Goal: Task Accomplishment & Management: Complete application form

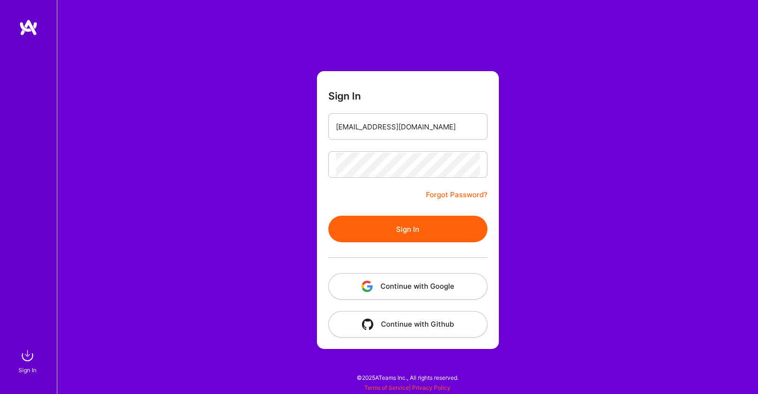
click at [365, 231] on button "Sign In" at bounding box center [408, 229] width 159 height 27
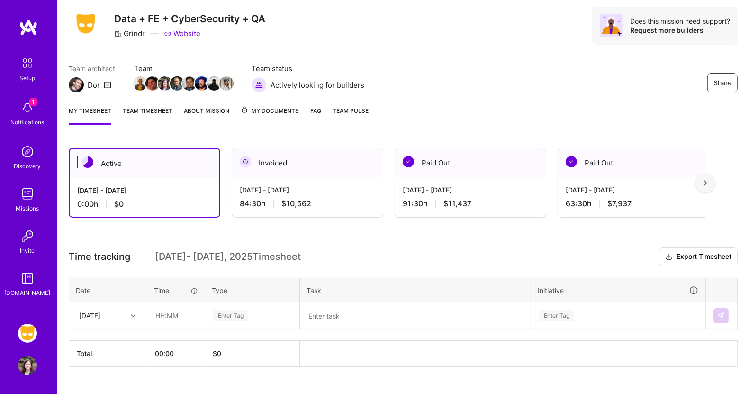
scroll to position [44, 0]
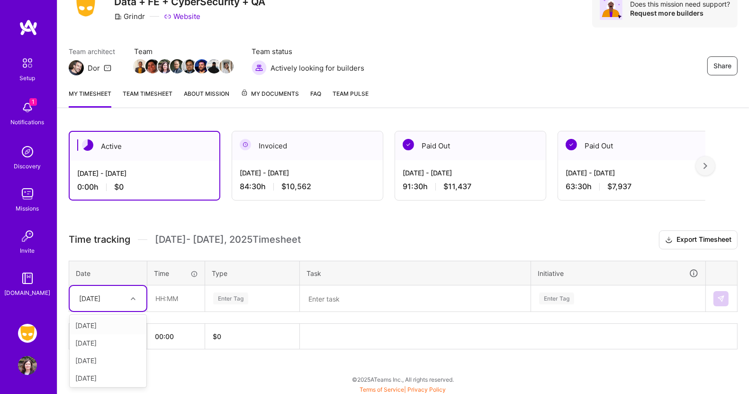
click at [135, 298] on icon at bounding box center [133, 298] width 5 height 5
click at [110, 356] on div "[DATE]" at bounding box center [108, 361] width 77 height 18
click at [167, 299] on input "text" at bounding box center [176, 298] width 56 height 25
click at [167, 301] on input "text" at bounding box center [176, 298] width 56 height 25
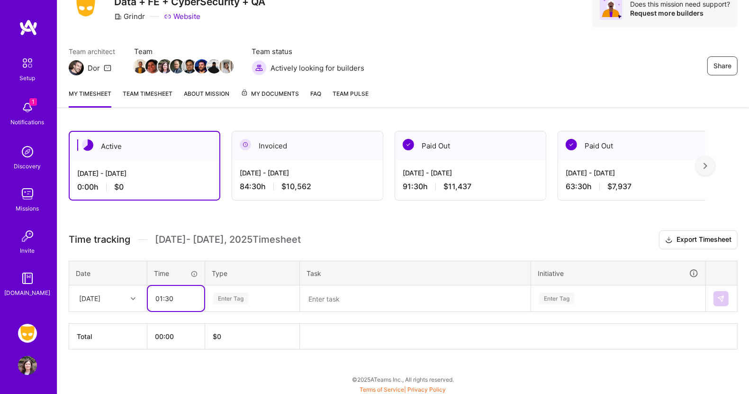
type input "01:30"
click at [241, 297] on div "Enter Tag" at bounding box center [230, 298] width 35 height 15
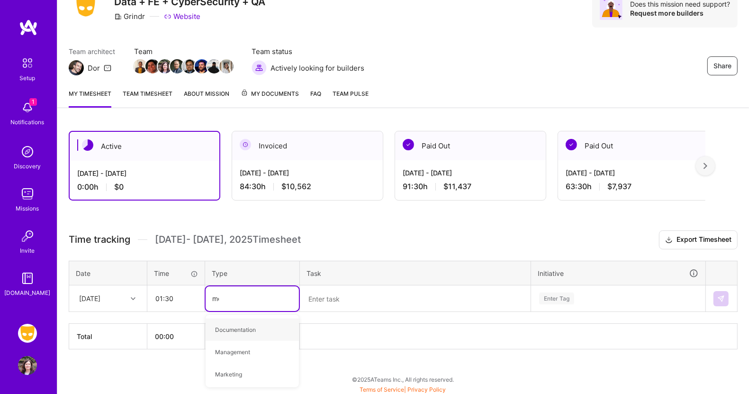
type input "mee"
click at [228, 325] on span "Meetings" at bounding box center [227, 329] width 34 height 13
click at [321, 297] on textarea at bounding box center [415, 298] width 229 height 25
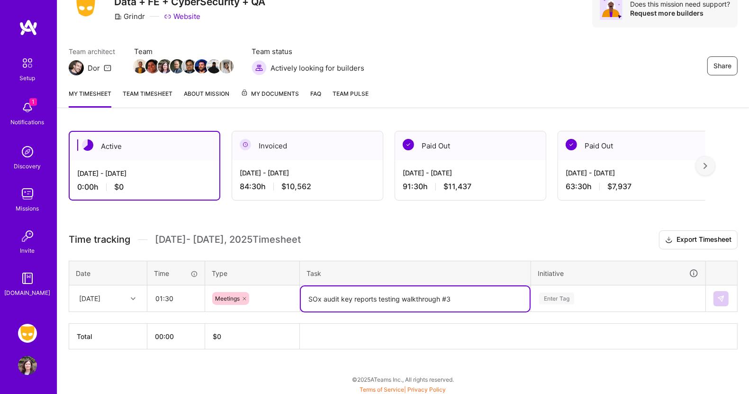
type textarea "SOx audit key reports testing walkthrough #3"
click at [583, 288] on div "Enter Tag" at bounding box center [619, 298] width 174 height 25
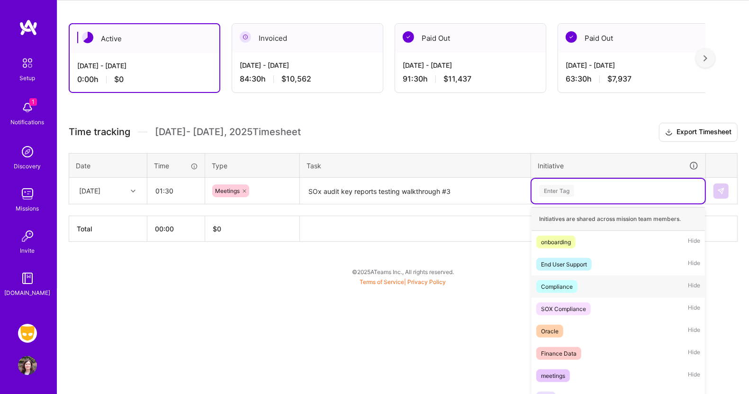
scroll to position [157, 0]
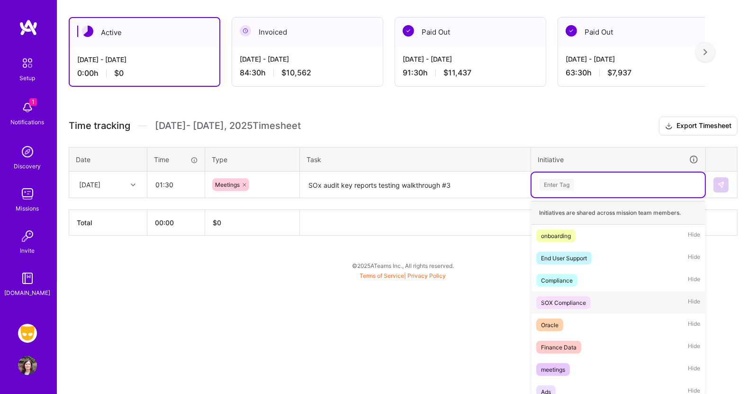
click at [576, 302] on div "SOX Compliance" at bounding box center [563, 303] width 45 height 10
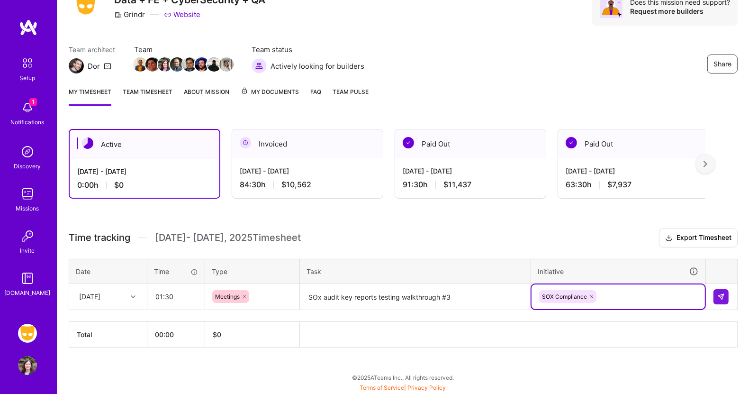
scroll to position [44, 0]
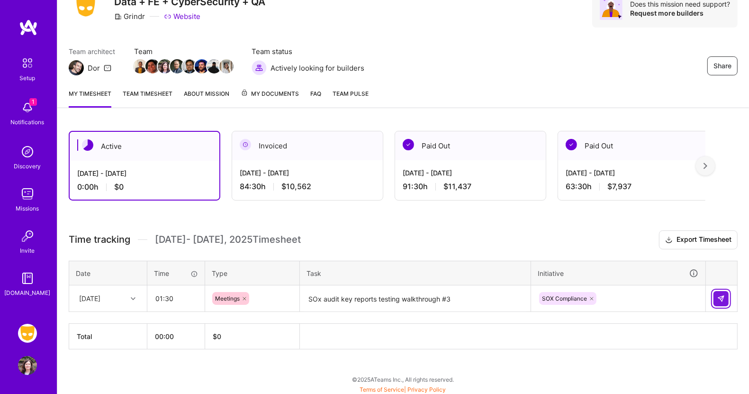
click at [725, 295] on img at bounding box center [722, 299] width 8 height 8
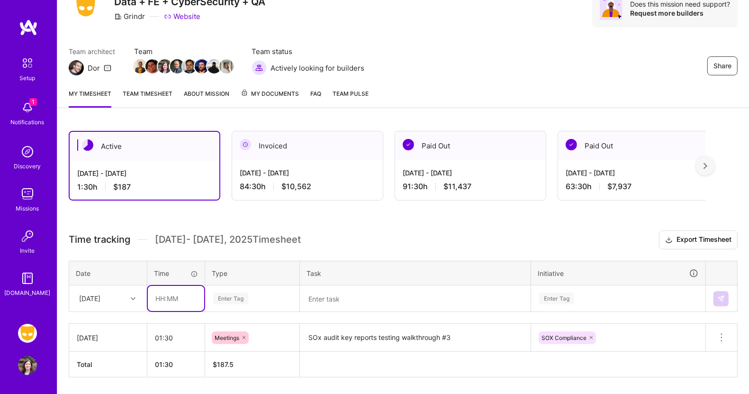
click at [172, 299] on input "text" at bounding box center [176, 298] width 56 height 25
type input "01:30"
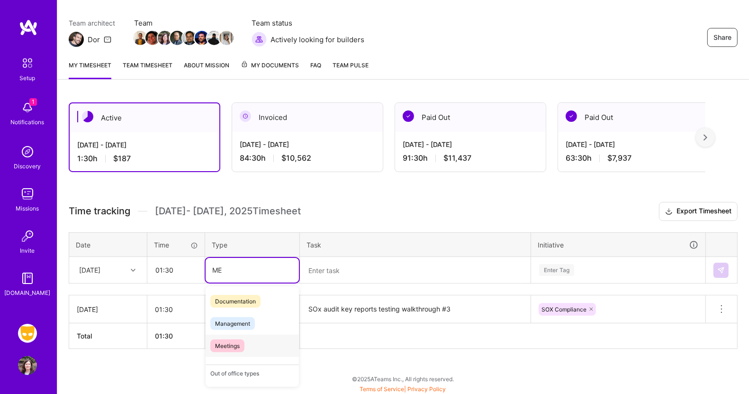
type input "M"
type input "mee"
click at [225, 300] on span "Meetings" at bounding box center [227, 301] width 34 height 13
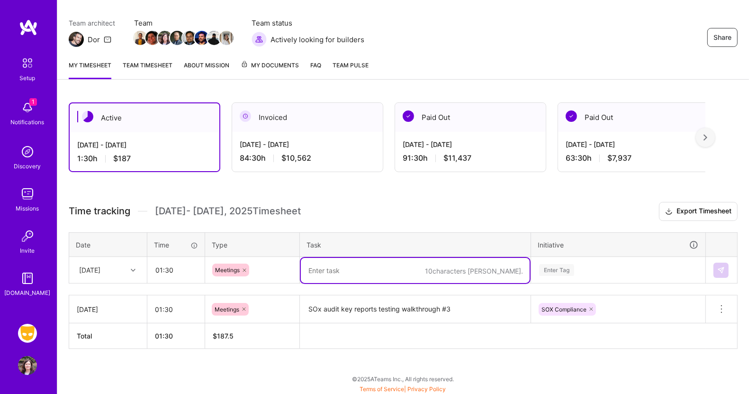
click at [339, 266] on textarea at bounding box center [415, 270] width 229 height 25
click at [333, 267] on textarea "SOx EY reporting and status tracking sync with man" at bounding box center [415, 270] width 229 height 25
click at [485, 273] on textarea "SOx reporting and status tracking sync with man" at bounding box center [415, 270] width 229 height 25
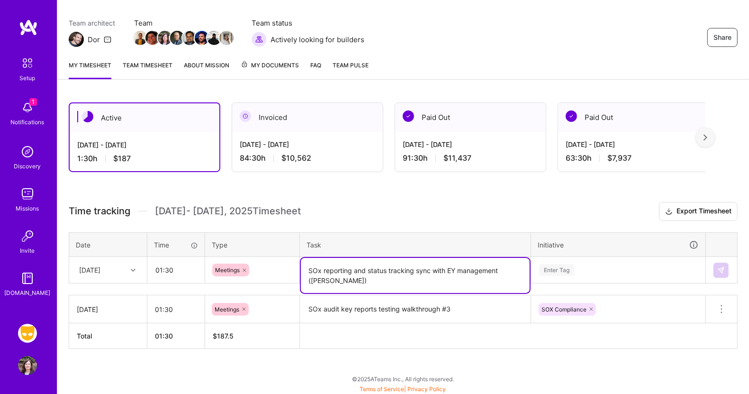
type textarea "SOx reporting and status tracking sync with EY management ([PERSON_NAME])"
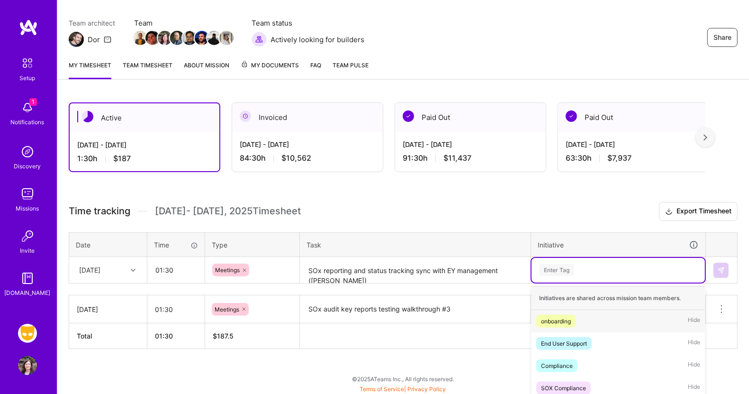
scroll to position [157, 0]
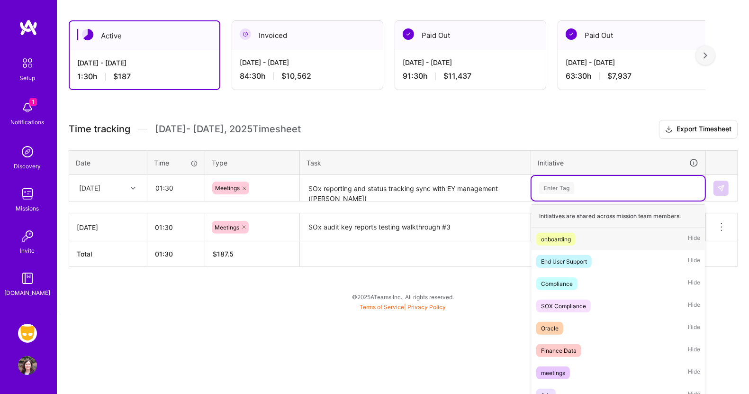
click at [564, 201] on div "option SOX Compliance, selected. option onboarding focused, 1 of 45. 45 results…" at bounding box center [619, 188] width 174 height 25
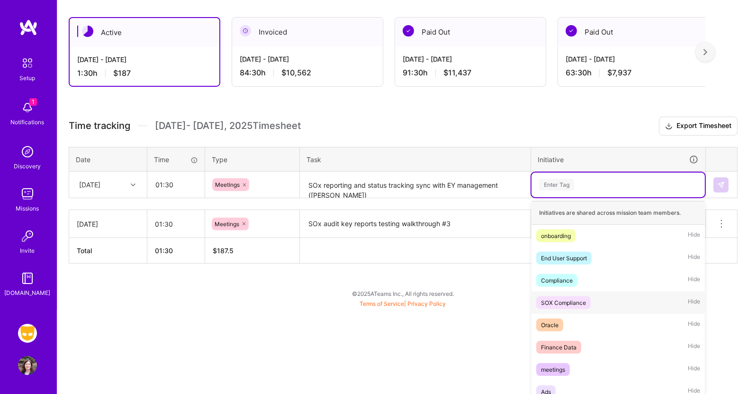
click at [564, 303] on div "SOX Compliance" at bounding box center [563, 303] width 45 height 10
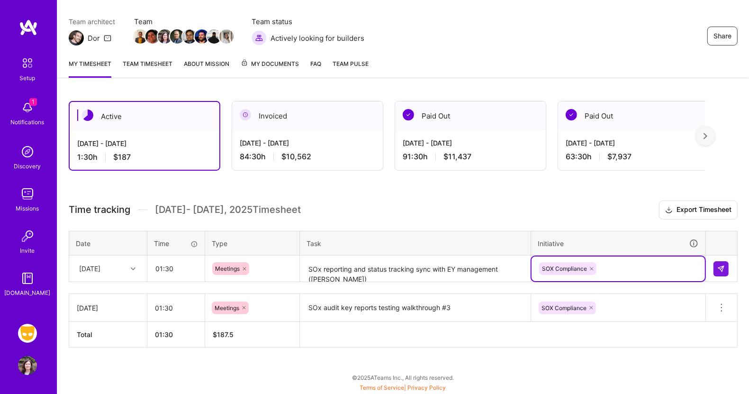
scroll to position [72, 0]
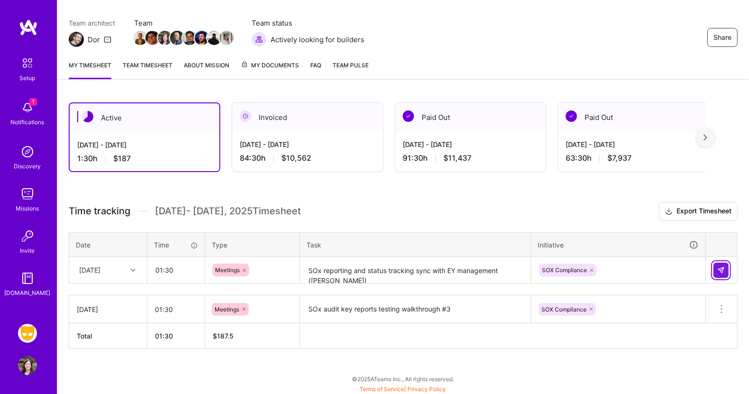
click at [721, 269] on img at bounding box center [722, 270] width 8 height 8
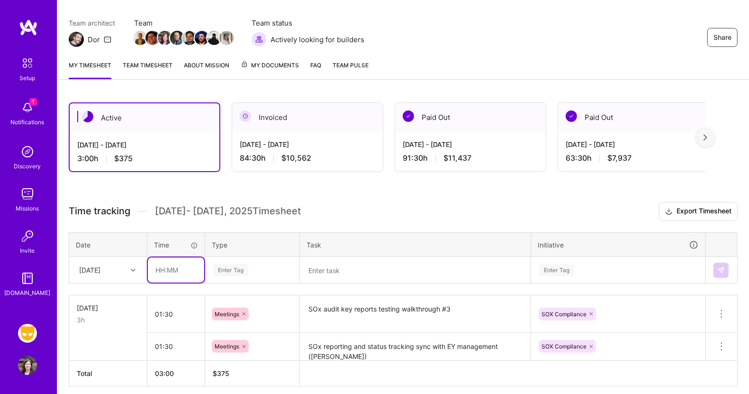
click at [163, 269] on input "text" at bounding box center [176, 269] width 56 height 25
type input "00:30"
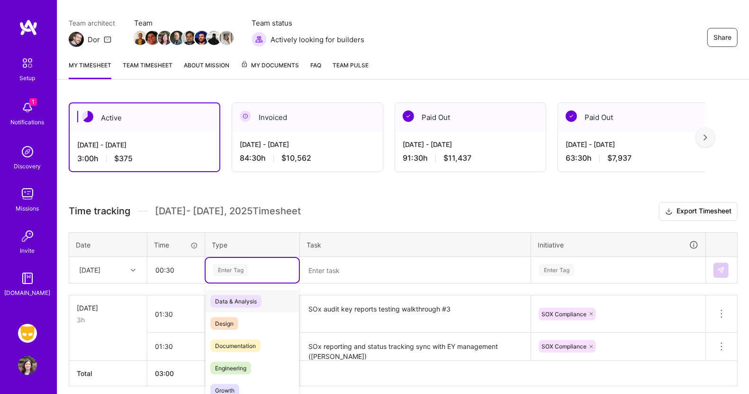
scroll to position [109, 0]
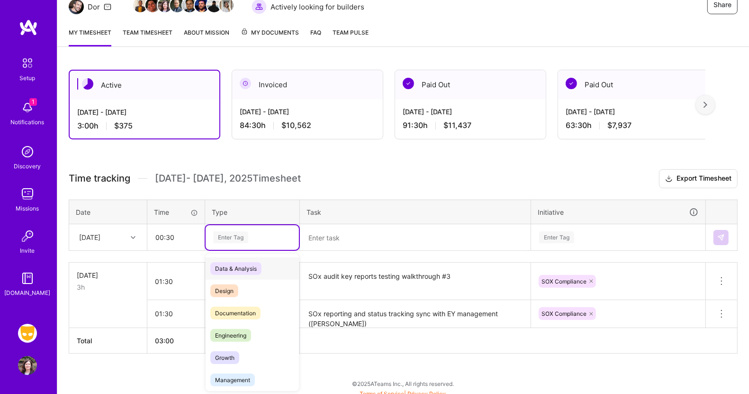
click at [235, 250] on div "option Meetings, selected. option Data & Analysis focused, 0 of 2. 17 results a…" at bounding box center [252, 237] width 93 height 25
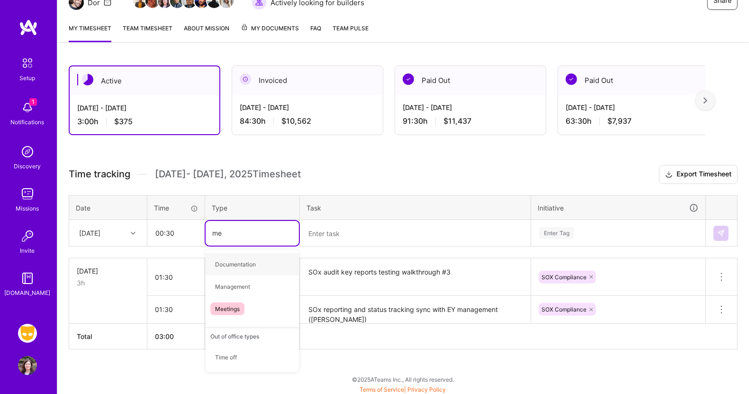
type input "mee"
click at [232, 261] on span "Meetings" at bounding box center [227, 264] width 34 height 13
click at [342, 231] on textarea at bounding box center [415, 233] width 229 height 25
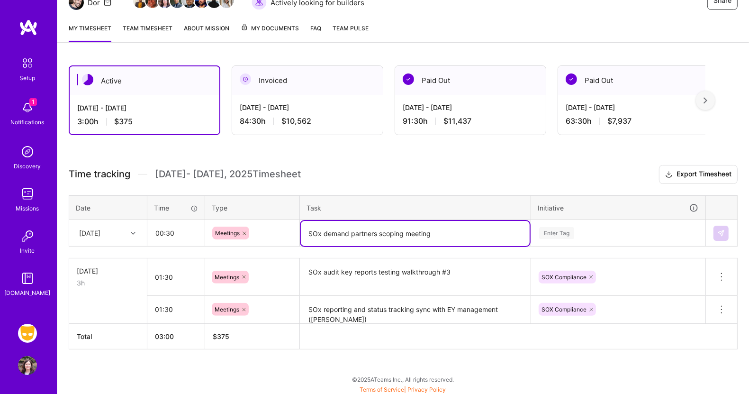
type textarea "SOx demand partners scoping meeting"
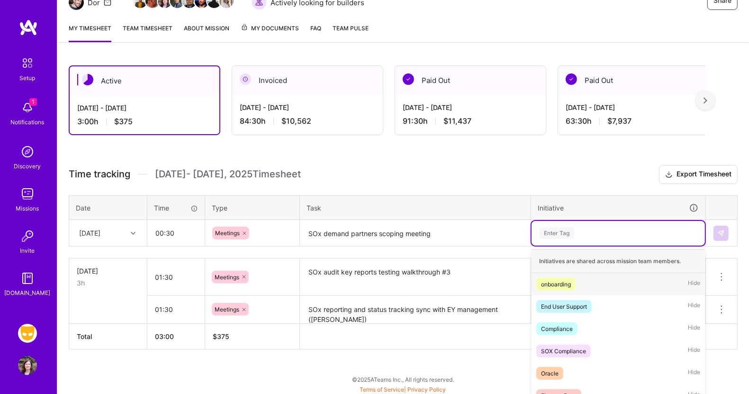
scroll to position [157, 0]
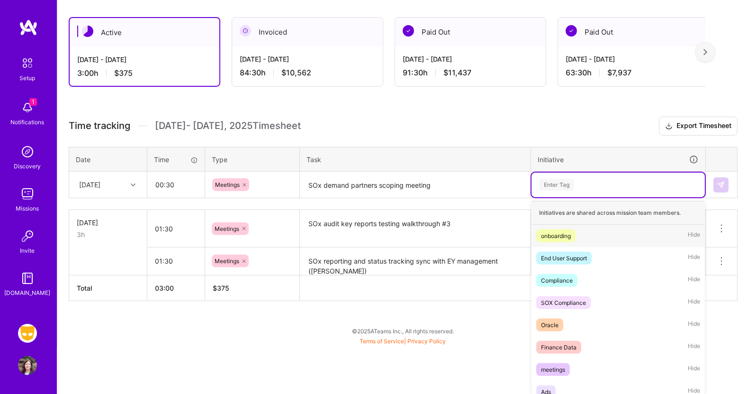
click at [572, 197] on div "option SOX Compliance, selected. option onboarding focused, 1 of 45. 45 results…" at bounding box center [619, 185] width 174 height 25
click at [572, 300] on div "SOX Compliance" at bounding box center [563, 303] width 45 height 10
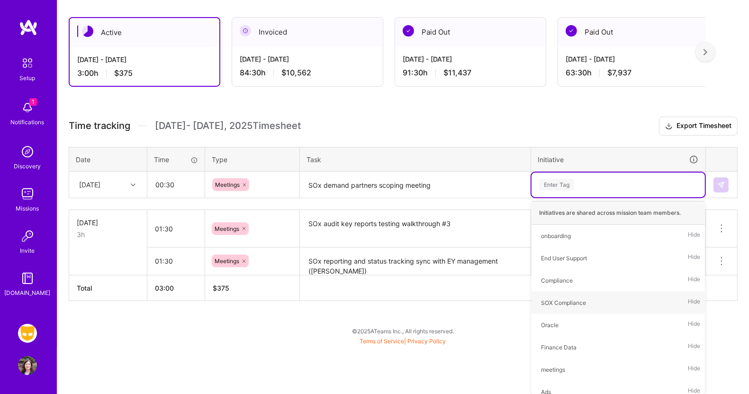
scroll to position [109, 0]
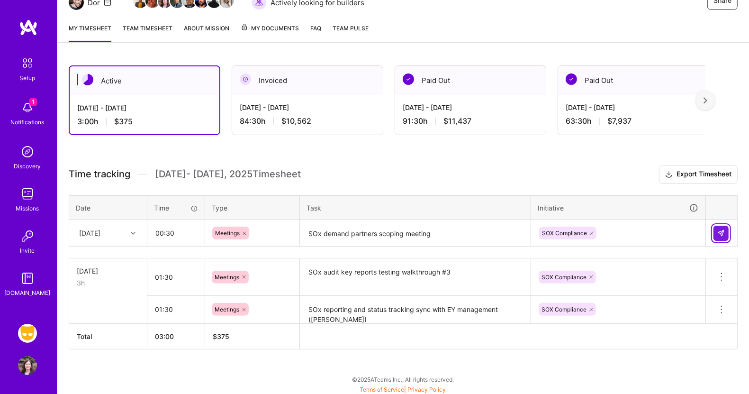
click at [724, 230] on img at bounding box center [722, 233] width 8 height 8
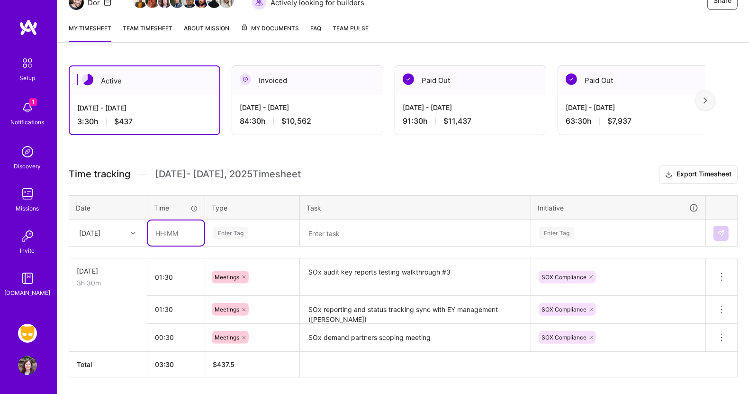
click at [167, 232] on input "text" at bounding box center [176, 232] width 56 height 25
type input "00:30"
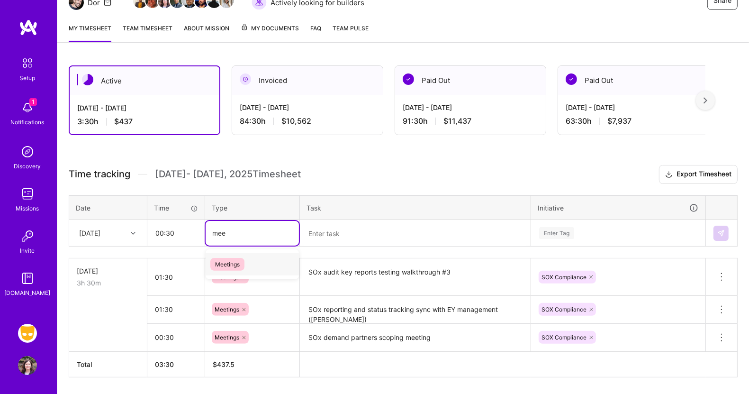
type input "meet"
click at [232, 258] on span "Meetings" at bounding box center [227, 264] width 34 height 13
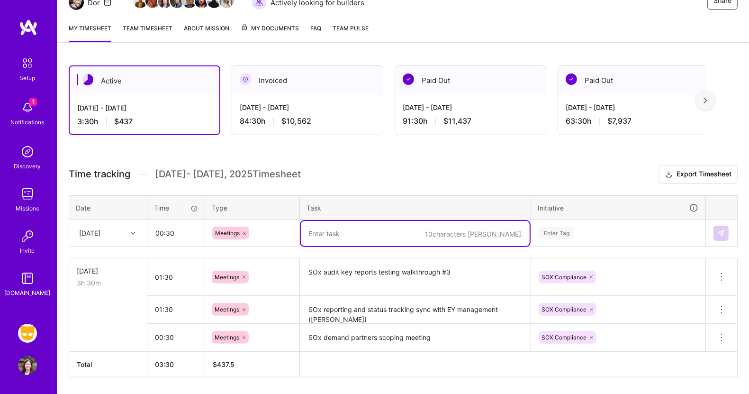
click at [329, 237] on textarea at bounding box center [415, 233] width 229 height 25
type textarea "SOx ITGC walkthrough [DOMAIN_NAME] part 2"
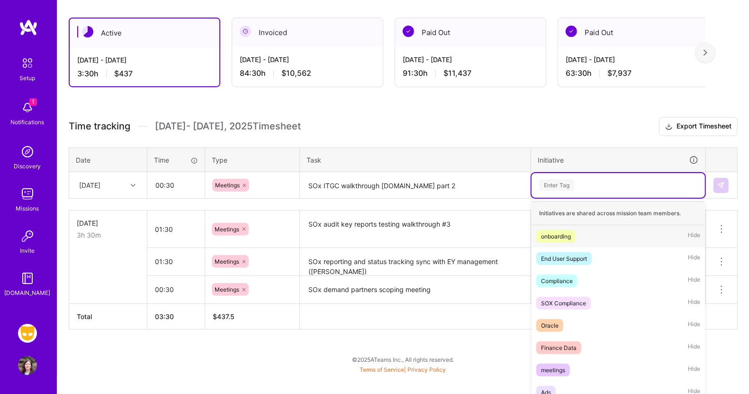
click at [564, 198] on div "option SOX Compliance, selected. option onboarding focused, 1 of 45. 45 results…" at bounding box center [619, 185] width 174 height 25
click at [564, 296] on span "SOX Compliance" at bounding box center [564, 302] width 55 height 13
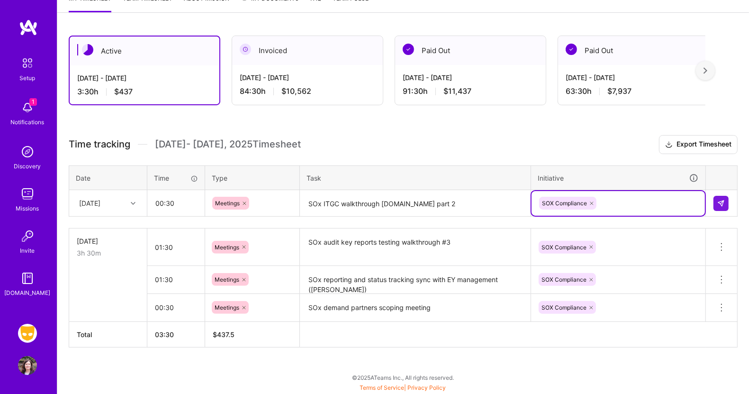
scroll to position [137, 0]
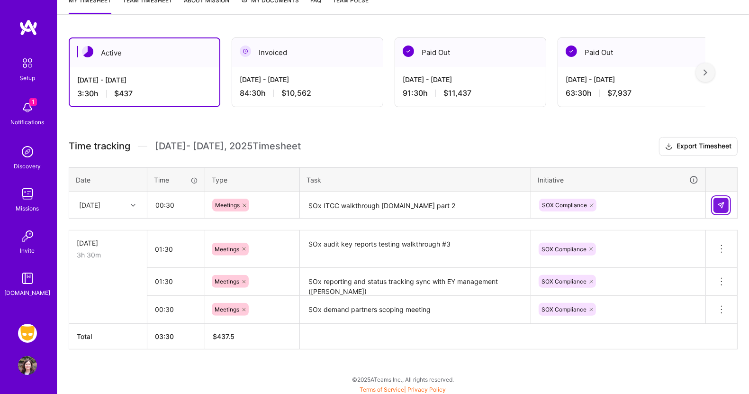
click at [720, 201] on img at bounding box center [722, 205] width 8 height 8
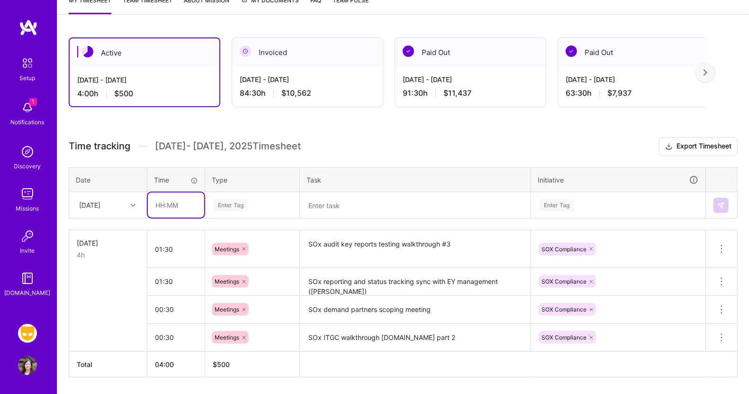
click at [162, 208] on input "text" at bounding box center [176, 204] width 56 height 25
type input "03:00"
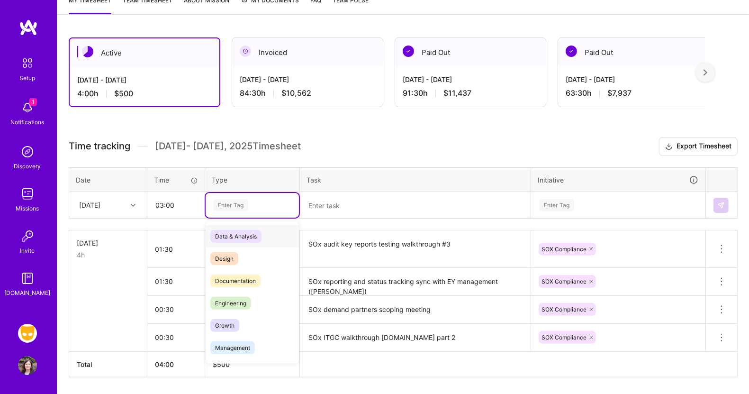
click at [229, 200] on div "Enter Tag" at bounding box center [230, 205] width 35 height 15
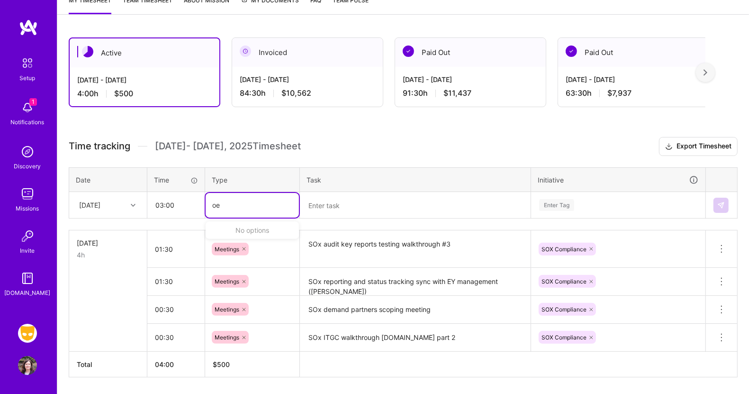
type input "o"
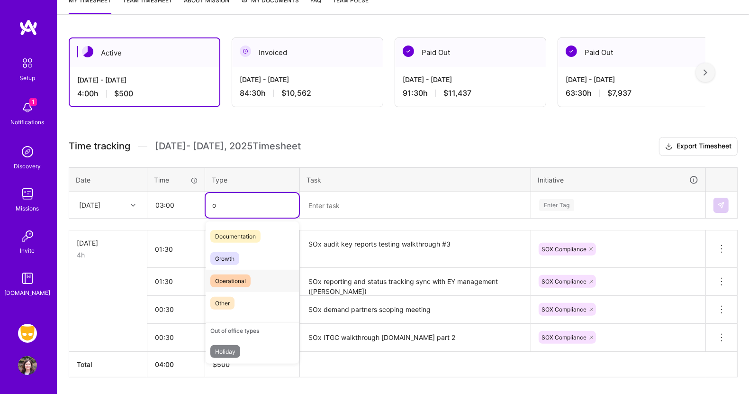
click at [229, 280] on span "Operational" at bounding box center [230, 280] width 40 height 13
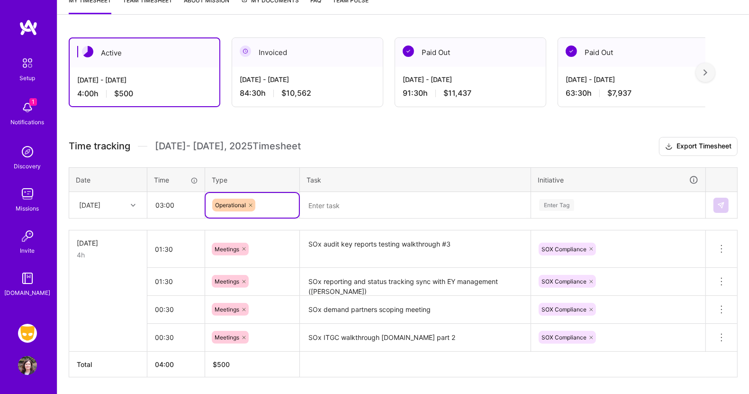
click at [330, 206] on textarea at bounding box center [415, 205] width 229 height 25
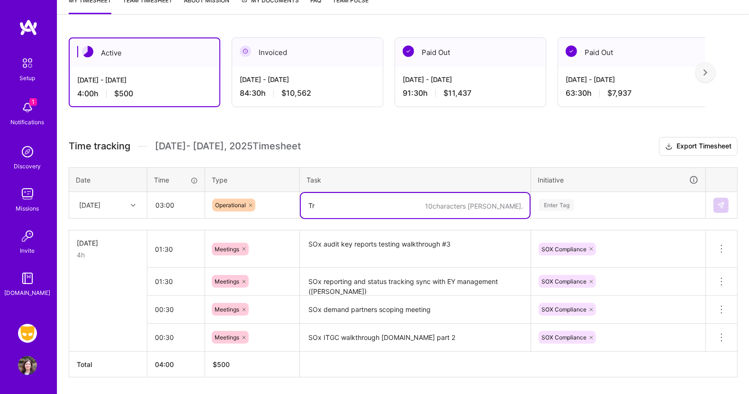
type textarea "T"
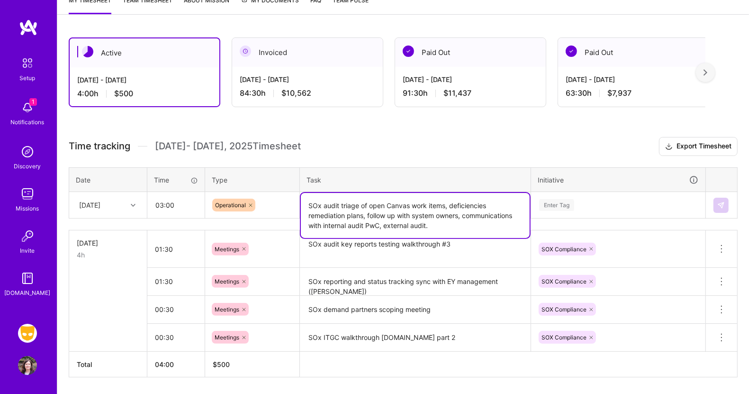
type textarea "SOx audit triage of open Canvas work items, deficiencies remediation plans, fol…"
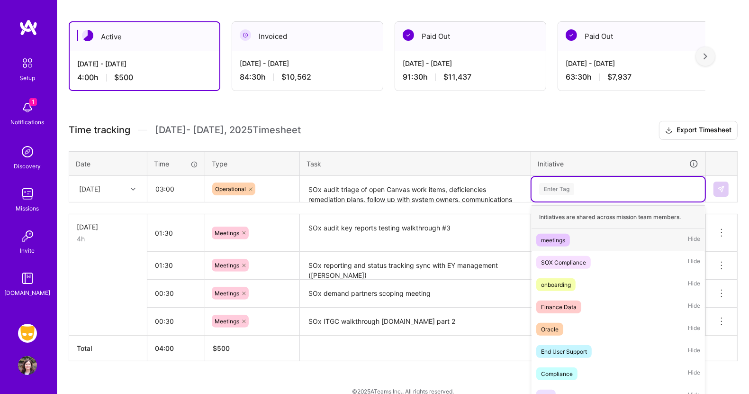
click at [566, 201] on div "option SOX Compliance, selected. option meetings focused, 1 of 45. 45 results a…" at bounding box center [619, 189] width 174 height 25
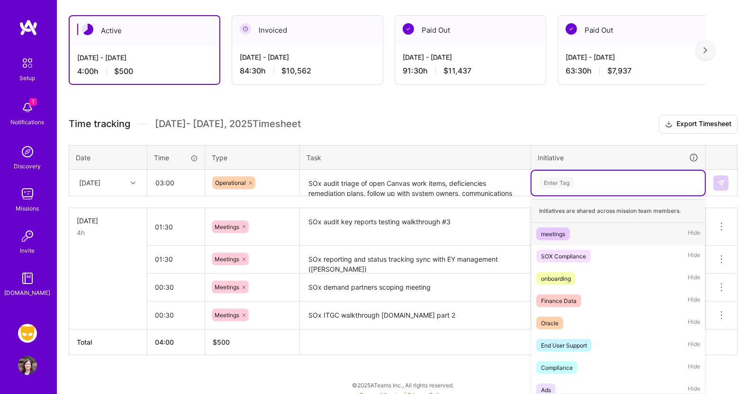
scroll to position [161, 0]
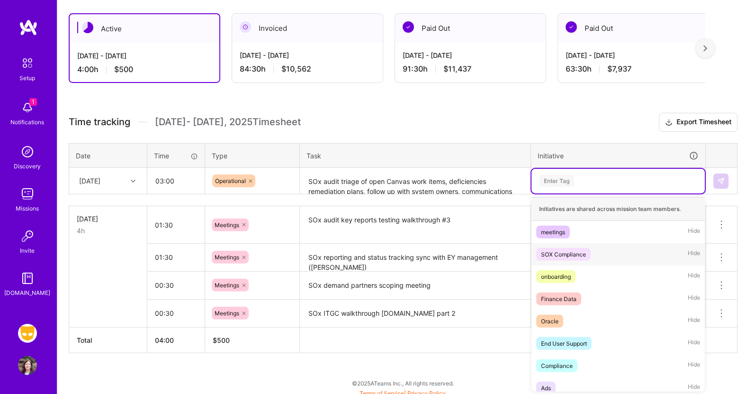
click at [564, 251] on div "SOX Compliance" at bounding box center [563, 254] width 45 height 10
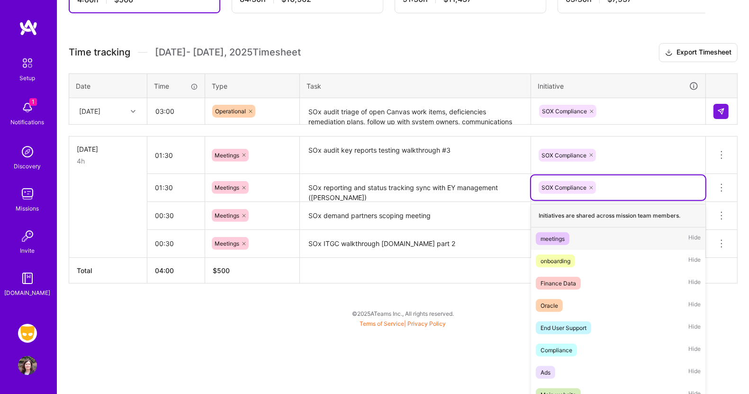
scroll to position [233, 0]
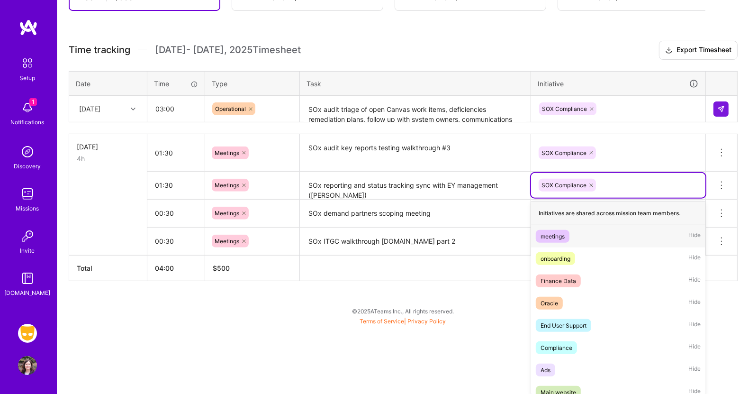
drag, startPoint x: 564, startPoint y: 251, endPoint x: 691, endPoint y: 207, distance: 134.5
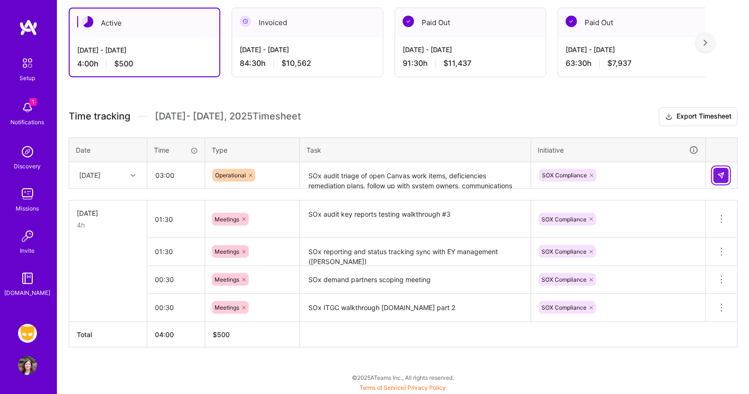
scroll to position [164, 0]
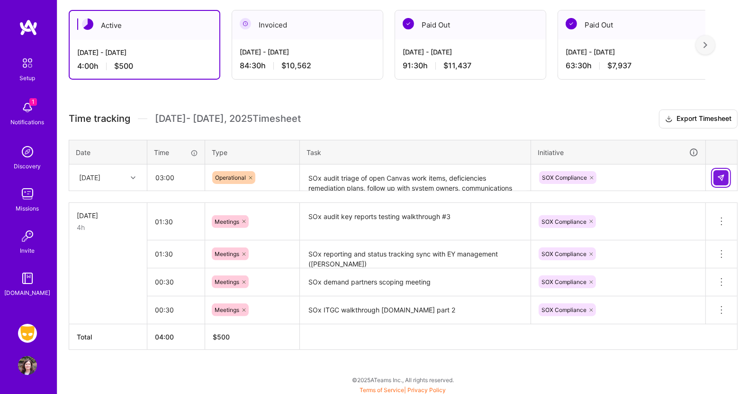
click at [718, 101] on div "Active [DATE] - [DATE] 4:00 h $500 Invoiced [DATE] - [DATE] 84:30 h $10,562 Pai…" at bounding box center [403, 198] width 692 height 398
click at [720, 179] on img at bounding box center [722, 178] width 8 height 8
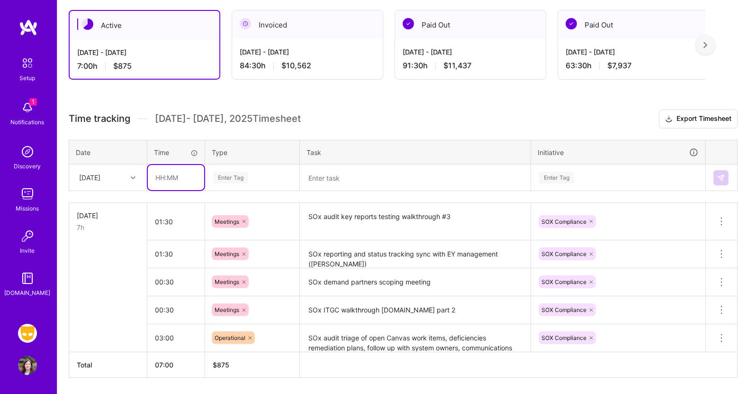
click at [164, 179] on input "text" at bounding box center [176, 177] width 56 height 25
type input "01:00"
click at [227, 173] on div "Enter Tag" at bounding box center [230, 177] width 35 height 15
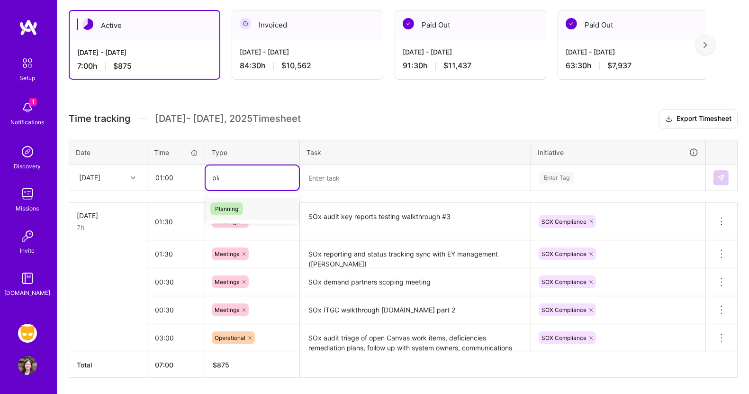
type input "plan"
click at [223, 203] on span "Planning" at bounding box center [226, 208] width 33 height 13
click at [323, 176] on textarea at bounding box center [415, 177] width 229 height 25
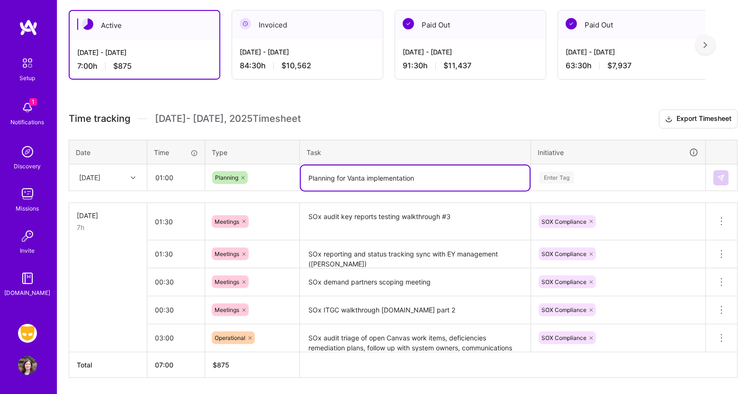
type textarea "Planning for Vanta implementation"
click at [556, 177] on div "Enter Tag" at bounding box center [556, 177] width 35 height 15
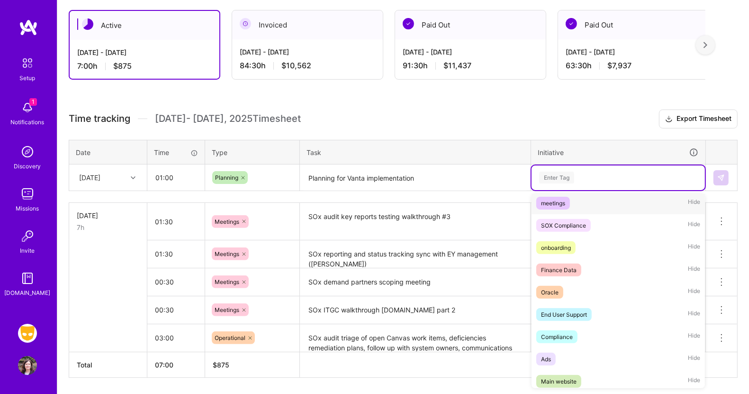
scroll to position [44, 0]
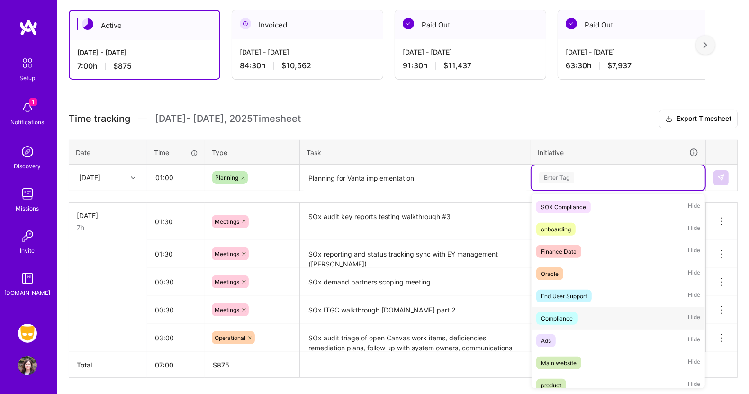
click at [567, 317] on div "Compliance" at bounding box center [557, 318] width 32 height 10
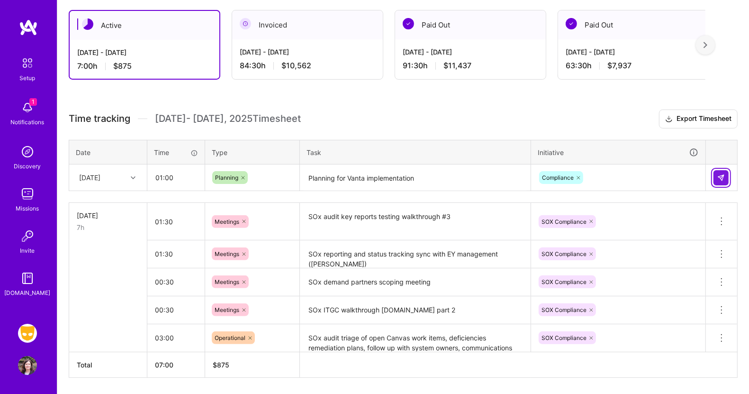
click at [724, 176] on img at bounding box center [722, 178] width 8 height 8
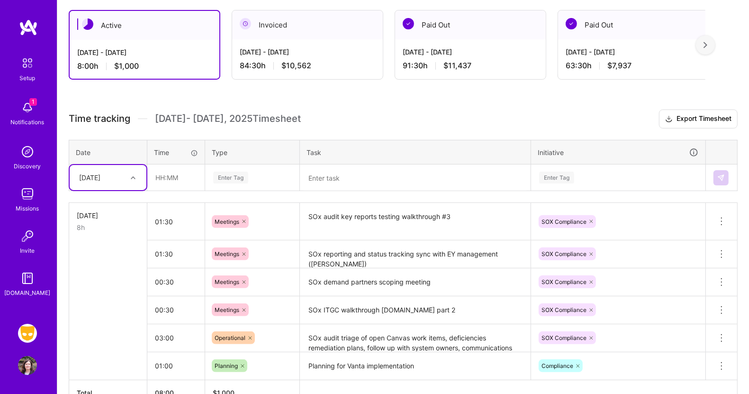
click at [134, 176] on icon at bounding box center [133, 177] width 5 height 5
click at [112, 240] on div "[DATE]" at bounding box center [108, 240] width 77 height 18
click at [172, 178] on input "text" at bounding box center [176, 177] width 56 height 25
type input "01:00"
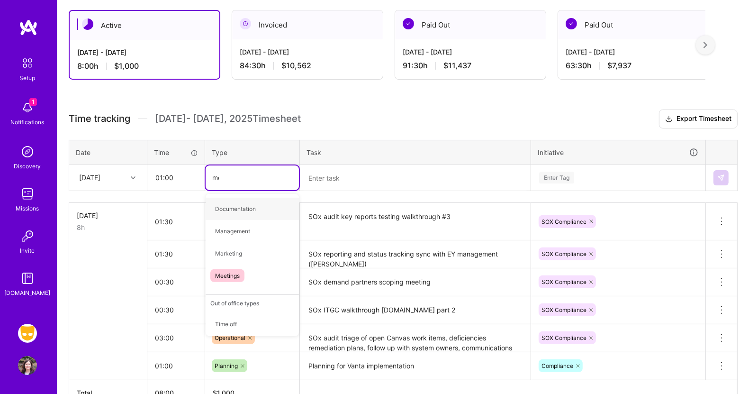
type input "mee"
click at [225, 205] on span "Meetings" at bounding box center [227, 208] width 34 height 13
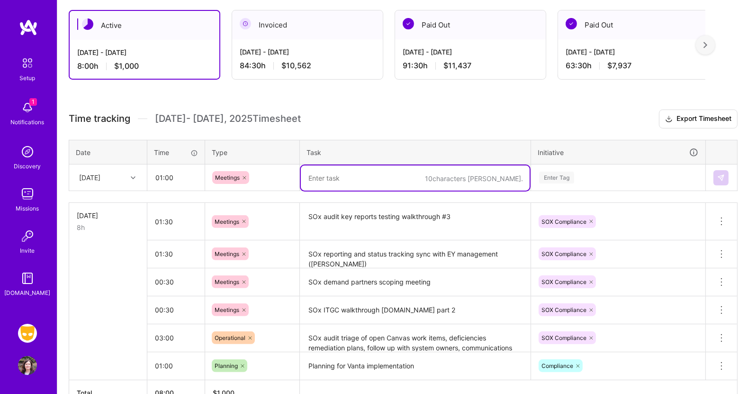
click at [332, 178] on textarea at bounding box center [415, 177] width 229 height 25
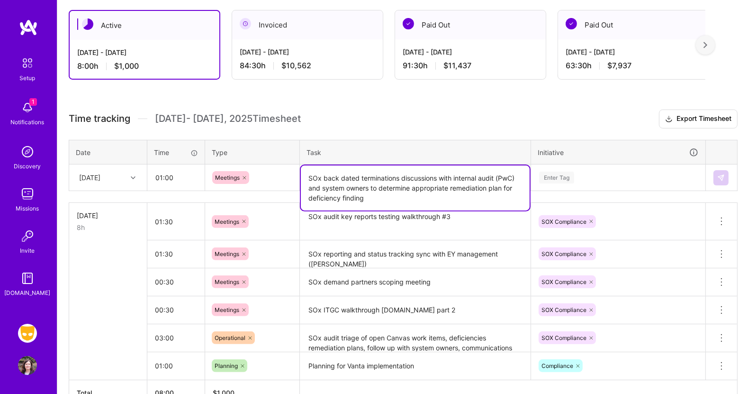
type textarea "SOx back dated terminations discussions with internal audit (PwC) and system ow…"
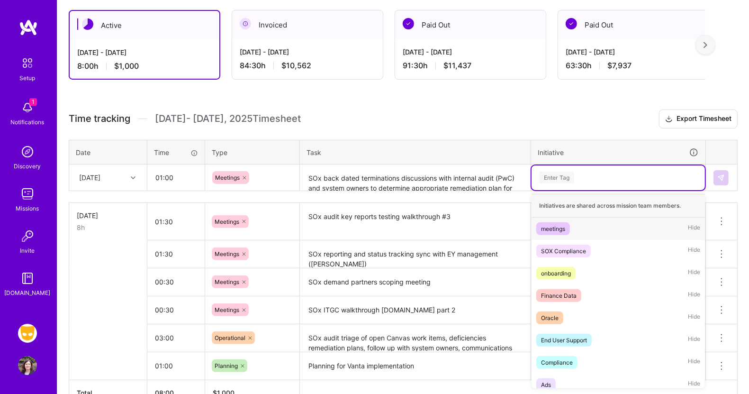
click at [562, 172] on div "Enter Tag" at bounding box center [556, 177] width 35 height 15
click at [563, 250] on div "SOX Compliance" at bounding box center [563, 251] width 45 height 10
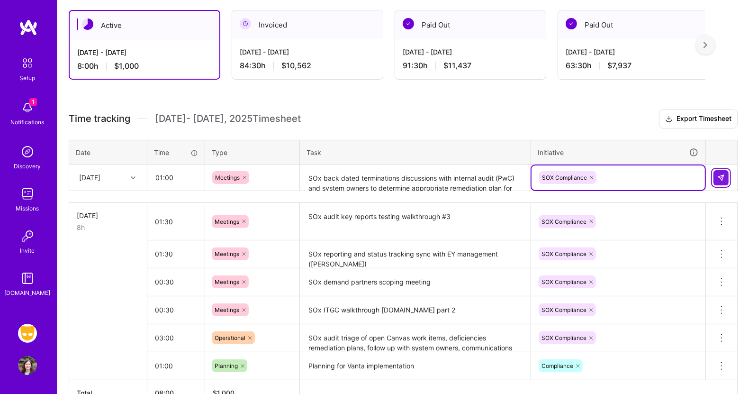
click at [726, 173] on button at bounding box center [721, 177] width 15 height 15
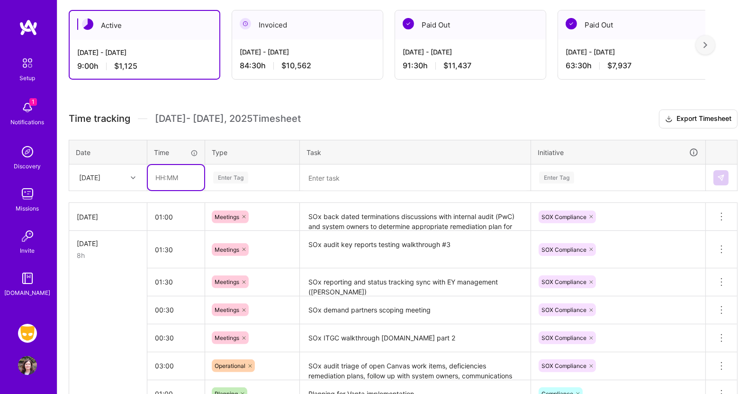
click at [169, 177] on input "text" at bounding box center [176, 177] width 56 height 25
type input "0"
type input "01:00"
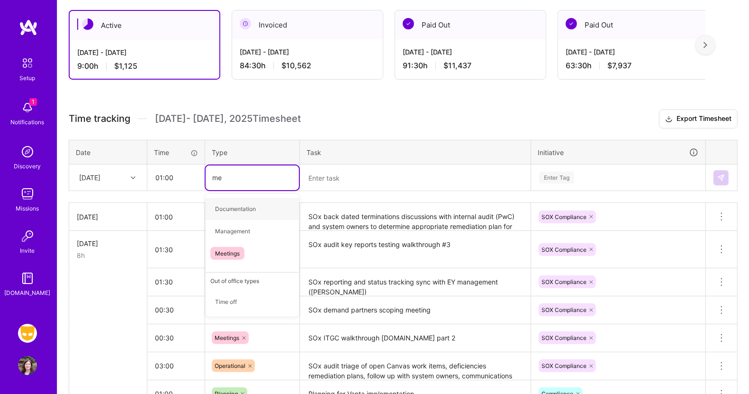
type input "mee"
click at [230, 214] on div "Meetings" at bounding box center [252, 209] width 93 height 22
click at [342, 179] on textarea at bounding box center [415, 177] width 229 height 25
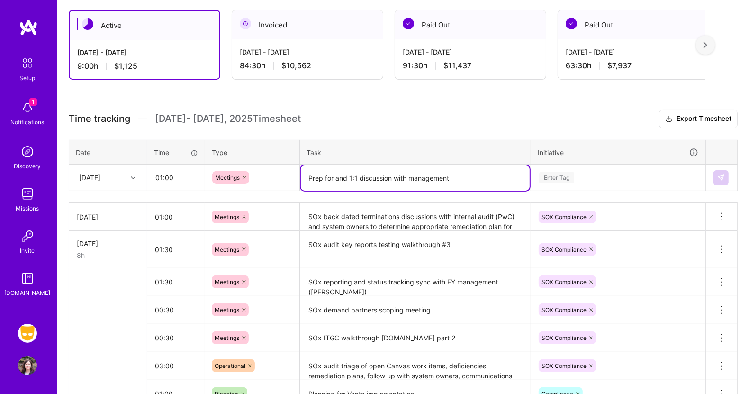
type textarea "Prep for and 1:1 discussion with management"
click at [555, 174] on div "Enter Tag" at bounding box center [556, 177] width 35 height 15
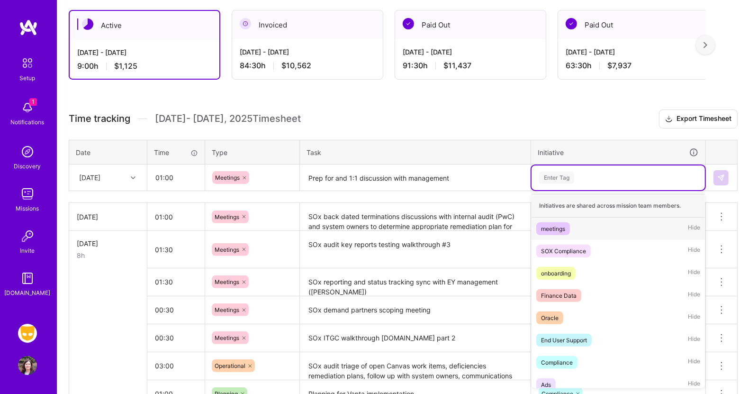
click at [555, 226] on div "meetings" at bounding box center [553, 229] width 24 height 10
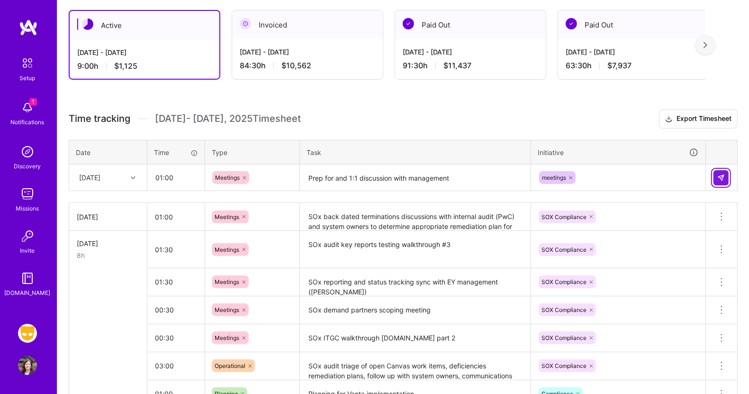
click at [718, 177] on img at bounding box center [722, 178] width 8 height 8
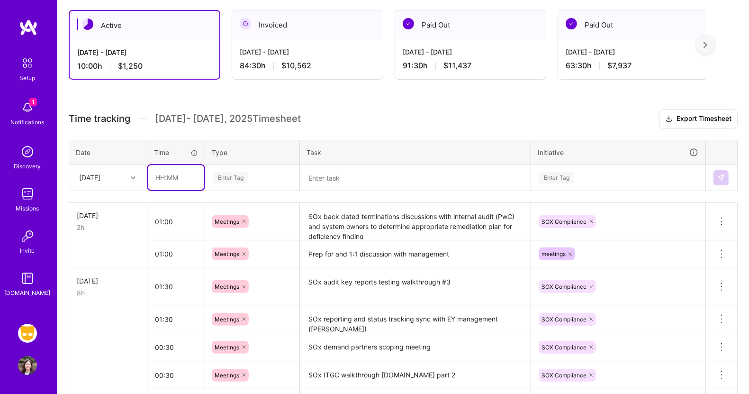
click at [162, 178] on input "text" at bounding box center [176, 177] width 56 height 25
type input "01:00"
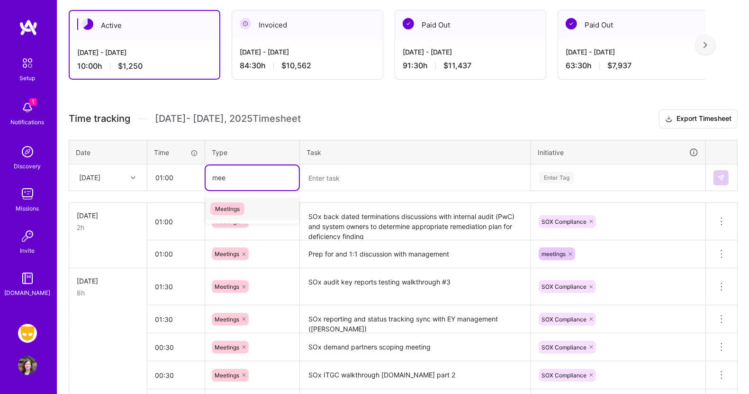
type input "meet"
click at [226, 207] on span "Meetings" at bounding box center [227, 208] width 34 height 13
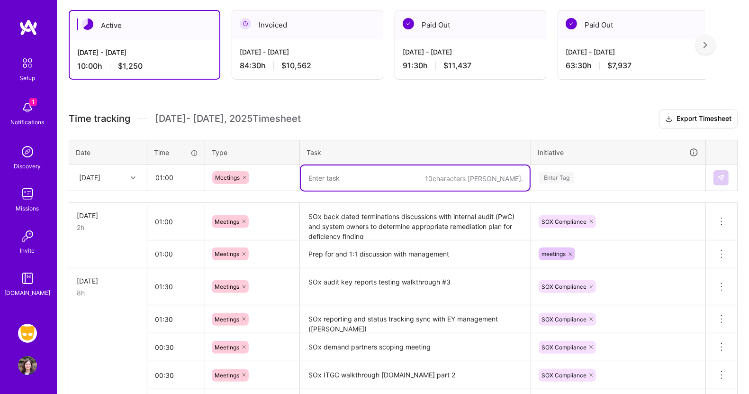
click at [339, 179] on textarea at bounding box center [415, 177] width 229 height 25
type textarea "S"
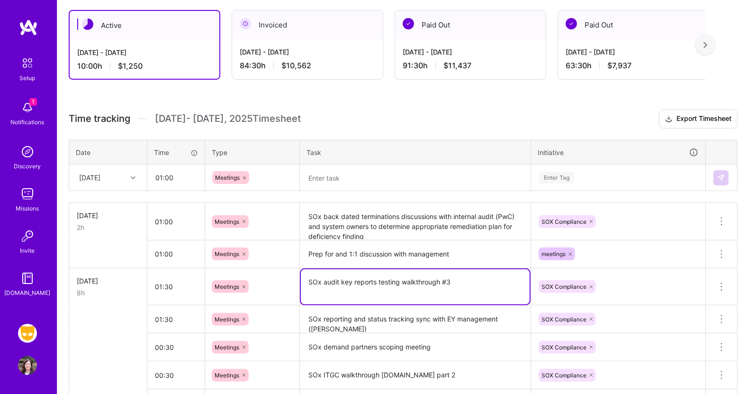
drag, startPoint x: 458, startPoint y: 282, endPoint x: 282, endPoint y: 279, distance: 175.9
click at [282, 279] on tr "[DATE] 8h 01:30 Meetings SOx audit key reports testing walkthrough #3 SOX Compl…" at bounding box center [403, 286] width 669 height 37
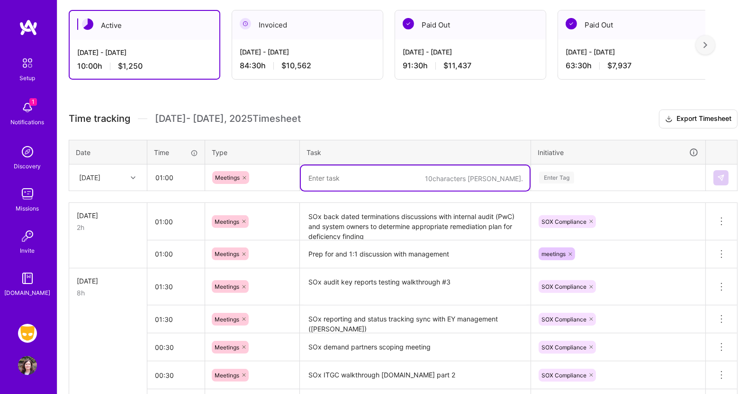
click at [322, 174] on textarea at bounding box center [415, 177] width 229 height 25
paste textarea "SOx audit key reports testing walkthrough #3"
type textarea "SOx audit key reports testing walkthrough #4"
click at [568, 175] on div "Enter Tag" at bounding box center [556, 177] width 35 height 15
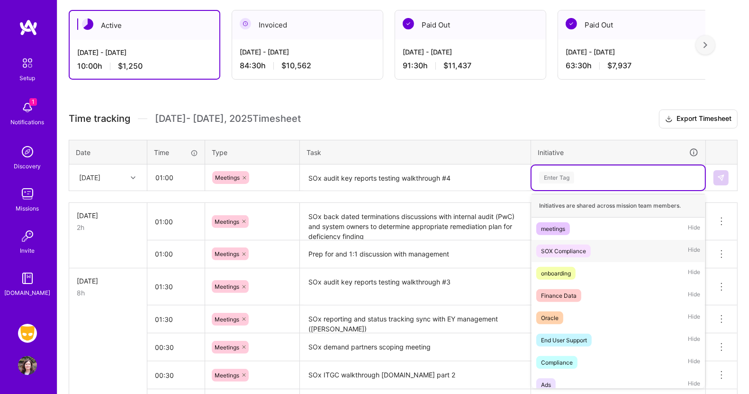
click at [560, 242] on div "SOX Compliance Hide" at bounding box center [619, 251] width 174 height 22
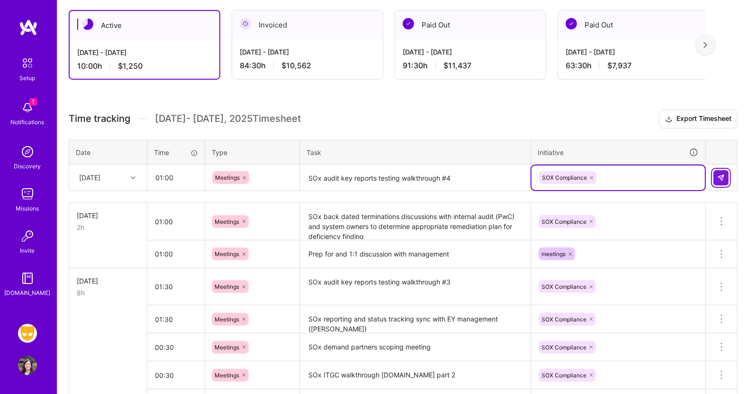
click at [721, 179] on img at bounding box center [722, 178] width 8 height 8
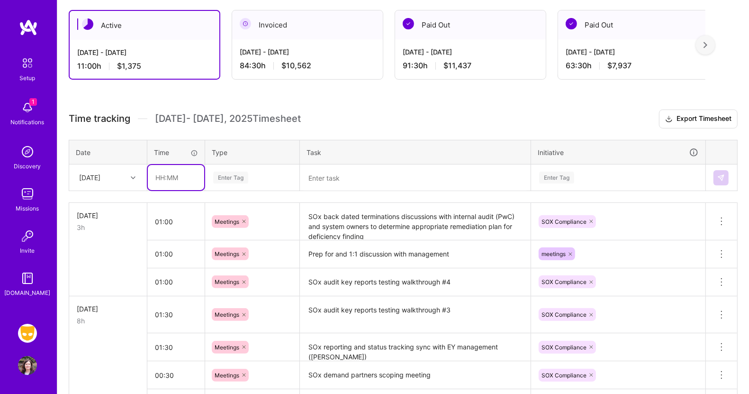
click at [162, 174] on input "text" at bounding box center [176, 177] width 56 height 25
type input "02:00"
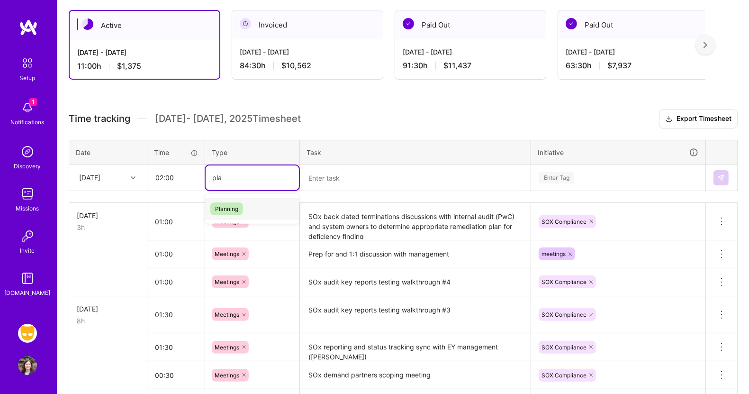
type input "plan"
click at [222, 206] on span "Planning" at bounding box center [226, 208] width 33 height 13
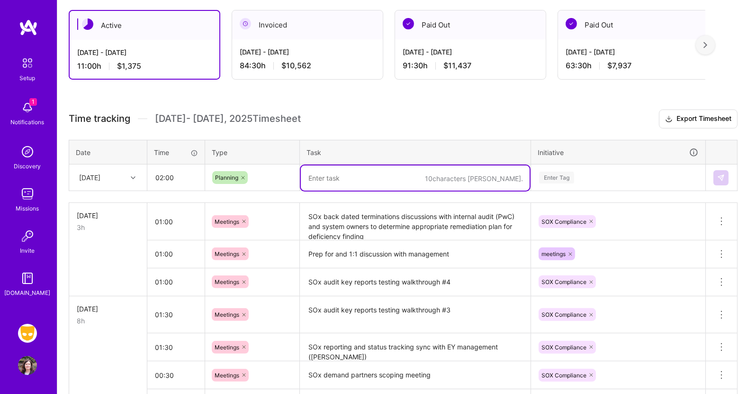
click at [328, 179] on textarea at bounding box center [415, 177] width 229 height 25
type textarea "Prep for weekly internal audit / system owners triage meeting"
click at [563, 176] on div "Enter Tag" at bounding box center [556, 177] width 35 height 15
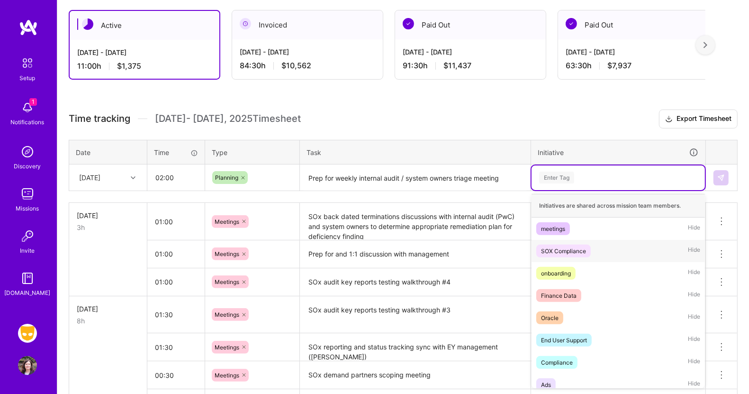
click at [561, 246] on div "SOX Compliance" at bounding box center [563, 251] width 45 height 10
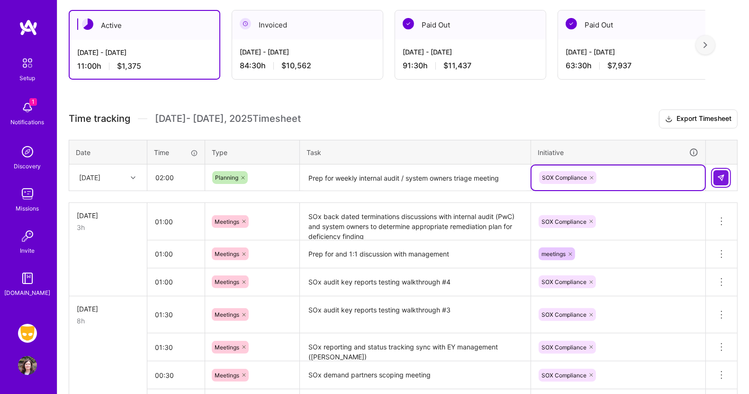
click at [721, 174] on img at bounding box center [722, 178] width 8 height 8
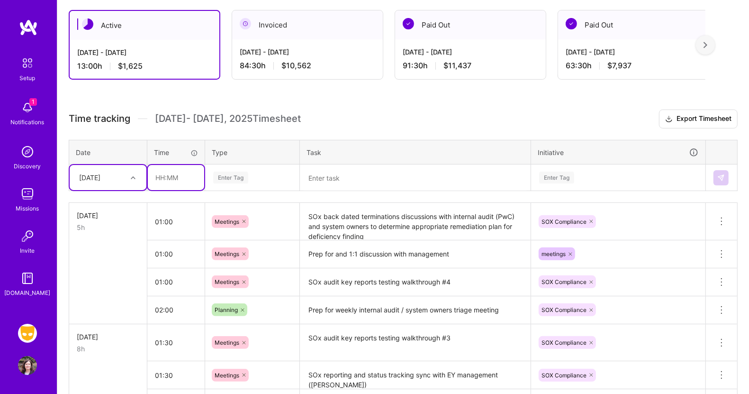
click at [168, 175] on input "text" at bounding box center [176, 177] width 56 height 25
type input "01:30"
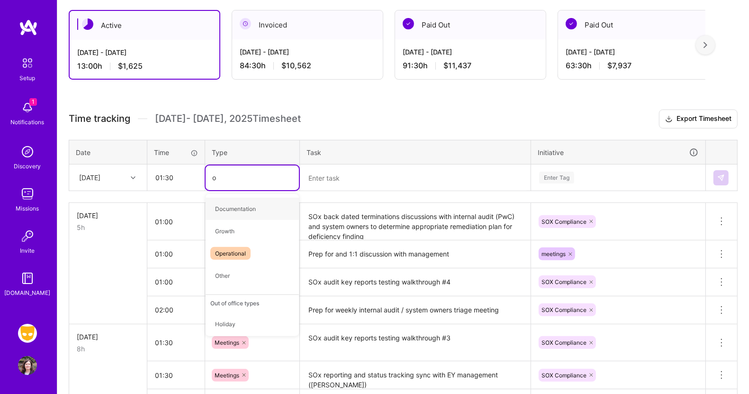
type input "op"
click at [225, 204] on span "Operational" at bounding box center [230, 208] width 40 height 13
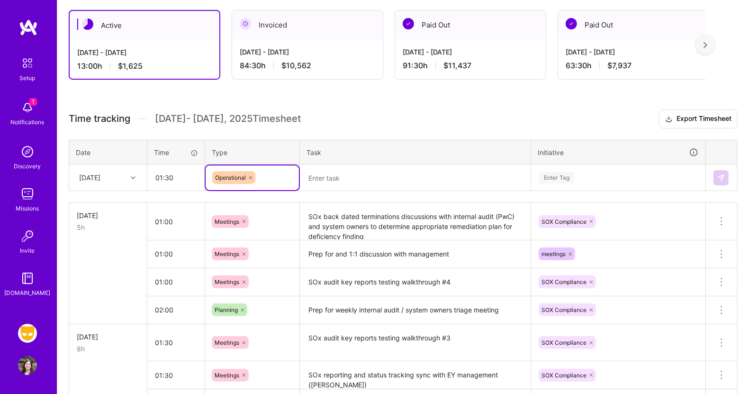
click at [336, 172] on textarea at bounding box center [415, 177] width 229 height 25
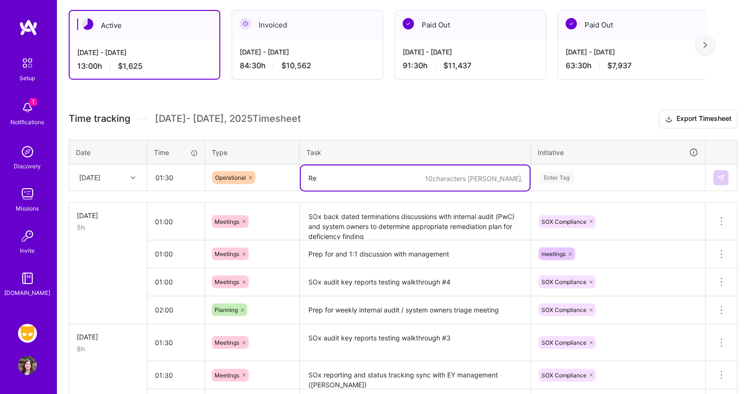
type textarea "R"
type textarea "D"
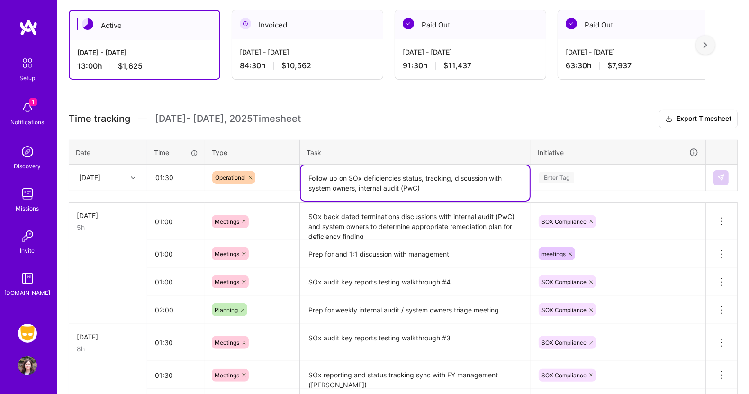
type textarea "Follow up on SOx deficiencies status, tracking, discussion with system owners, …"
click at [561, 178] on div "Enter Tag" at bounding box center [556, 177] width 35 height 15
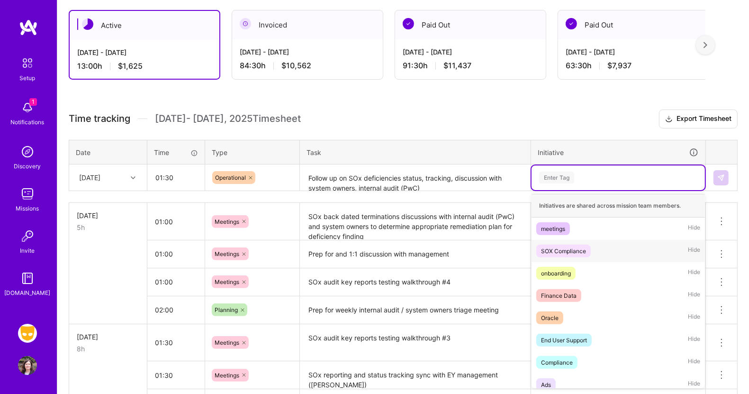
click at [566, 245] on span "SOX Compliance" at bounding box center [564, 251] width 55 height 13
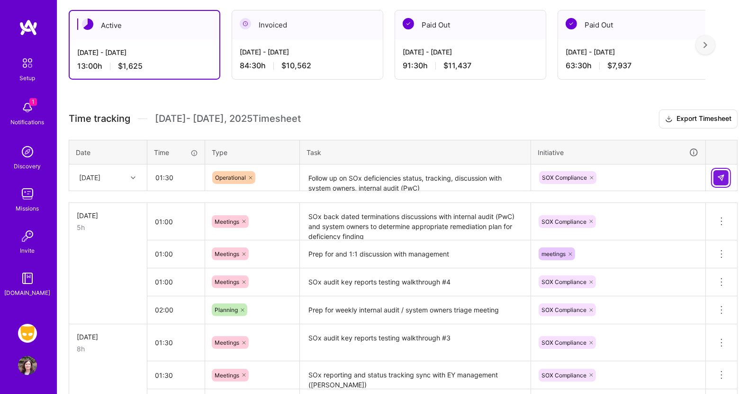
click at [721, 174] on img at bounding box center [722, 178] width 8 height 8
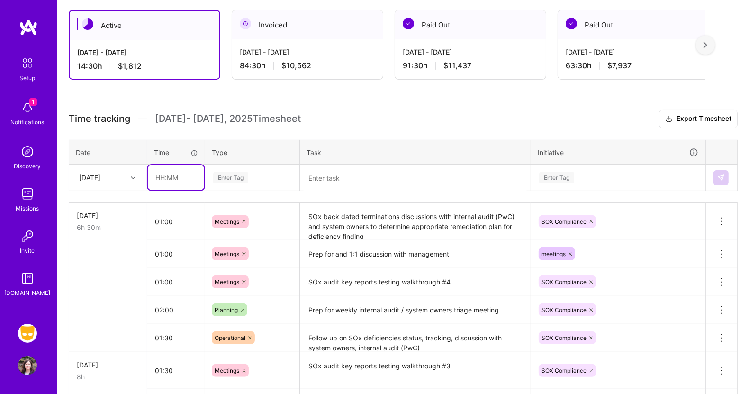
click at [179, 178] on input "text" at bounding box center [176, 177] width 56 height 25
type input "01:30"
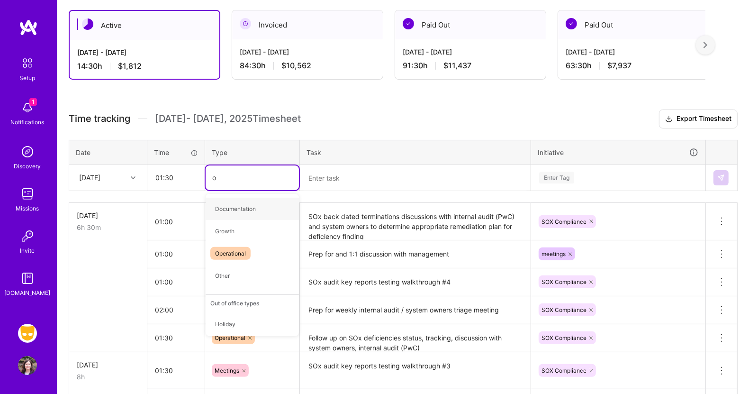
type input "op"
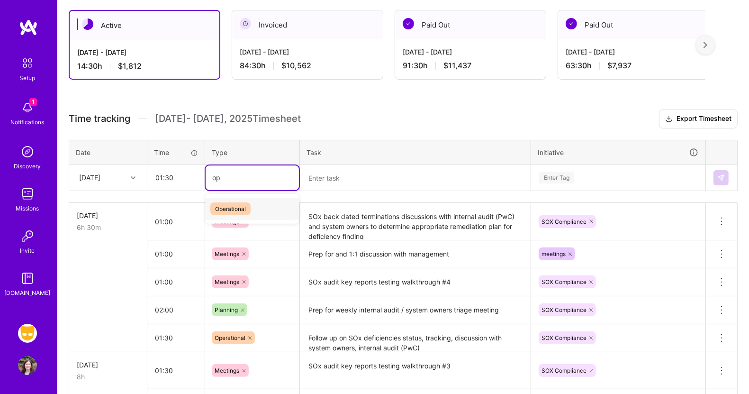
click at [230, 203] on span "Operational" at bounding box center [230, 208] width 40 height 13
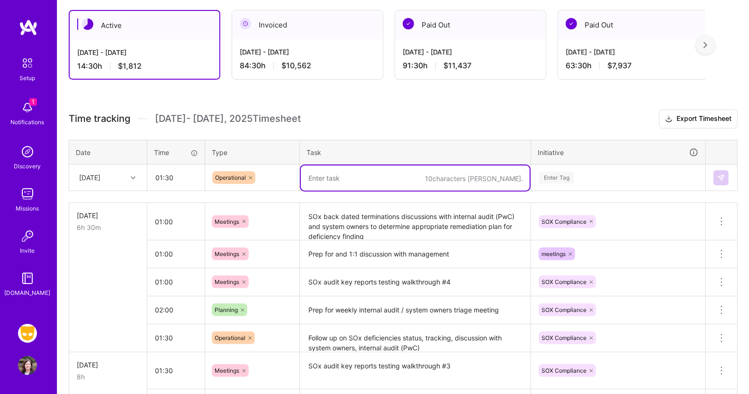
click at [332, 174] on textarea at bounding box center [415, 177] width 229 height 25
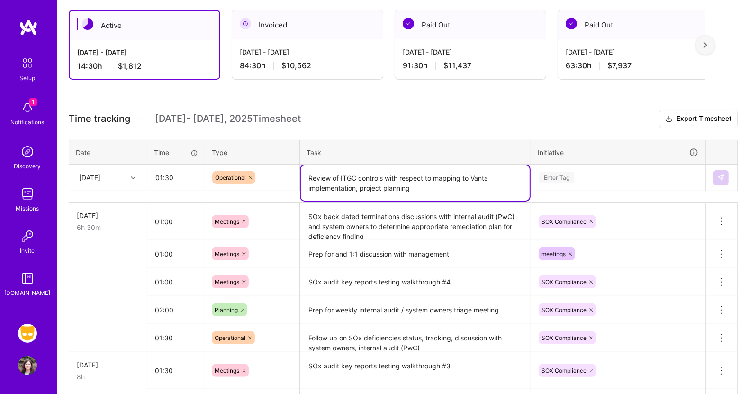
type textarea "Review of ITGC controls with respect to mapping to Vanta implementation, projec…"
click at [567, 175] on div "Enter Tag" at bounding box center [556, 177] width 35 height 15
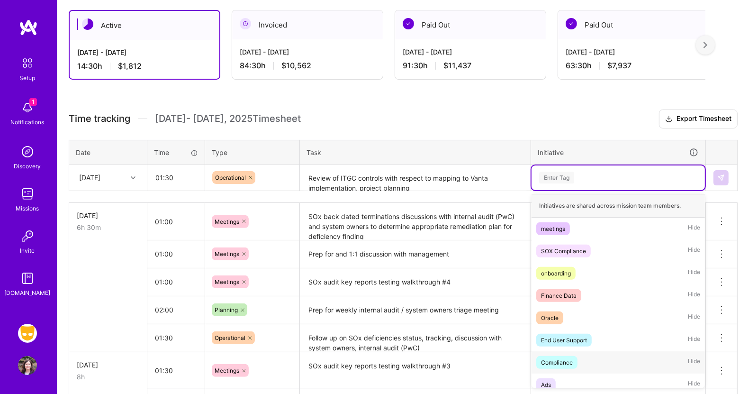
click at [574, 356] on span "Compliance" at bounding box center [557, 362] width 41 height 13
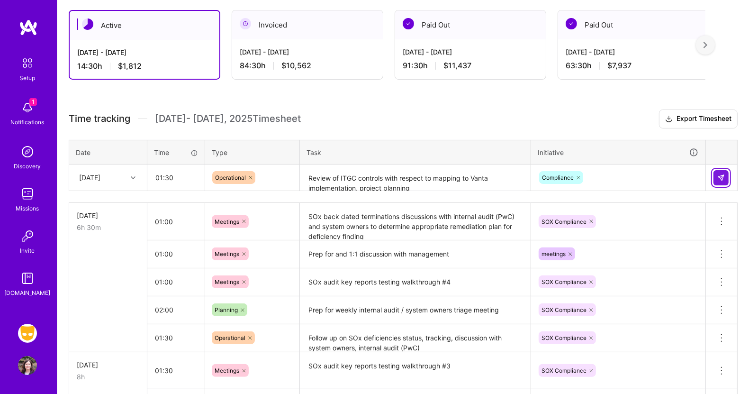
click at [722, 174] on img at bounding box center [722, 178] width 8 height 8
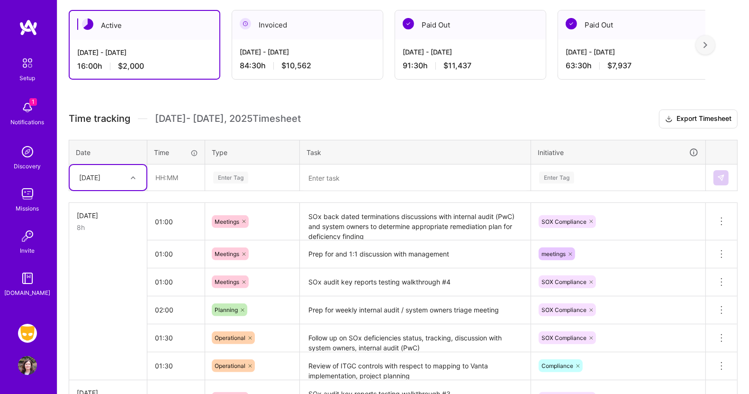
click at [135, 175] on icon at bounding box center [133, 177] width 5 height 5
click at [113, 256] on div "[DATE]" at bounding box center [108, 257] width 77 height 18
click at [169, 179] on input "text" at bounding box center [176, 177] width 56 height 25
type input "02:00"
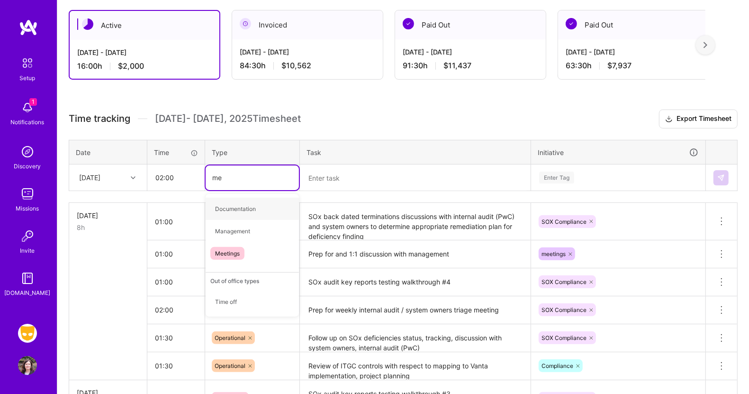
type input "mee"
click at [224, 202] on span "Meetings" at bounding box center [227, 208] width 34 height 13
click at [328, 179] on textarea at bounding box center [415, 177] width 229 height 25
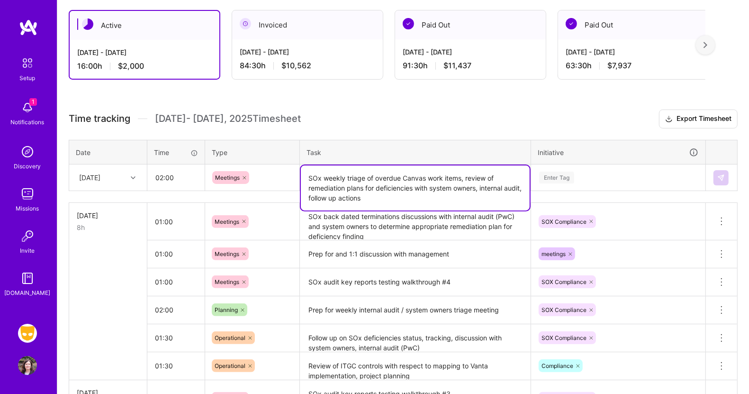
type textarea "SOx weekly triage of overdue Canvas work items, review of remediation plans for…"
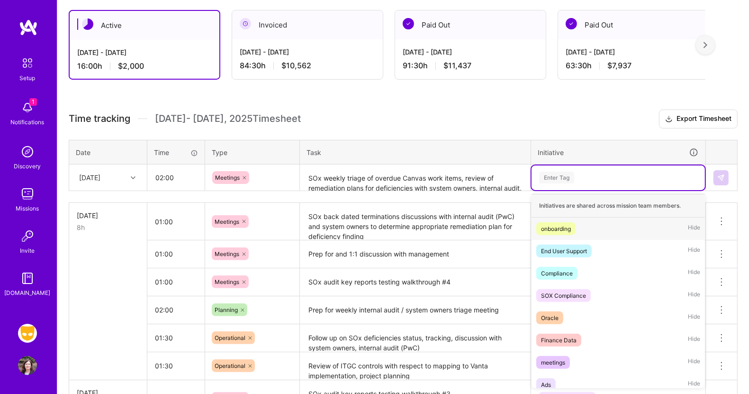
click at [558, 176] on div "Enter Tag" at bounding box center [556, 177] width 35 height 15
click at [577, 292] on div "SOX Compliance" at bounding box center [563, 296] width 45 height 10
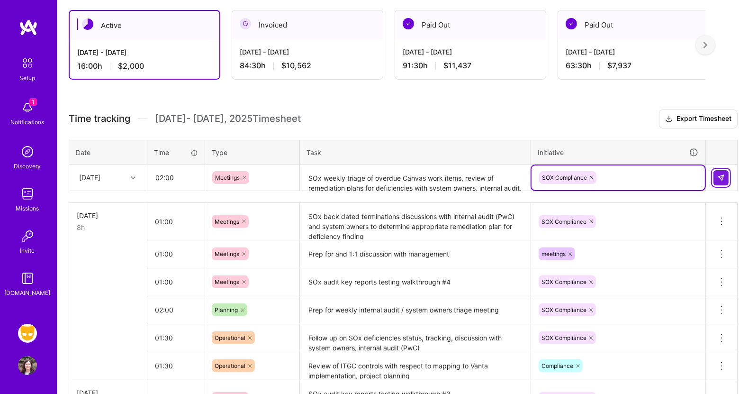
click at [723, 171] on button at bounding box center [721, 177] width 15 height 15
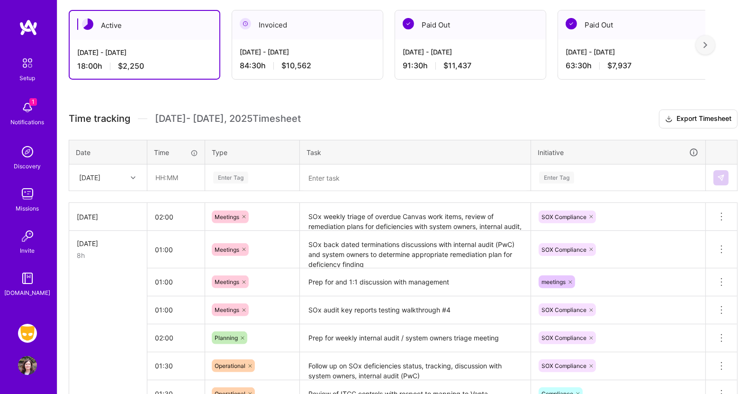
drag, startPoint x: 723, startPoint y: 171, endPoint x: 372, endPoint y: 104, distance: 357.2
click at [372, 104] on div "Active [DATE] - [DATE] 18:00 h $2,250 Invoiced [DATE] - [DATE] 84:30 h $10,562 …" at bounding box center [403, 328] width 692 height 658
click at [170, 178] on input "text" at bounding box center [176, 177] width 56 height 25
type input "00:30"
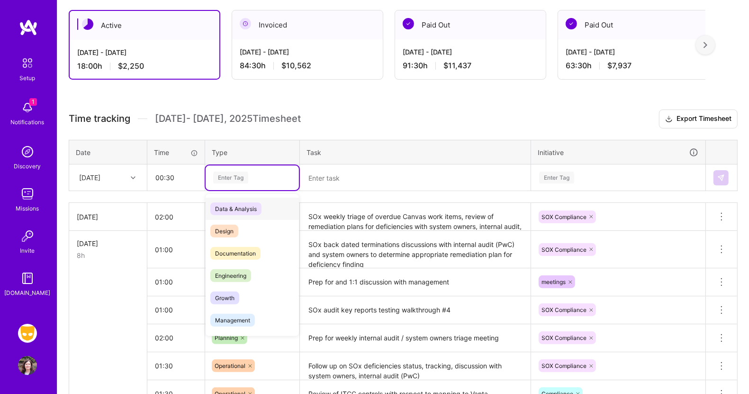
click at [238, 177] on div "Enter Tag" at bounding box center [230, 177] width 35 height 15
click at [267, 214] on div "Data & Analysis" at bounding box center [252, 209] width 93 height 22
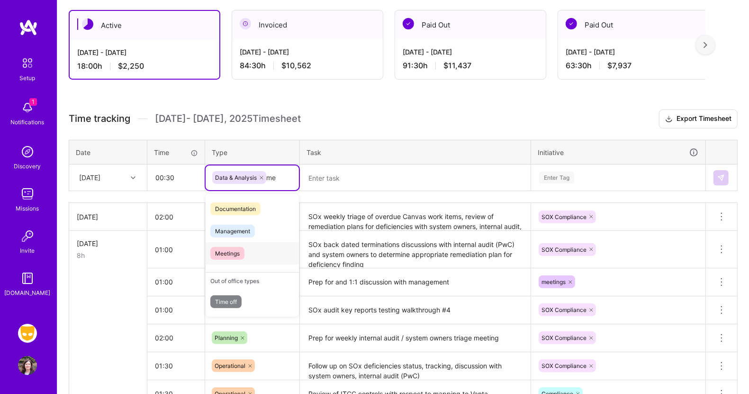
type input "m"
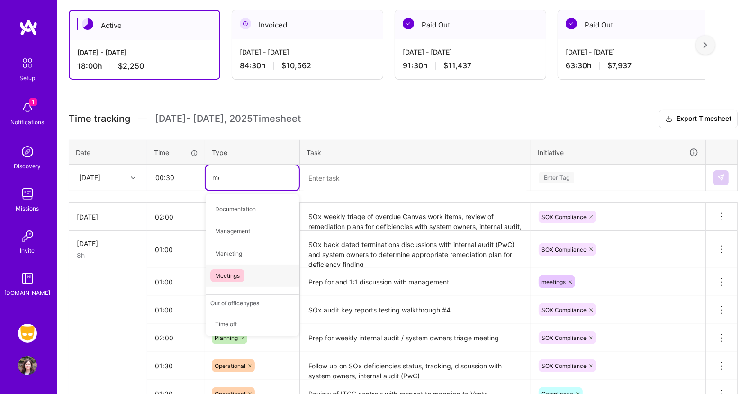
type input "mee"
click at [238, 204] on span "Meetings" at bounding box center [227, 208] width 34 height 13
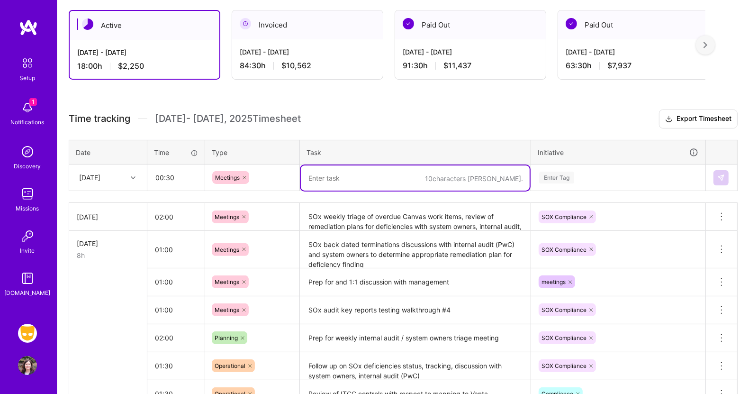
click at [340, 174] on textarea at bounding box center [415, 177] width 229 height 25
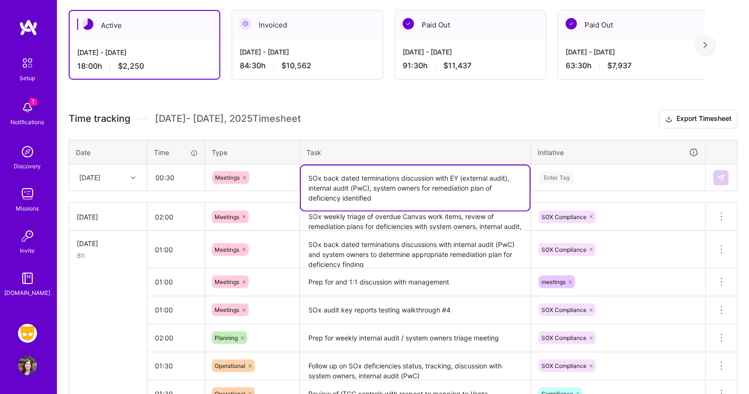
type textarea "SOx back dated terminations discussion with EY (external audit), internal audit…"
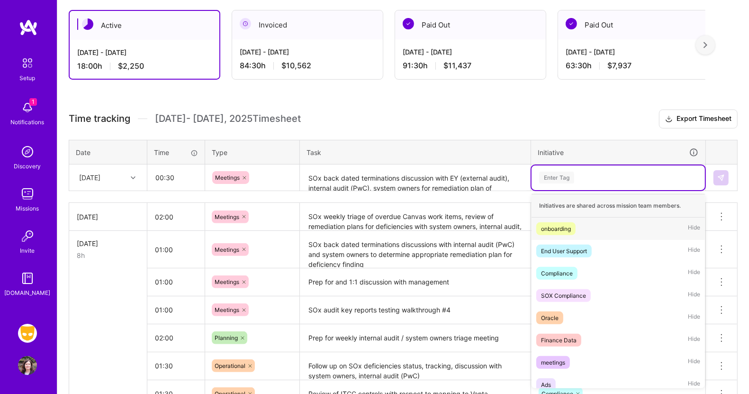
click at [599, 175] on div "Enter Tag" at bounding box center [619, 178] width 160 height 12
click at [567, 293] on div "SOX Compliance" at bounding box center [563, 296] width 45 height 10
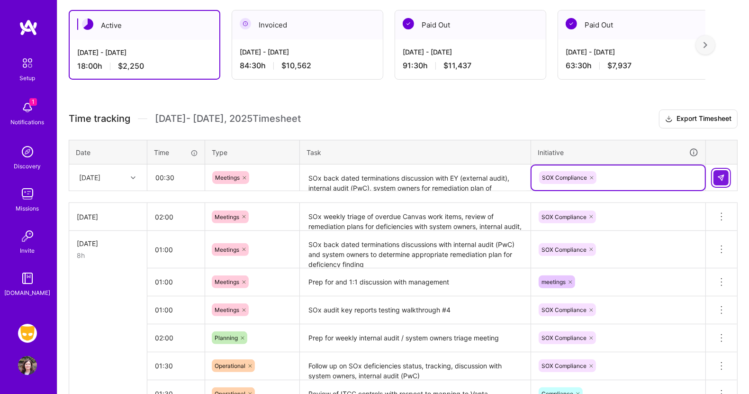
click at [720, 174] on img at bounding box center [722, 178] width 8 height 8
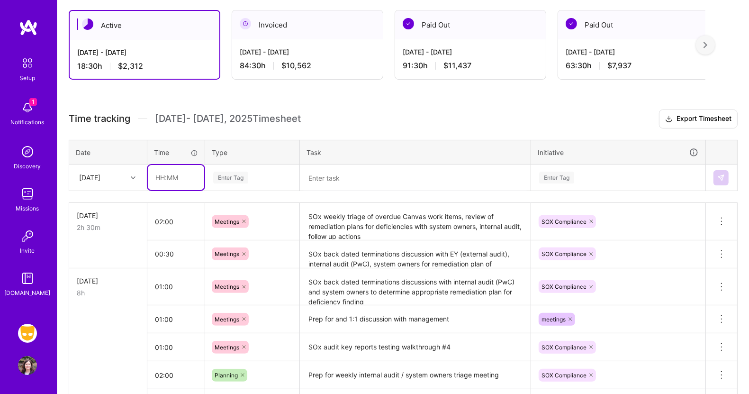
click at [171, 180] on input "text" at bounding box center [176, 177] width 56 height 25
type input "01:00"
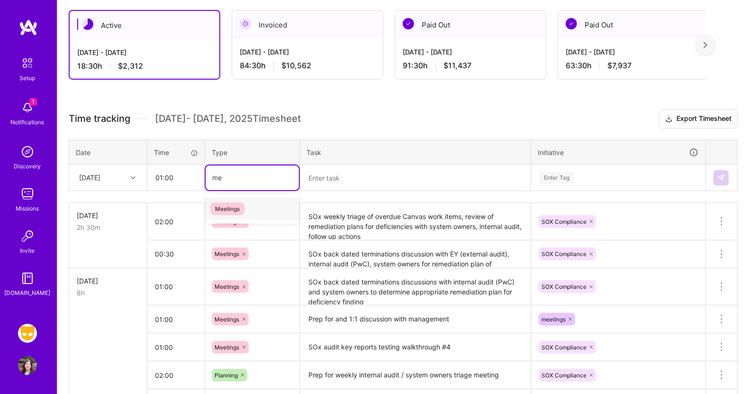
type input "mee"
click at [229, 205] on span "Meetings" at bounding box center [227, 208] width 34 height 13
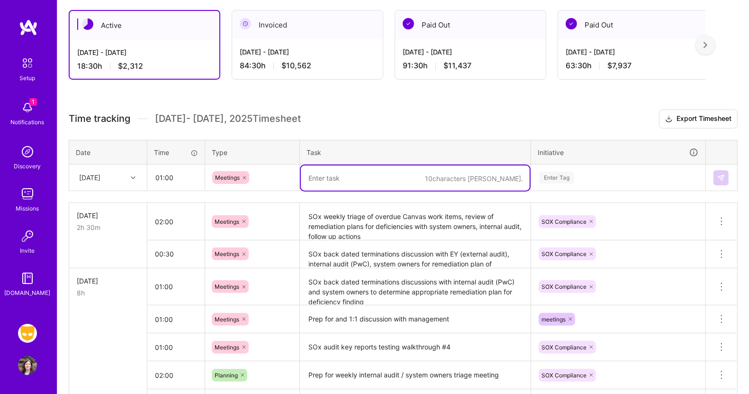
click at [326, 179] on textarea at bounding box center [415, 177] width 229 height 25
type textarea "w"
type textarea "W"
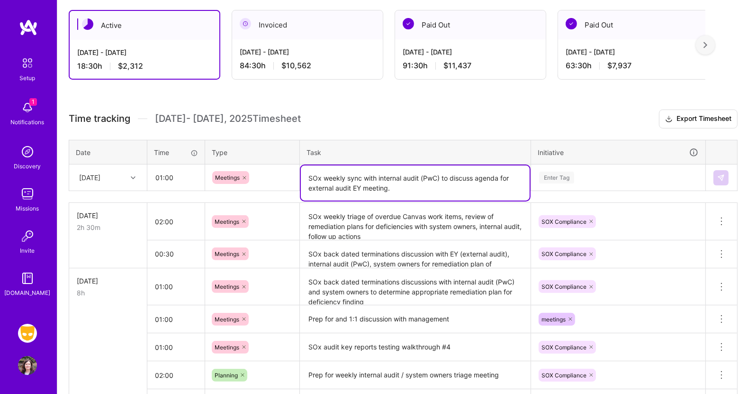
type textarea "SOx weekly sync with internal audit (PwC) to discuss agenda for external audit …"
click at [575, 173] on div "Enter Tag" at bounding box center [556, 177] width 35 height 15
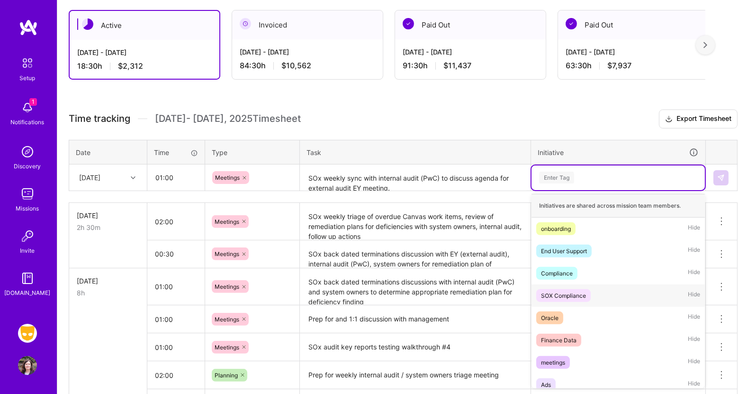
click at [560, 291] on div "SOX Compliance" at bounding box center [563, 296] width 45 height 10
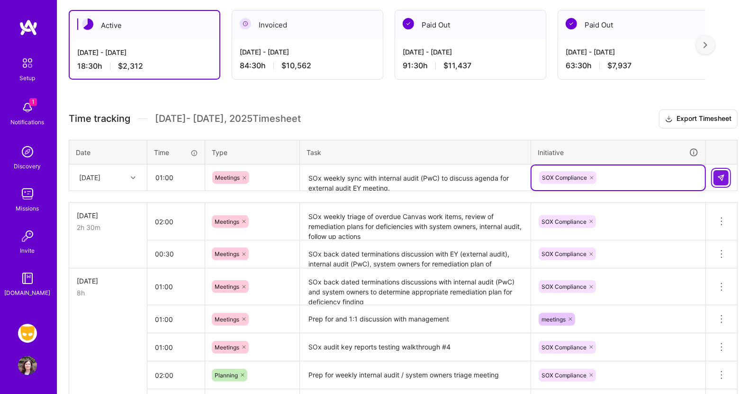
click at [722, 174] on img at bounding box center [722, 178] width 8 height 8
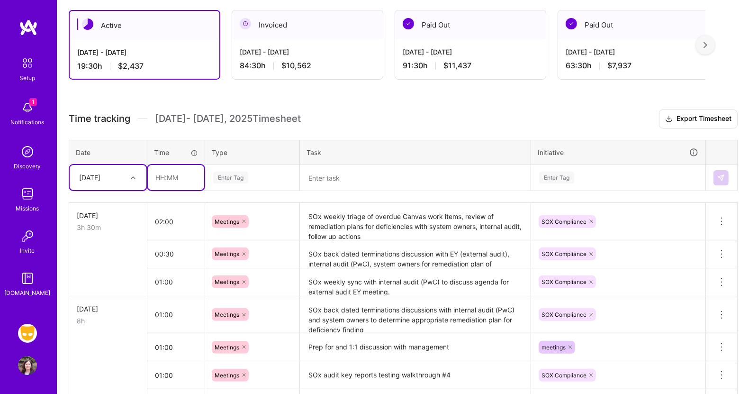
click at [168, 174] on input "text" at bounding box center [176, 177] width 56 height 25
type input "02:00"
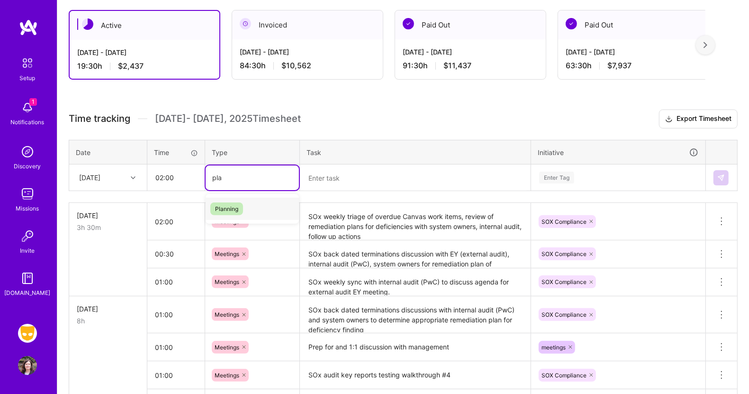
type input "plan"
click at [220, 203] on span "Planning" at bounding box center [226, 208] width 33 height 13
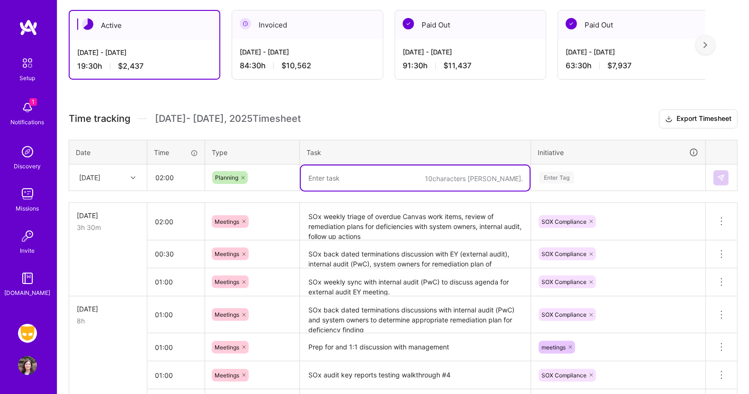
click at [329, 178] on textarea at bounding box center [415, 177] width 229 height 25
type textarea "Planning and prep for weekly external audit meeting"
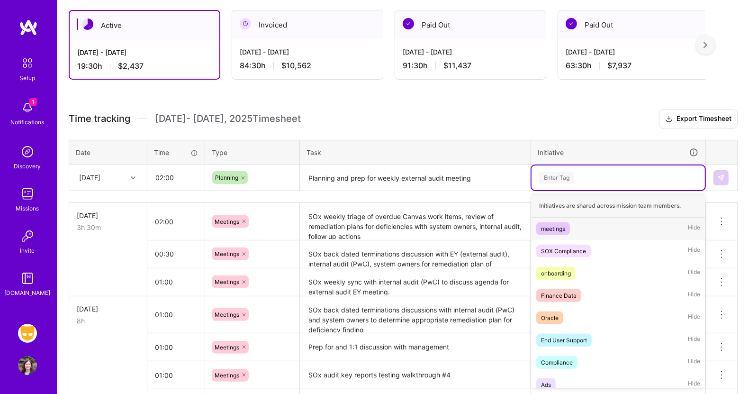
click at [558, 173] on div "Enter Tag" at bounding box center [556, 177] width 35 height 15
click at [567, 249] on div "SOX Compliance" at bounding box center [563, 251] width 45 height 10
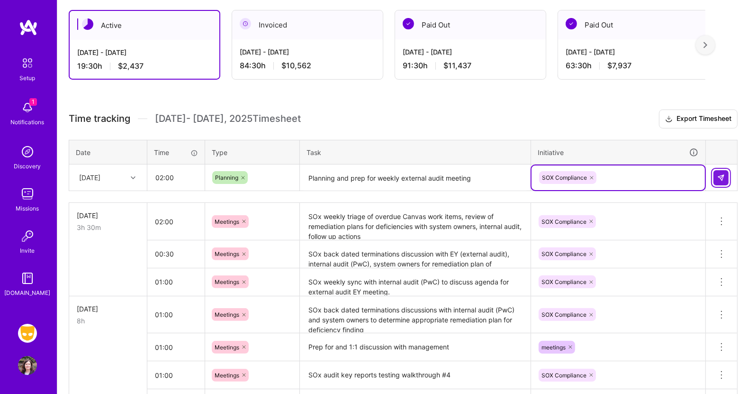
click at [724, 176] on img at bounding box center [722, 178] width 8 height 8
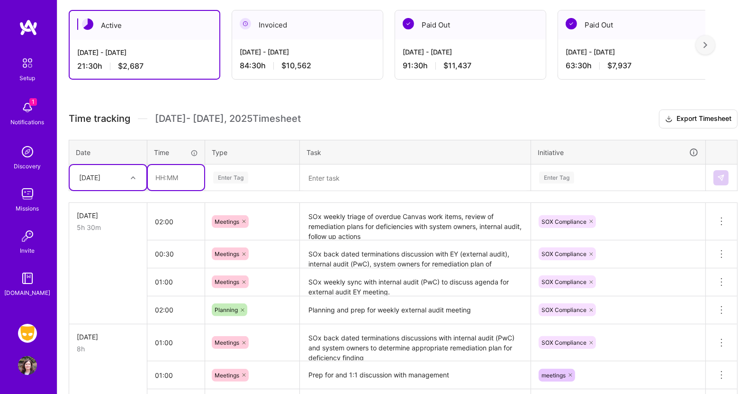
click at [167, 172] on input "text" at bounding box center [176, 177] width 56 height 25
type input "01:00"
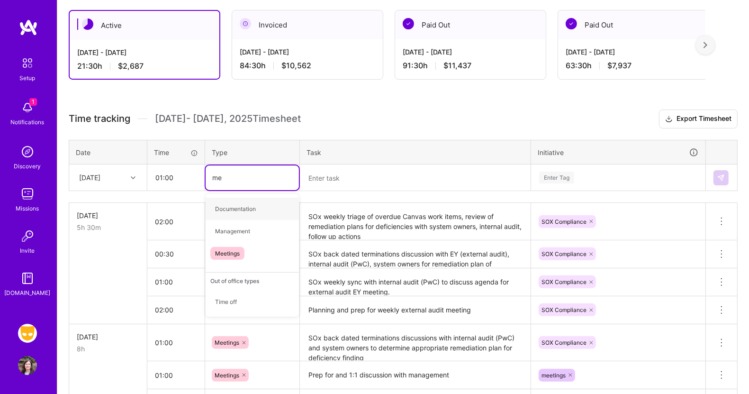
type input "mee"
click at [225, 211] on span "Meetings" at bounding box center [227, 208] width 34 height 13
click at [332, 183] on textarea at bounding box center [415, 177] width 229 height 25
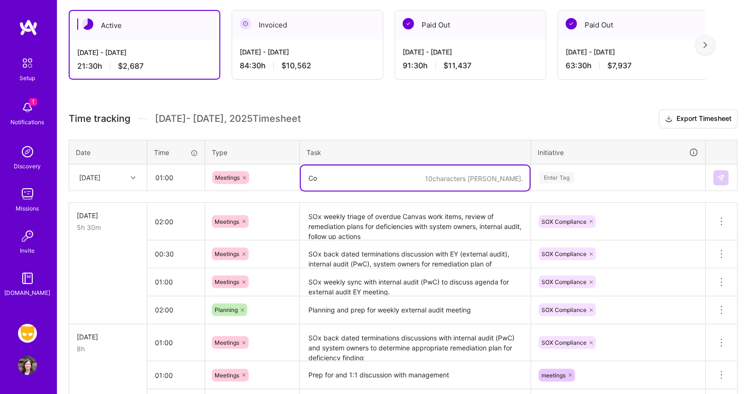
type textarea "C"
drag, startPoint x: 329, startPoint y: 176, endPoint x: 290, endPoint y: 172, distance: 39.6
click at [290, 172] on tr "[DATE] 01:00 Meetings Vanta implementation sync with Enter Tag" at bounding box center [403, 177] width 669 height 27
type textarea "Vanta implementation sync with"
click at [290, 172] on div "Meetings" at bounding box center [252, 177] width 80 height 13
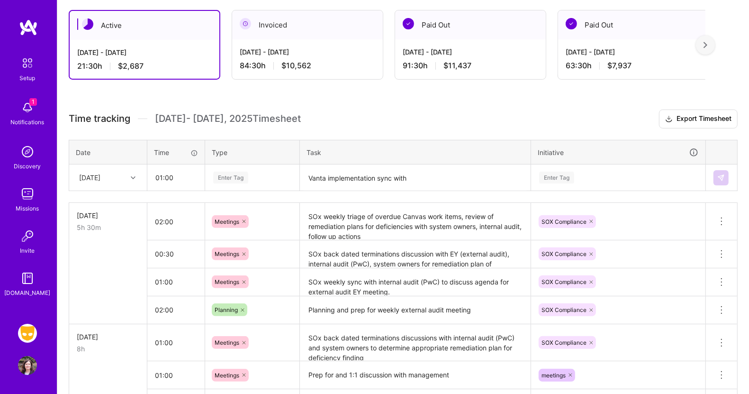
click at [261, 176] on div "Enter Tag" at bounding box center [252, 178] width 80 height 12
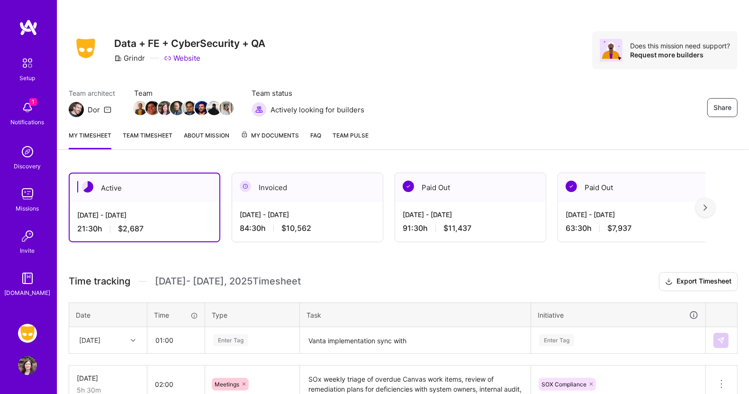
scroll to position [0, 0]
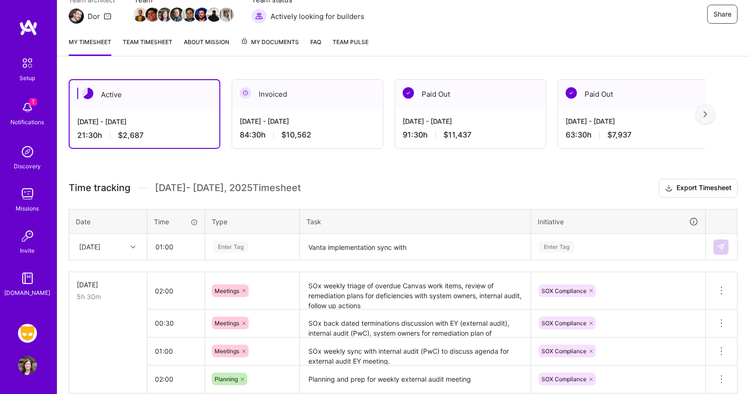
click at [241, 259] on div "Enter Tag" at bounding box center [252, 247] width 93 height 25
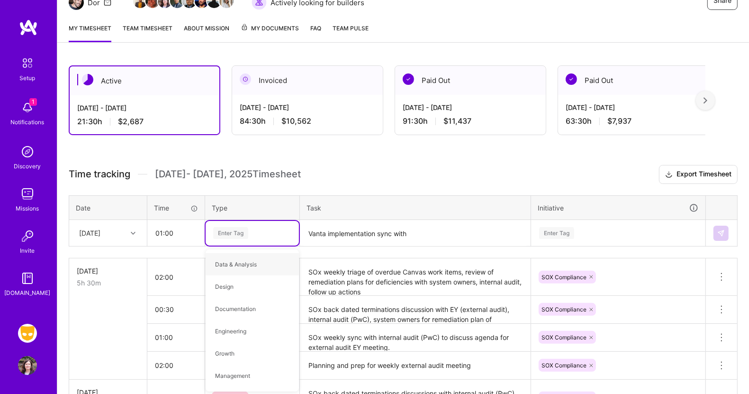
click at [320, 195] on th "Task" at bounding box center [415, 207] width 231 height 25
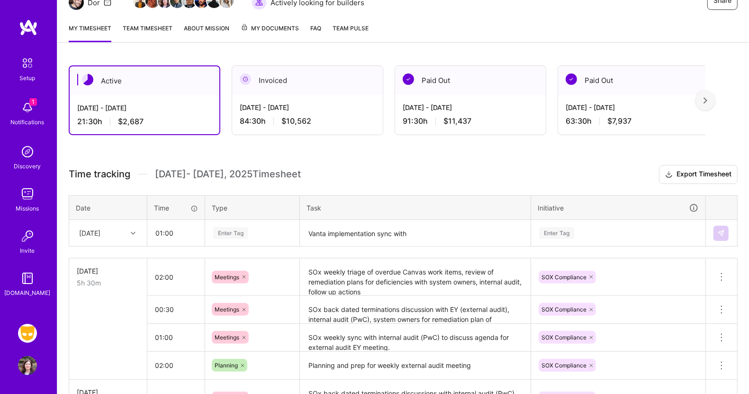
click at [239, 275] on div at bounding box center [243, 277] width 9 height 13
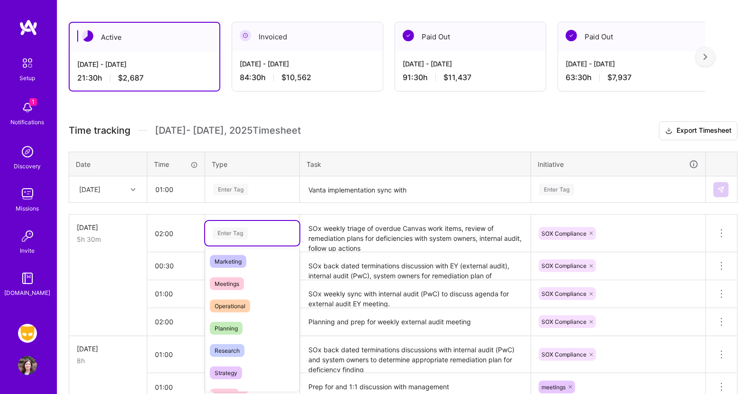
scroll to position [134, 0]
click at [235, 331] on span "Planning" at bounding box center [226, 331] width 33 height 13
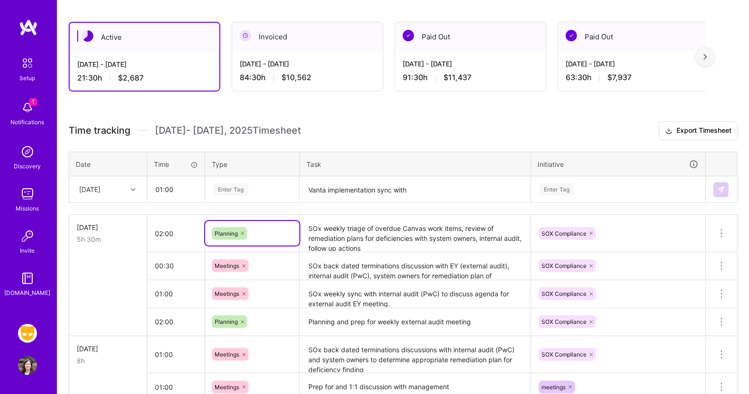
click at [236, 184] on div "Enter Tag" at bounding box center [230, 189] width 35 height 15
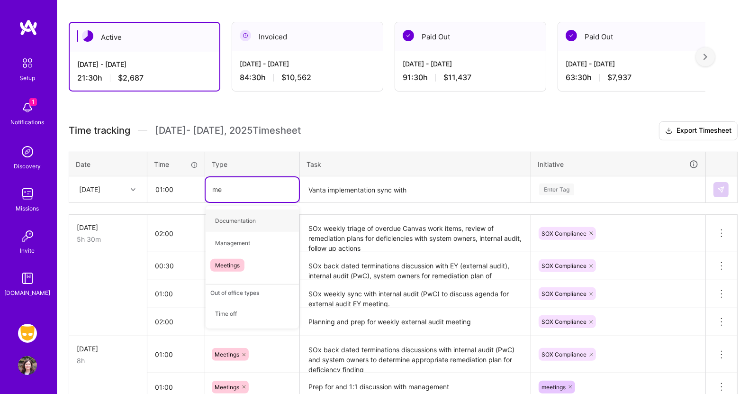
type input "mee"
click at [230, 214] on span "Meetings" at bounding box center [227, 220] width 34 height 13
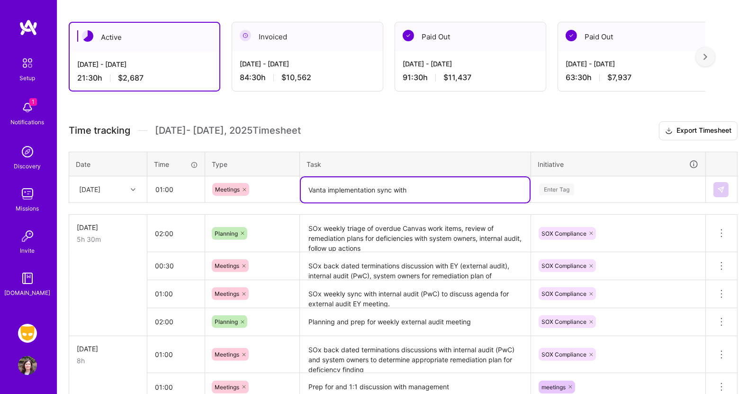
click at [328, 191] on textarea "Vanta implementation sync with" at bounding box center [415, 189] width 229 height 25
click at [309, 188] on textarea "implementation sync with" at bounding box center [415, 189] width 229 height 25
click at [422, 188] on textarea "iWeekly implementation sync with" at bounding box center [415, 189] width 229 height 25
click at [311, 185] on textarea "iWeekly implementation sync with" at bounding box center [415, 189] width 229 height 25
click at [416, 191] on textarea "Weekly implementation sync with" at bounding box center [415, 189] width 229 height 25
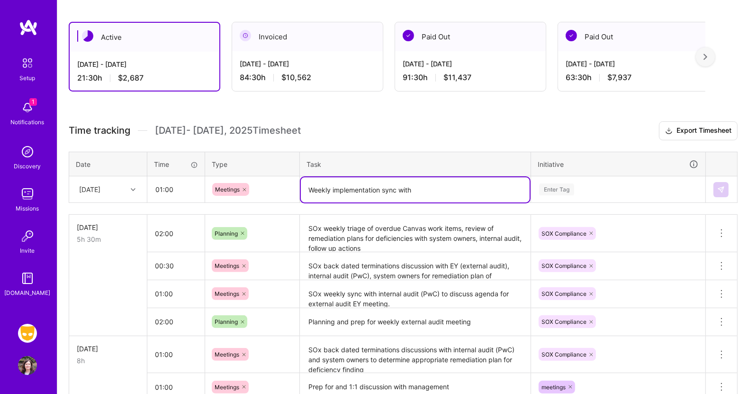
click at [416, 191] on textarea "Weekly implementation sync with" at bounding box center [415, 189] width 229 height 25
type textarea "Weekly implementation sync with [PERSON_NAME]"
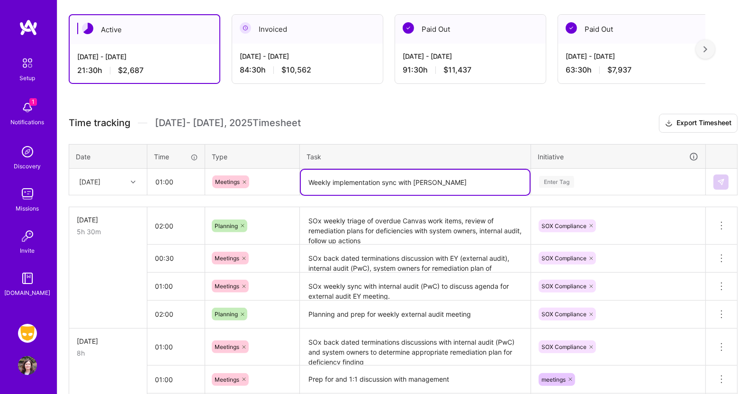
click at [559, 187] on div "Enter Tag" at bounding box center [619, 182] width 174 height 25
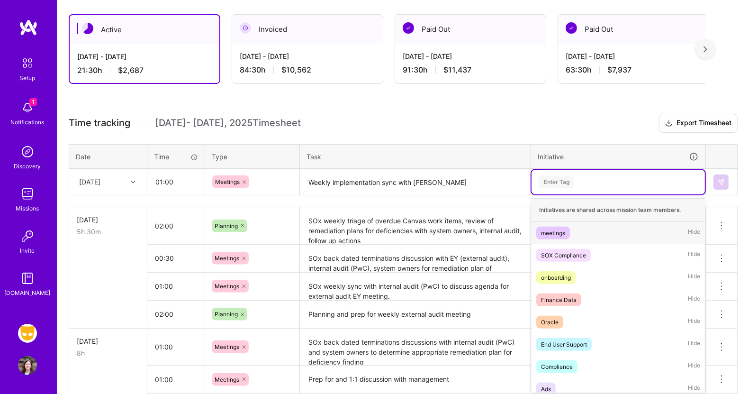
scroll to position [161, 0]
click at [555, 361] on div "Compliance" at bounding box center [557, 366] width 32 height 10
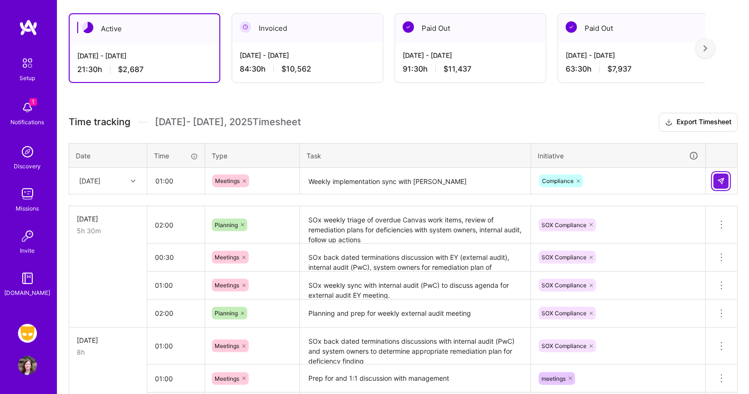
click at [726, 179] on button at bounding box center [721, 181] width 15 height 15
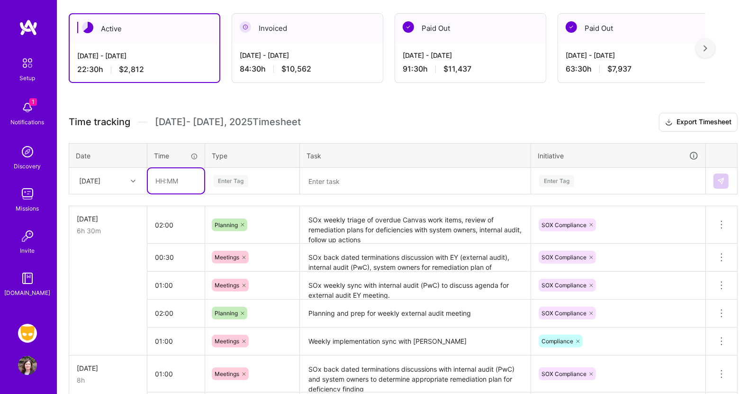
click at [173, 176] on input "text" at bounding box center [176, 180] width 56 height 25
type input "01:30"
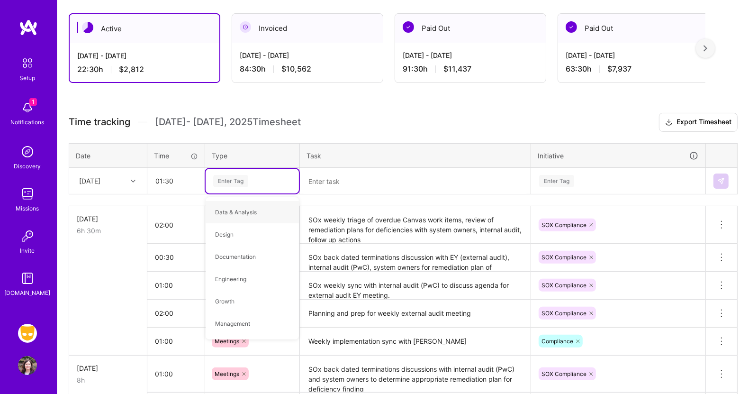
type input "p"
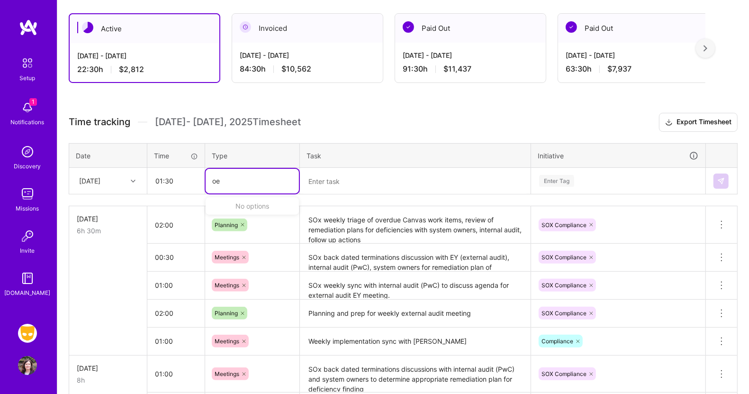
type input "o"
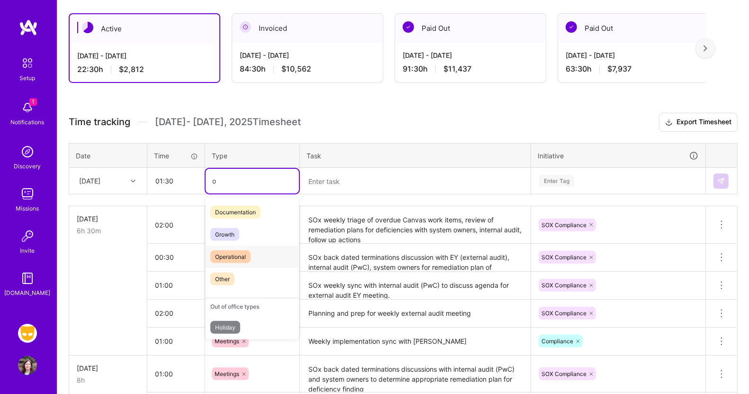
click at [228, 256] on span "Operational" at bounding box center [230, 256] width 40 height 13
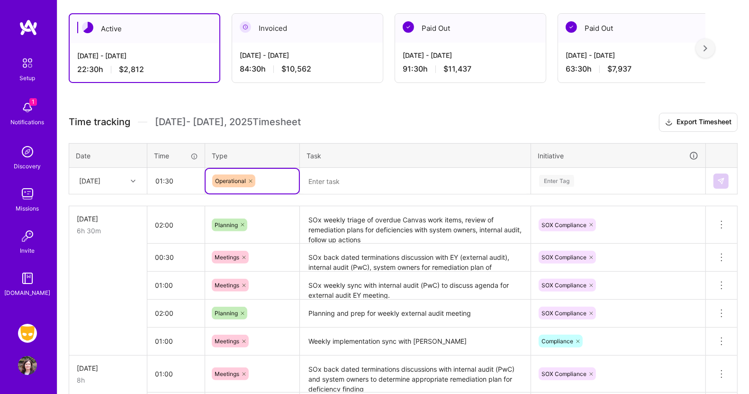
click at [331, 184] on textarea at bounding box center [415, 181] width 229 height 25
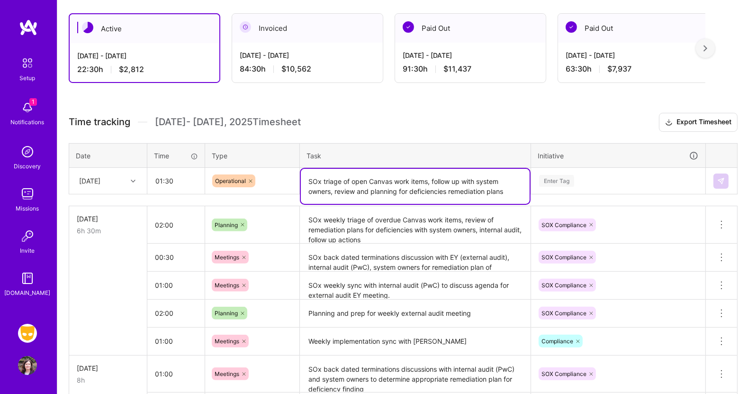
type textarea "SOx triage of open Canvas work items, follow up with system owners, review and …"
click at [574, 178] on div "Enter Tag" at bounding box center [556, 181] width 35 height 15
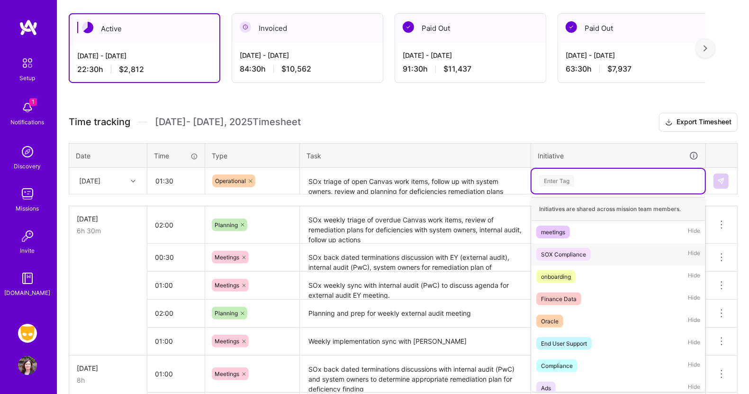
click at [577, 251] on div "SOX Compliance" at bounding box center [563, 254] width 45 height 10
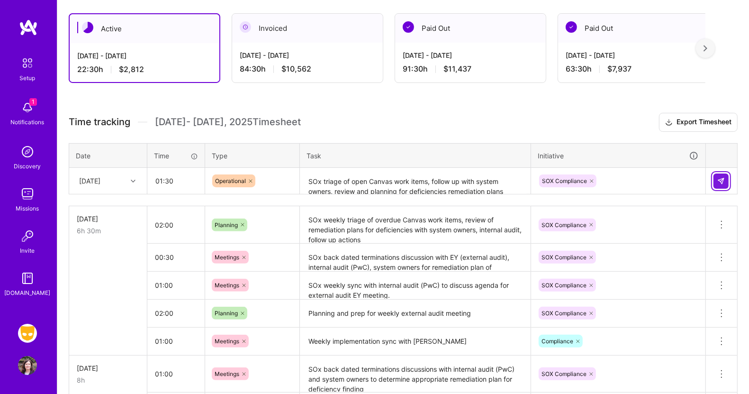
click at [721, 177] on img at bounding box center [722, 181] width 8 height 8
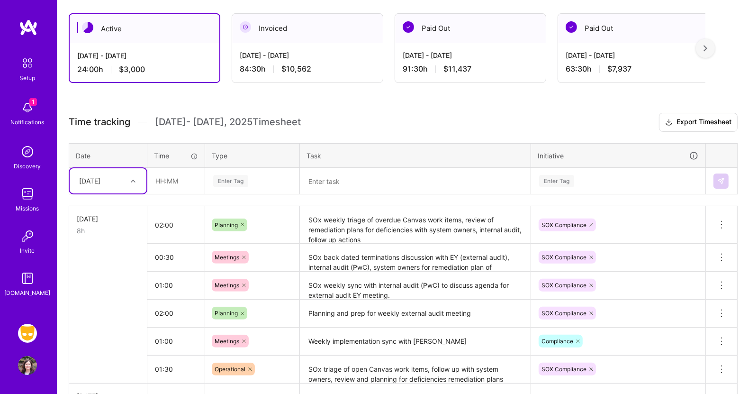
click at [133, 183] on div at bounding box center [134, 181] width 15 height 12
click at [107, 277] on div "[DATE]" at bounding box center [108, 278] width 77 height 18
click at [173, 174] on input "text" at bounding box center [176, 180] width 56 height 25
type input "01:00"
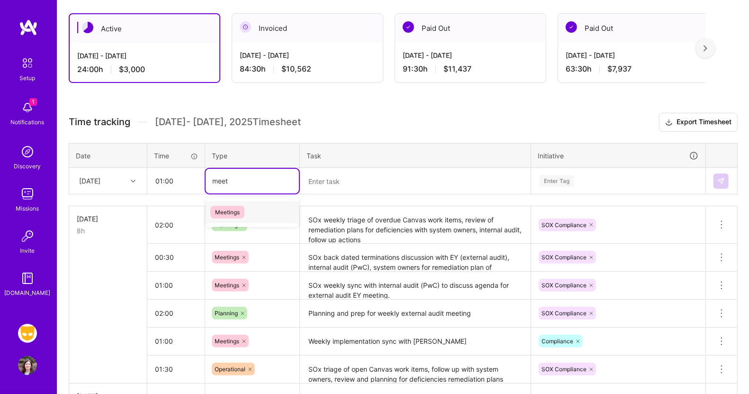
type input "meeti"
click at [229, 206] on span "Meetings" at bounding box center [227, 212] width 34 height 13
click at [322, 183] on textarea at bounding box center [415, 181] width 229 height 25
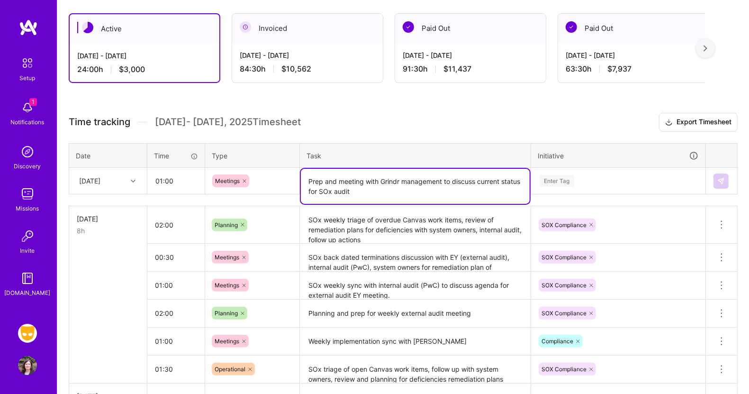
type textarea "Prep and meeting with Grindr management to discuss current status for SOx audit"
click at [577, 178] on div "Enter Tag" at bounding box center [619, 181] width 160 height 12
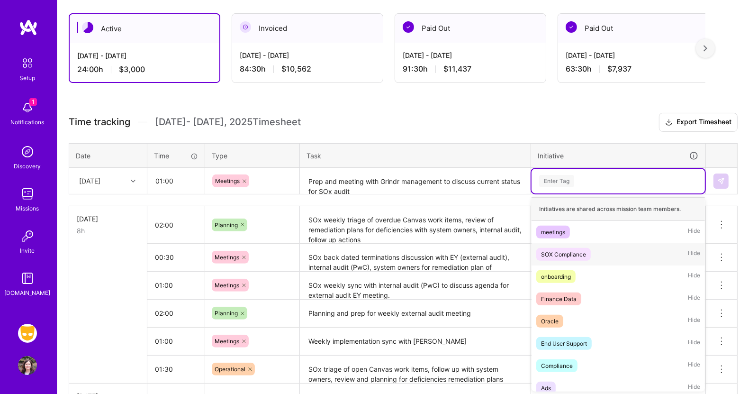
click at [569, 251] on div "SOX Compliance" at bounding box center [563, 254] width 45 height 10
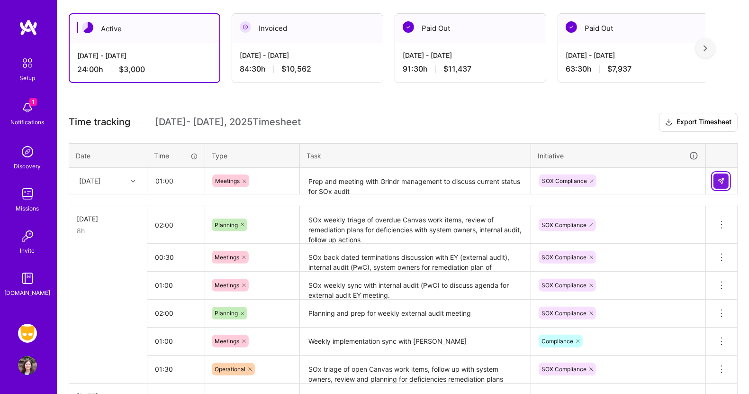
click at [723, 177] on img at bounding box center [722, 181] width 8 height 8
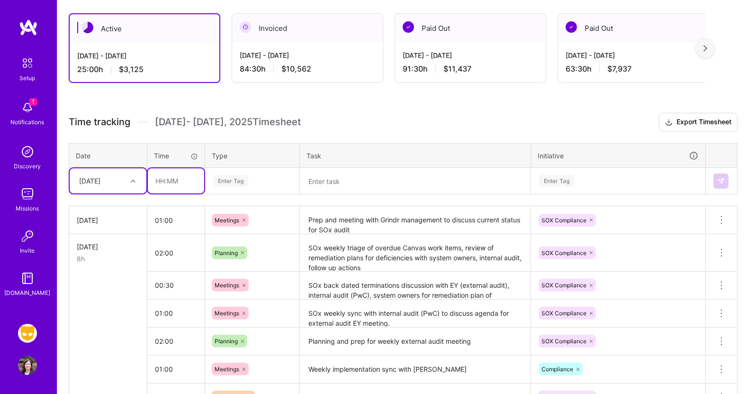
click at [155, 175] on input "text" at bounding box center [176, 180] width 56 height 25
type input "01:00"
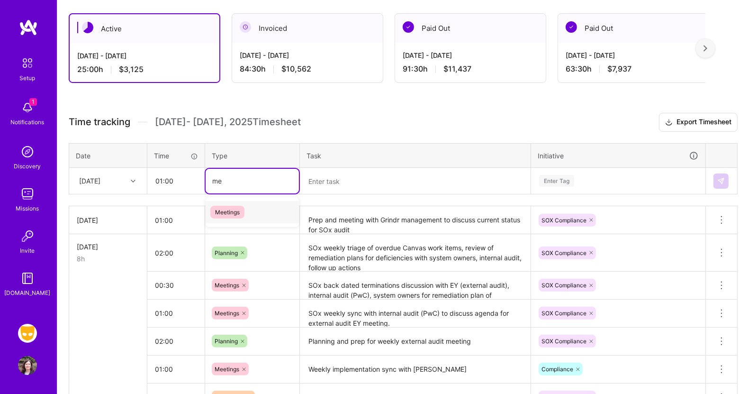
type input "mee"
click at [237, 208] on span "Meetings" at bounding box center [227, 212] width 34 height 13
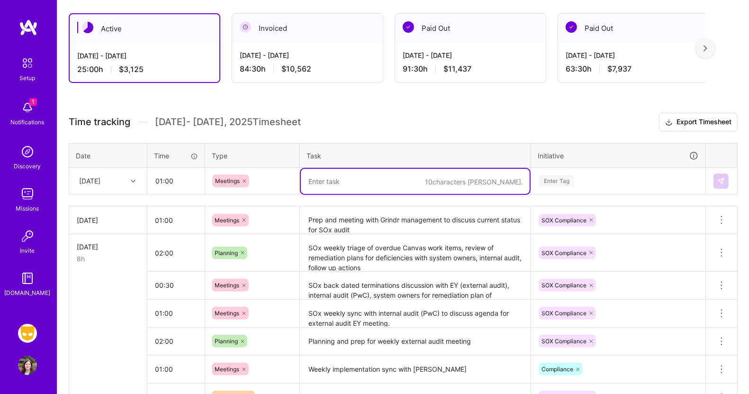
click at [325, 179] on textarea at bounding box center [415, 181] width 229 height 25
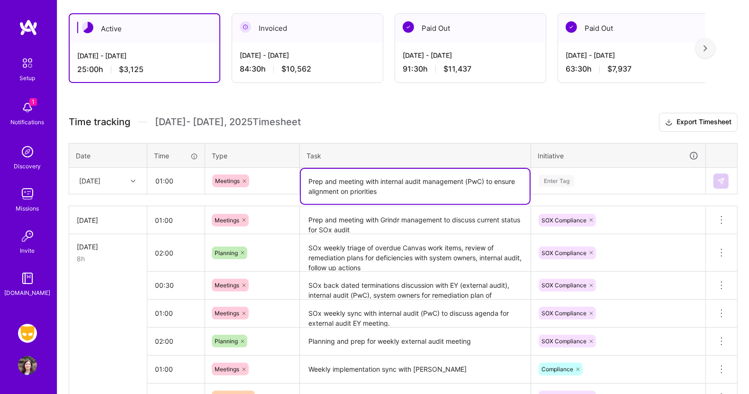
type textarea "Prep and meeting with internal audit management (PwC) to ensure alignment on pr…"
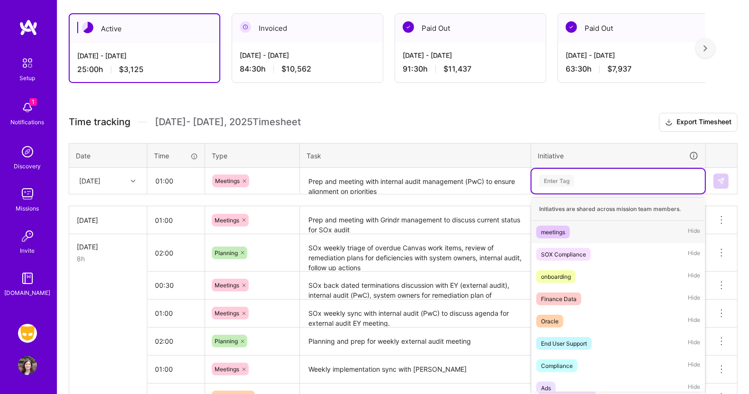
click at [563, 175] on div "Enter Tag" at bounding box center [556, 181] width 35 height 15
click at [554, 253] on div "SOX Compliance" at bounding box center [563, 254] width 45 height 10
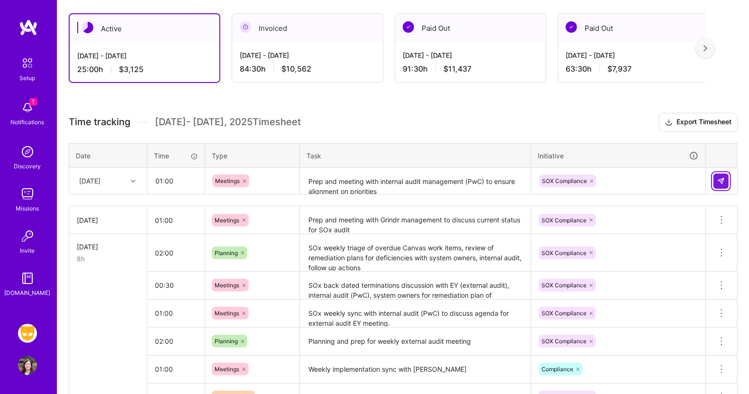
click at [721, 177] on img at bounding box center [722, 181] width 8 height 8
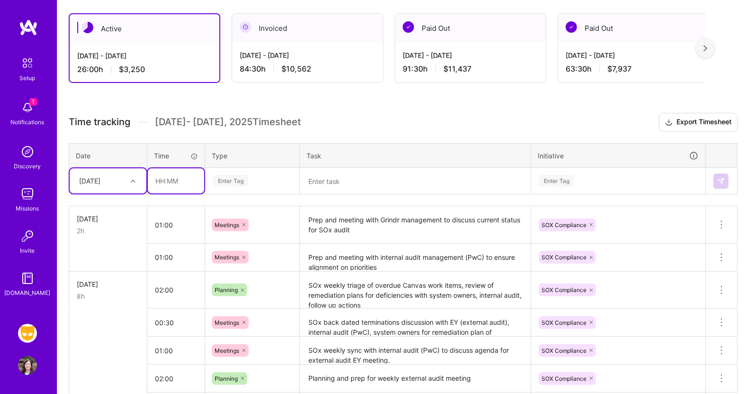
click at [162, 180] on input "text" at bounding box center [176, 180] width 56 height 25
type input "02:00"
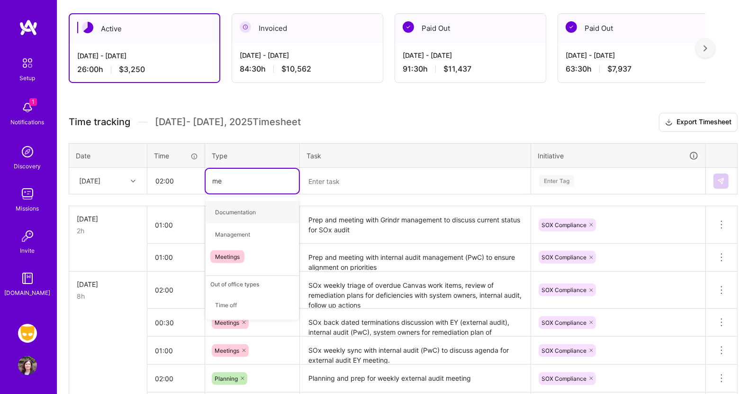
type input "mee"
click at [226, 211] on span "Meetings" at bounding box center [227, 212] width 34 height 13
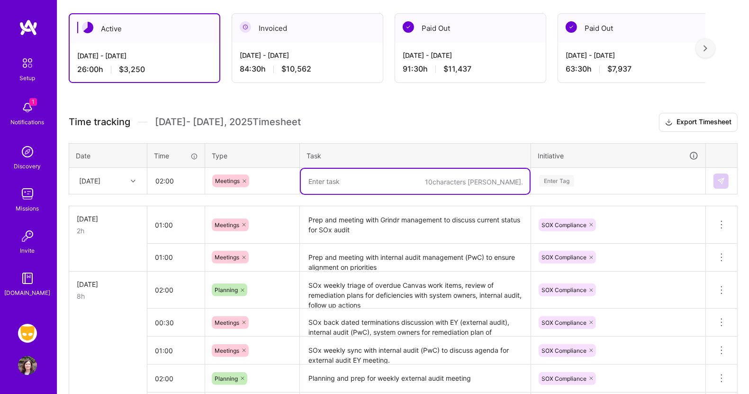
click at [339, 187] on textarea at bounding box center [415, 181] width 229 height 25
type textarea "P"
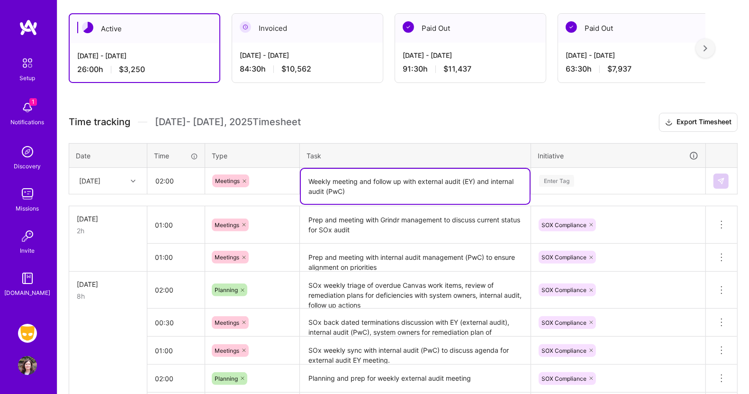
type textarea "Weekly meeting and follow up with external audit (EY) and internal audit (PwC)"
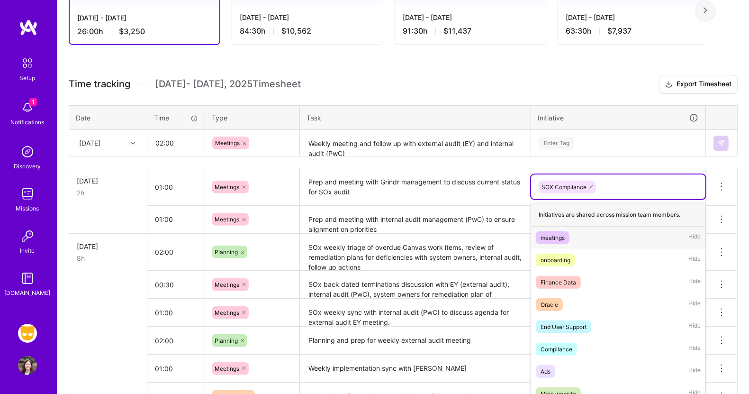
click at [602, 199] on div "option meetings focused, 1 of 45. 44 results available. Use Up and Down to choo…" at bounding box center [618, 186] width 174 height 25
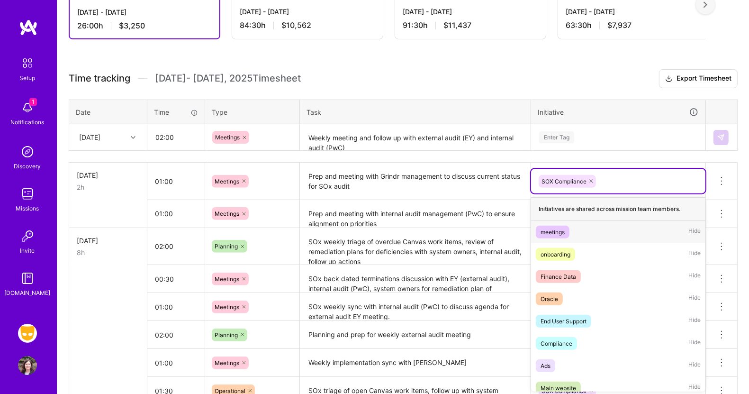
scroll to position [205, 0]
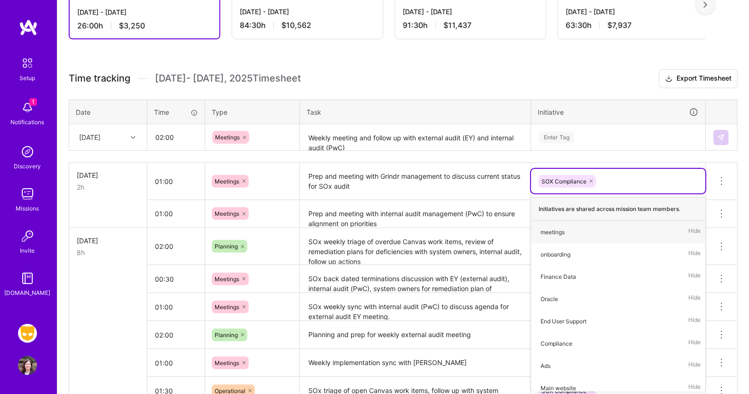
click at [578, 128] on div "Enter Tag" at bounding box center [619, 137] width 174 height 25
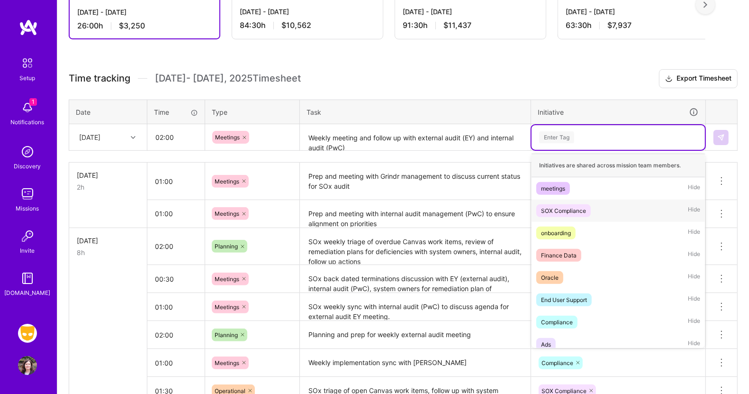
click at [563, 208] on div "SOX Compliance" at bounding box center [563, 211] width 45 height 10
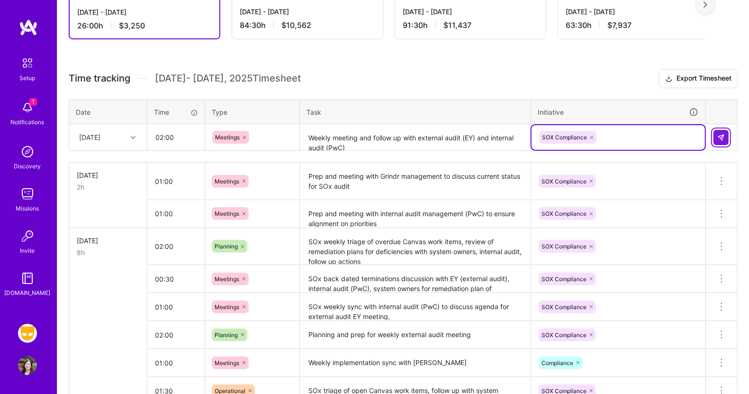
click at [722, 137] on img at bounding box center [722, 138] width 8 height 8
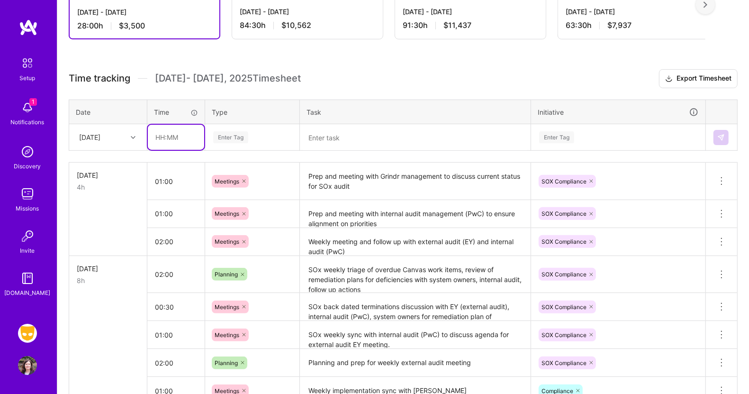
click at [175, 135] on input "text" at bounding box center [176, 137] width 56 height 25
type input "00:30"
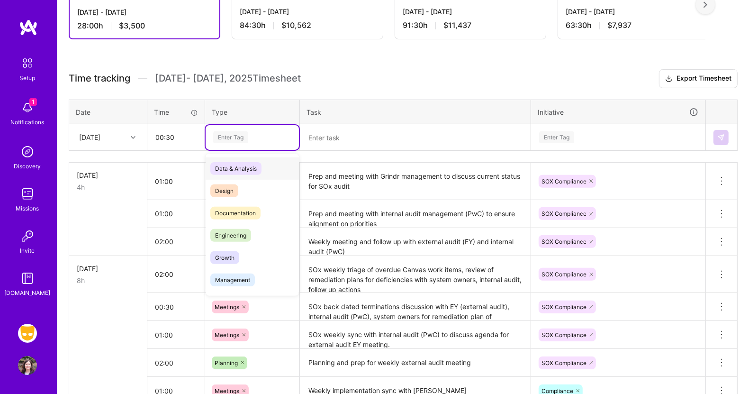
click at [233, 137] on div "Enter Tag" at bounding box center [230, 137] width 35 height 15
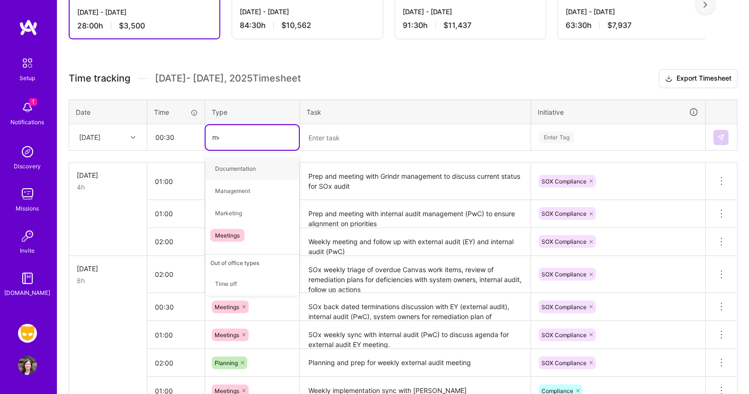
type input "mee"
click at [231, 170] on span "Meetings" at bounding box center [227, 168] width 34 height 13
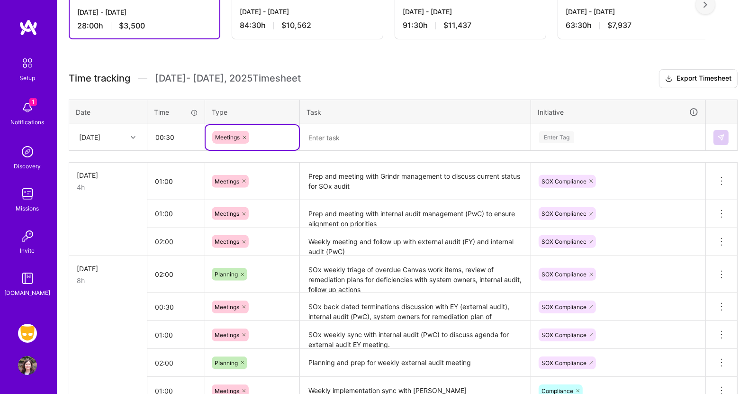
click at [331, 140] on textarea at bounding box center [415, 137] width 229 height 25
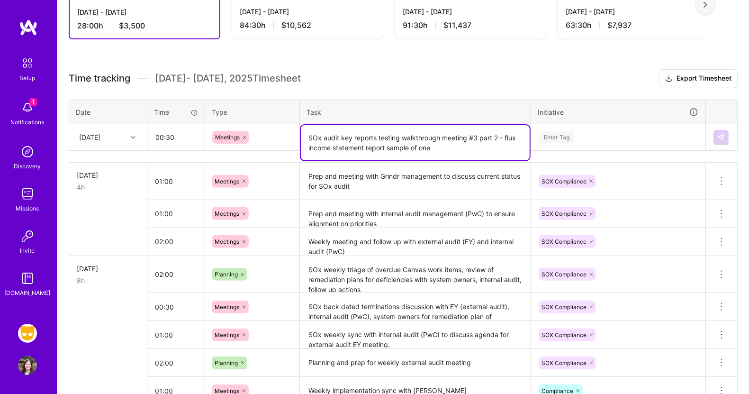
type textarea "SOx audit key reports testing walkthrough meeting #3 part 2 - flux income state…"
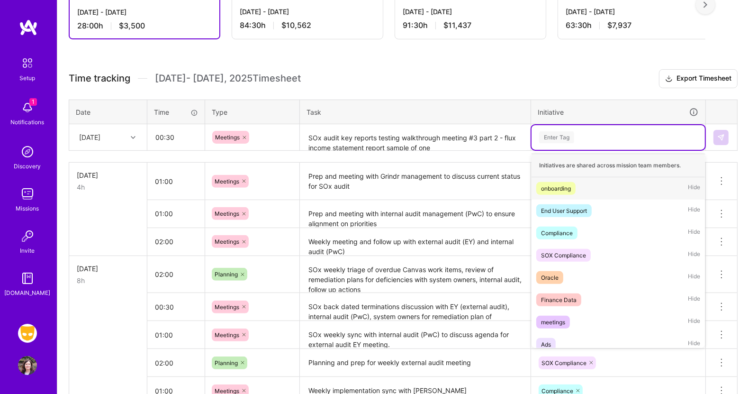
click at [603, 145] on div "Enter Tag" at bounding box center [619, 137] width 174 height 25
click at [581, 249] on span "SOX Compliance" at bounding box center [564, 255] width 55 height 13
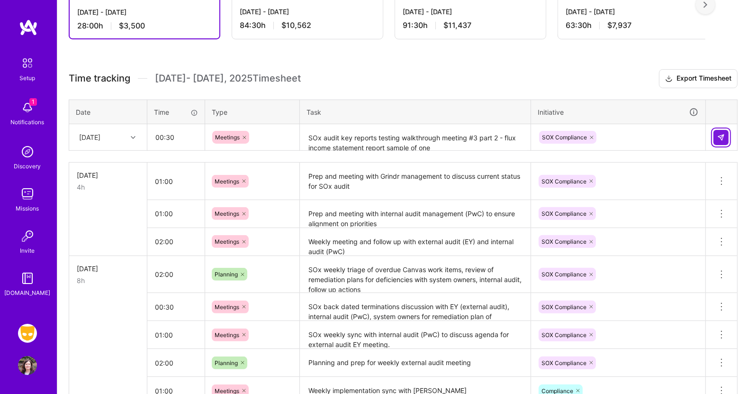
click at [718, 134] on img at bounding box center [722, 138] width 8 height 8
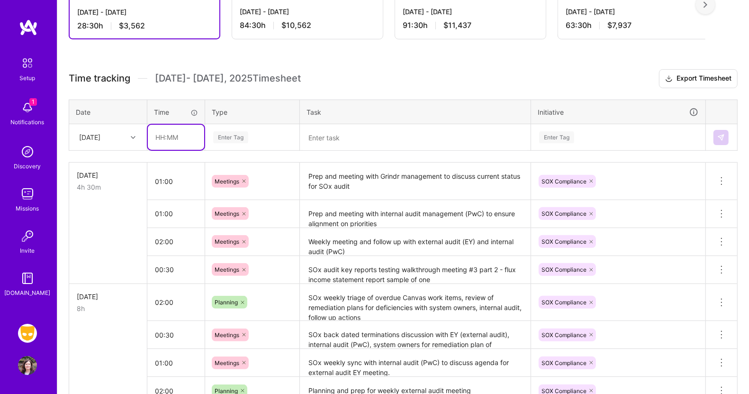
click at [175, 136] on input "text" at bounding box center [176, 137] width 56 height 25
type input "00:30"
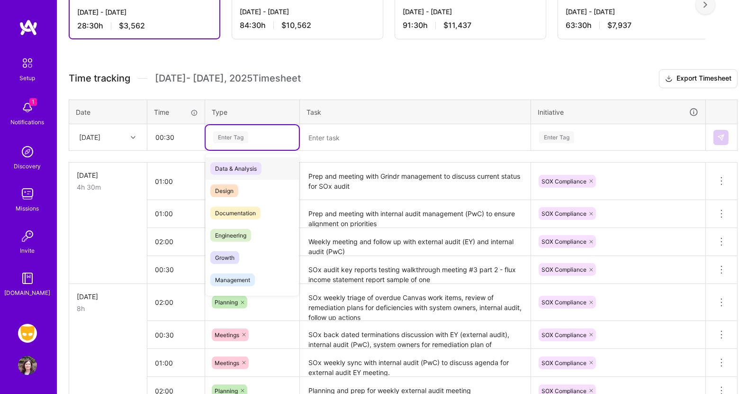
click at [231, 137] on div "Enter Tag" at bounding box center [230, 137] width 35 height 15
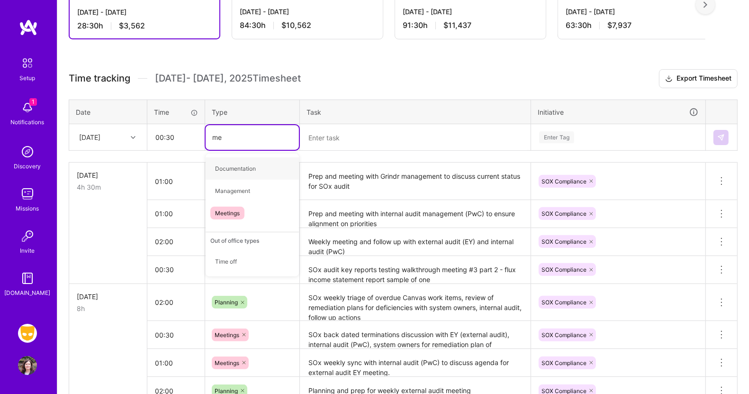
type input "mee"
click at [238, 164] on span "Meetings" at bounding box center [227, 168] width 34 height 13
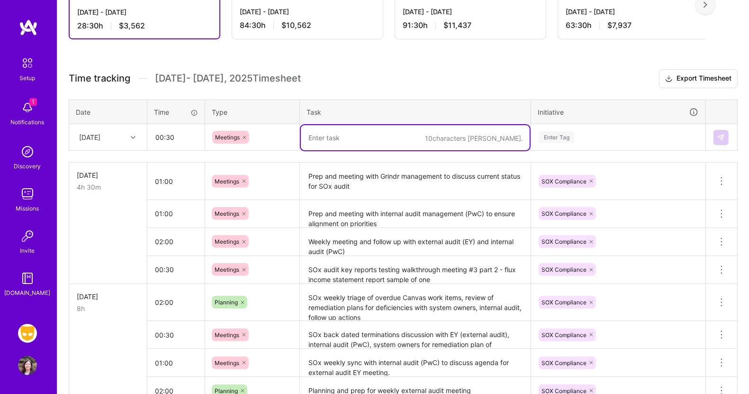
click at [333, 138] on textarea at bounding box center [415, 137] width 229 height 25
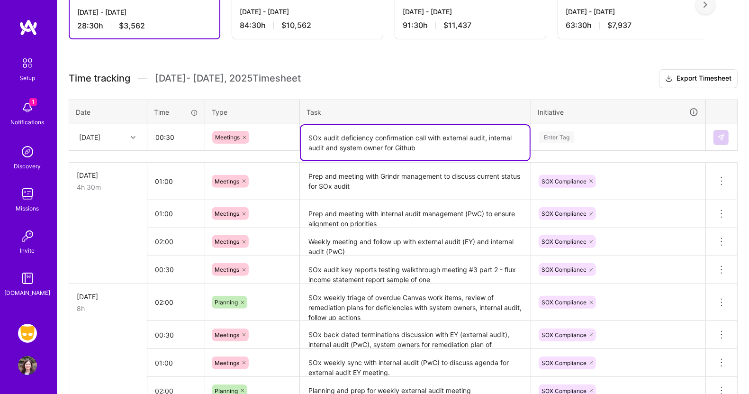
type textarea "SOx audit deficiency confirmation call with external audit, internal audit and …"
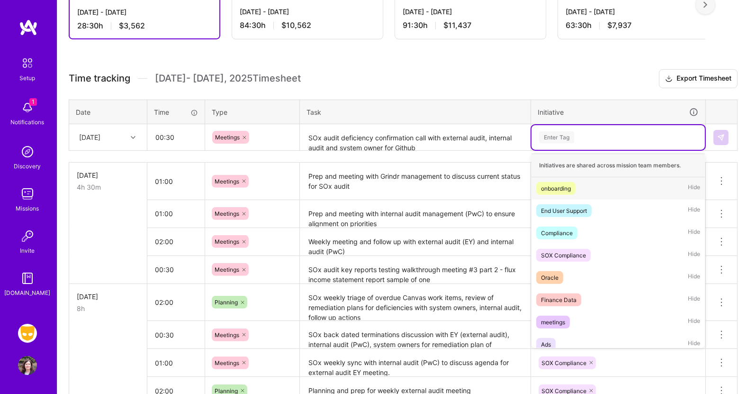
click at [572, 135] on div "Enter Tag" at bounding box center [556, 137] width 35 height 15
click at [566, 255] on div "SOX Compliance" at bounding box center [563, 255] width 45 height 10
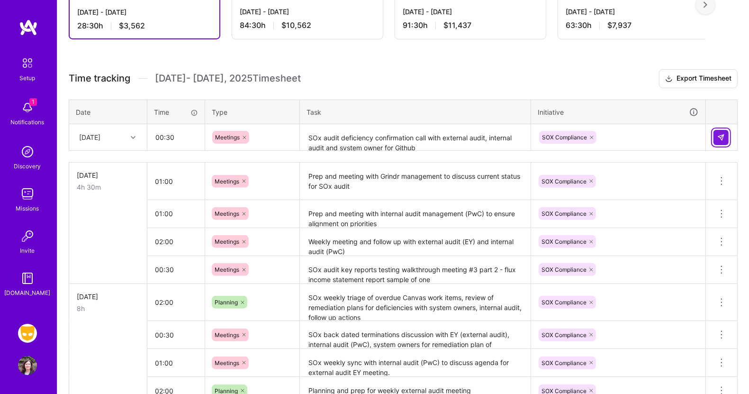
click at [721, 135] on img at bounding box center [722, 138] width 8 height 8
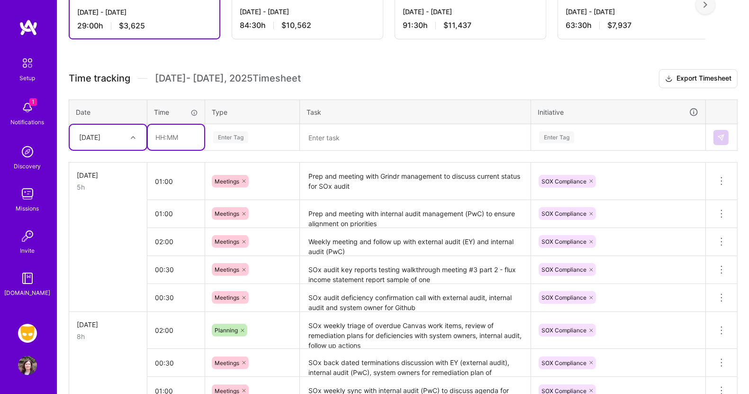
click at [172, 134] on input "text" at bounding box center [176, 137] width 56 height 25
type input "00:30"
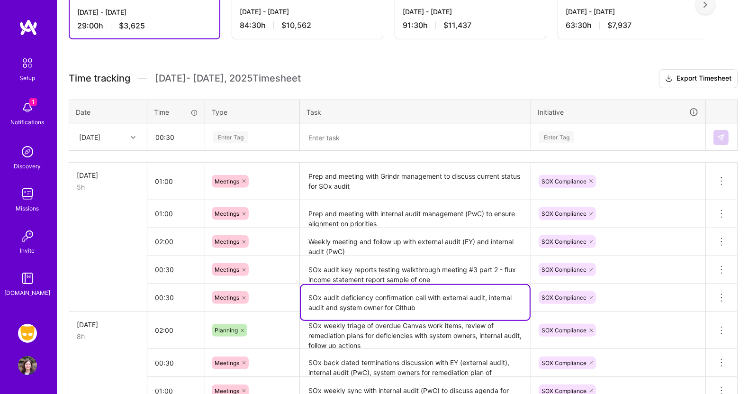
drag, startPoint x: 429, startPoint y: 304, endPoint x: 299, endPoint y: 300, distance: 130.0
click at [299, 300] on tr "00:30 Meetings SOx audit deficiency confirmation call with external audit, inte…" at bounding box center [403, 297] width 669 height 28
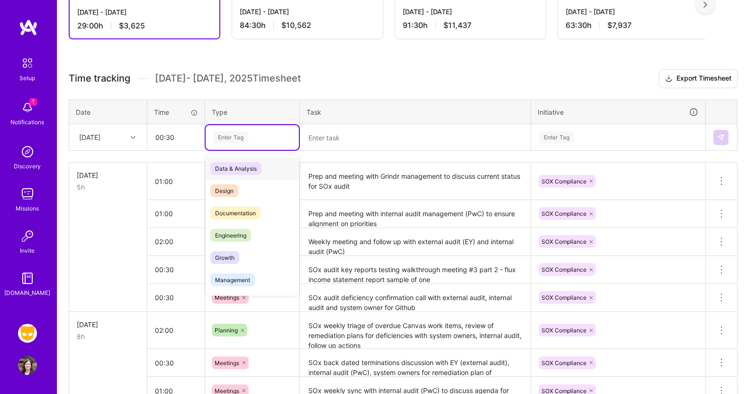
click at [238, 128] on div "Enter Tag" at bounding box center [252, 137] width 93 height 25
type input "m"
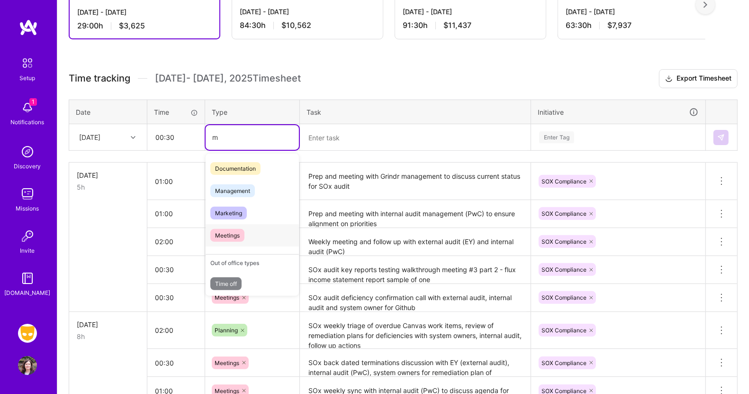
click at [231, 229] on span "Meetings" at bounding box center [227, 235] width 34 height 13
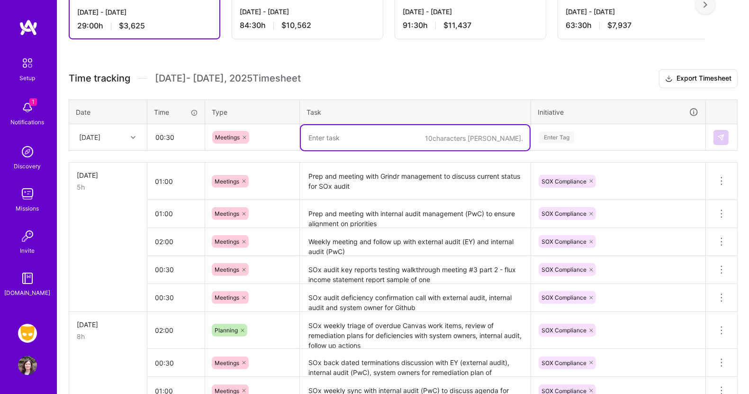
click at [337, 140] on textarea at bounding box center [415, 137] width 229 height 25
paste textarea "SOx audit deficiency confirmation call with external audit, internal audit and …"
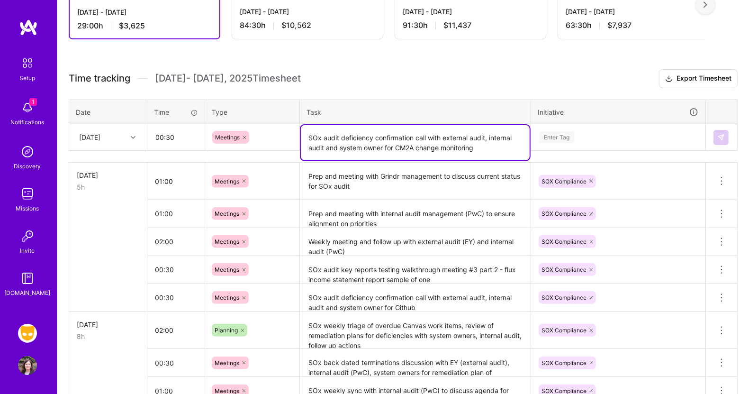
type textarea "SOx audit deficiency confirmation call with external audit, internal audit and …"
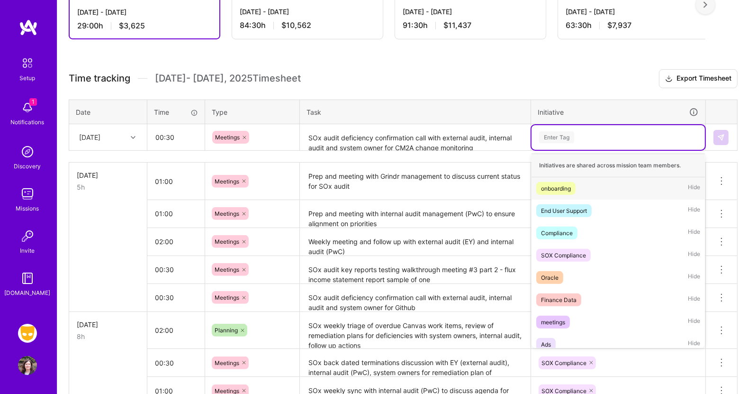
click at [581, 135] on div "Enter Tag" at bounding box center [619, 137] width 160 height 12
click at [562, 255] on div "SOX Compliance" at bounding box center [563, 255] width 45 height 10
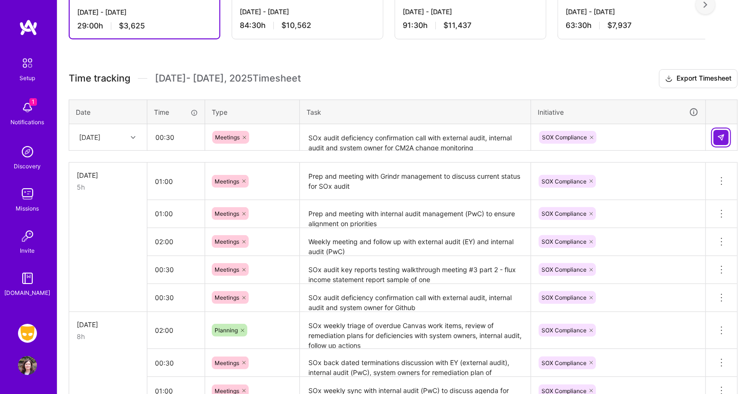
click at [721, 134] on img at bounding box center [722, 138] width 8 height 8
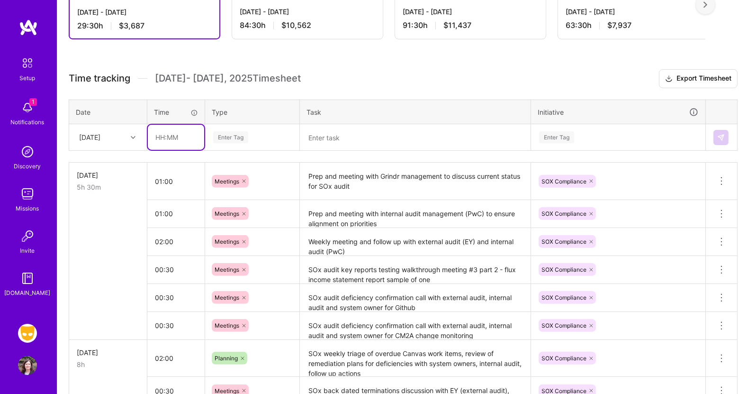
click at [168, 134] on input "text" at bounding box center [176, 137] width 56 height 25
type input "00:30"
click at [240, 133] on div "Enter Tag" at bounding box center [230, 137] width 35 height 15
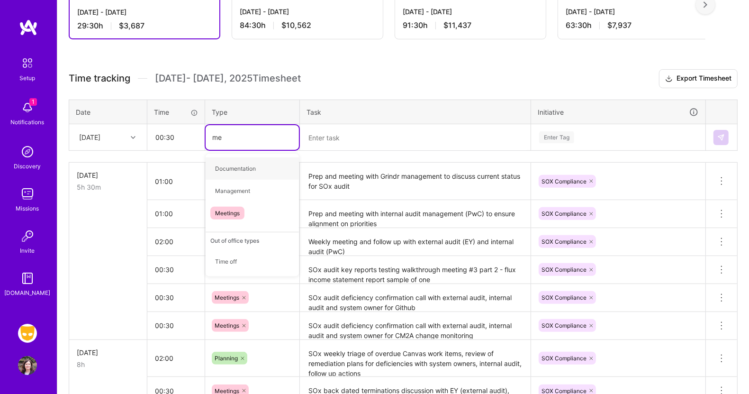
type input "mee"
click at [232, 168] on span "Meetings" at bounding box center [227, 168] width 34 height 13
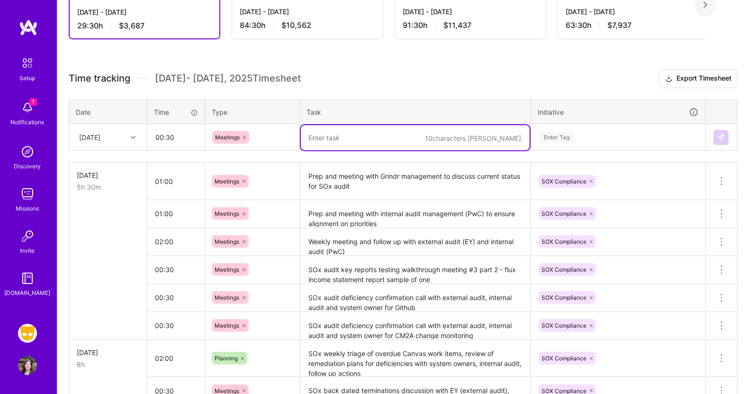
click at [342, 137] on textarea at bounding box center [415, 137] width 229 height 25
type textarea "Sync meeting with system owner, IT manager ([PERSON_NAME])"
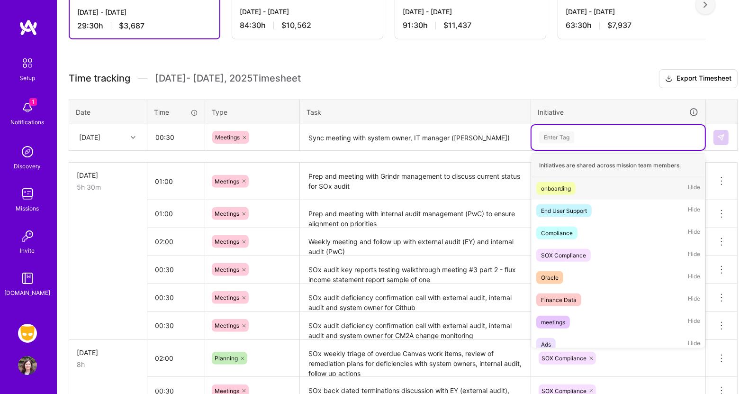
click at [567, 137] on div "Enter Tag" at bounding box center [556, 137] width 35 height 15
click at [569, 250] on div "SOX Compliance" at bounding box center [563, 255] width 45 height 10
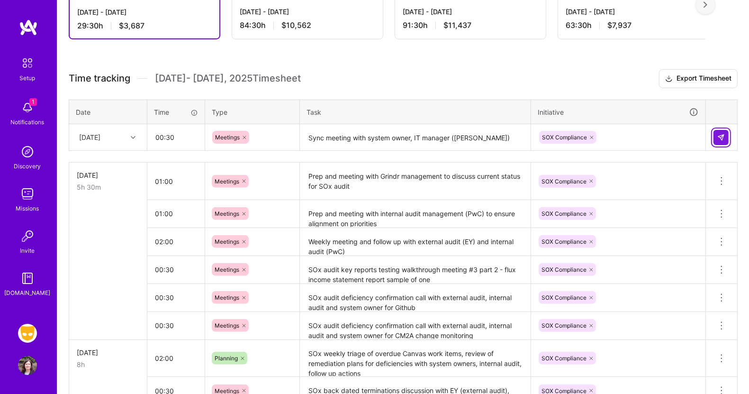
click at [720, 134] on img at bounding box center [722, 138] width 8 height 8
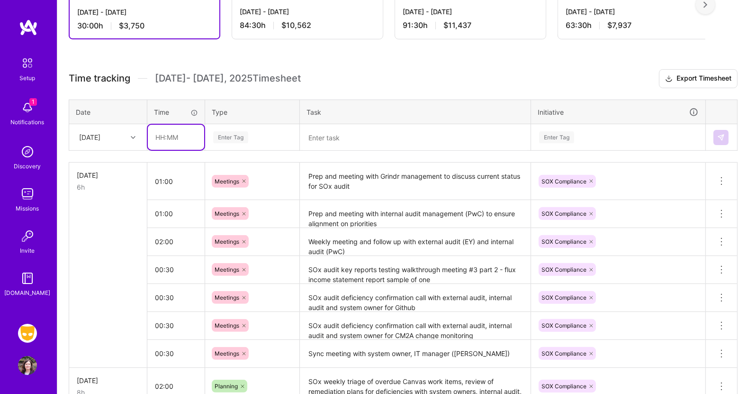
click at [160, 130] on input "text" at bounding box center [176, 137] width 56 height 25
type input "01:00"
click at [228, 137] on div "Enter Tag" at bounding box center [230, 137] width 35 height 15
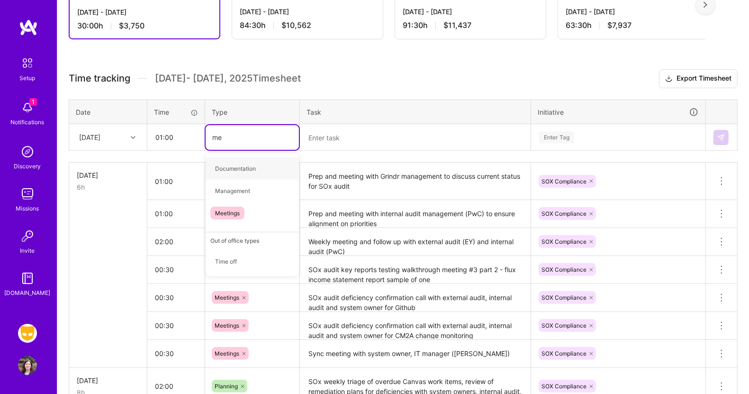
type input "mee"
click at [237, 163] on span "Meetings" at bounding box center [227, 168] width 34 height 13
click at [335, 141] on textarea at bounding box center [415, 137] width 229 height 25
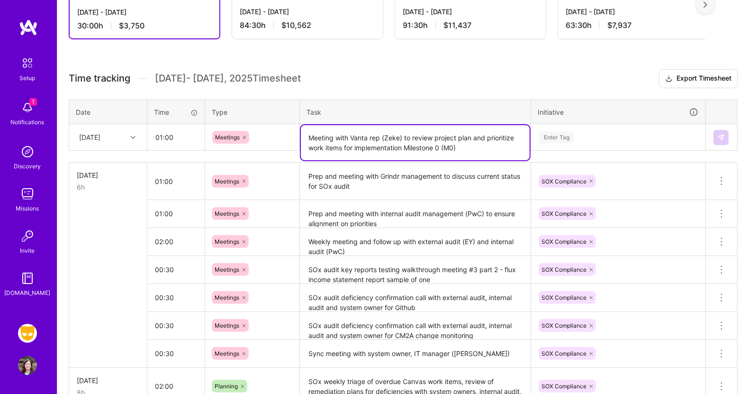
type textarea "Meeting with Vanta rep (Zeke) to review project plan and prioritize work items …"
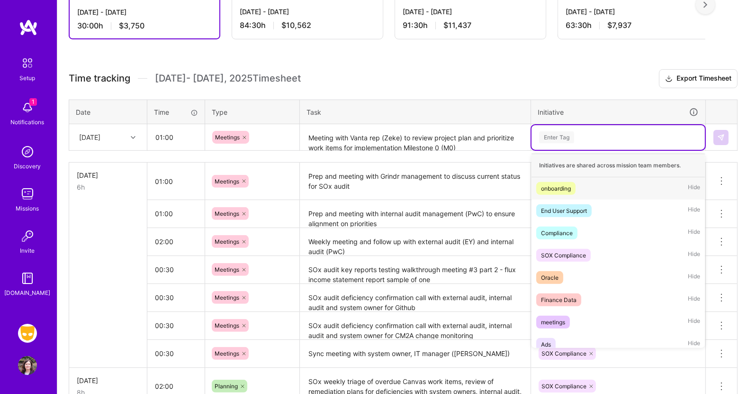
click at [565, 136] on div "Enter Tag" at bounding box center [556, 137] width 35 height 15
click at [564, 233] on div "Compliance" at bounding box center [557, 233] width 32 height 10
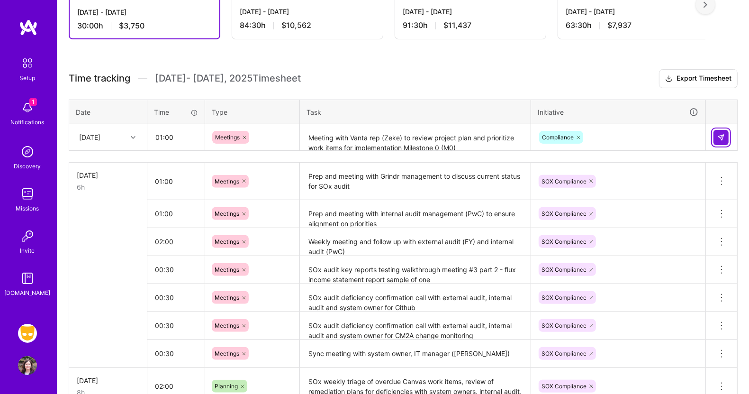
click at [722, 134] on img at bounding box center [722, 138] width 8 height 8
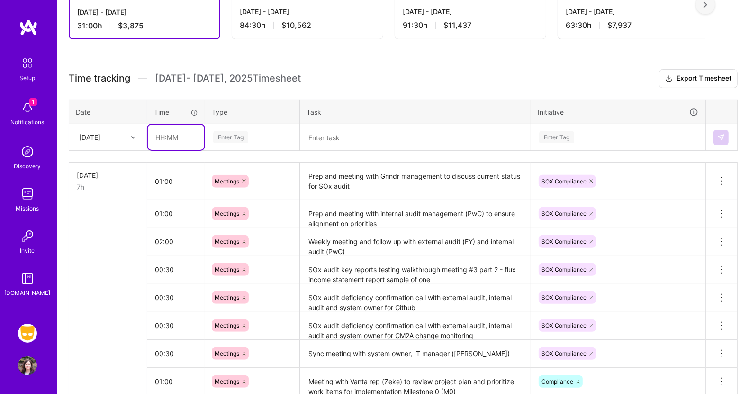
click at [171, 129] on input "text" at bounding box center [176, 137] width 56 height 25
type input "01:00"
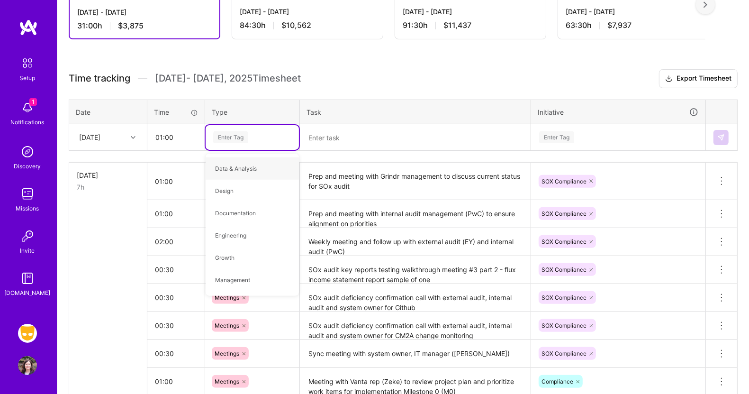
type input "p"
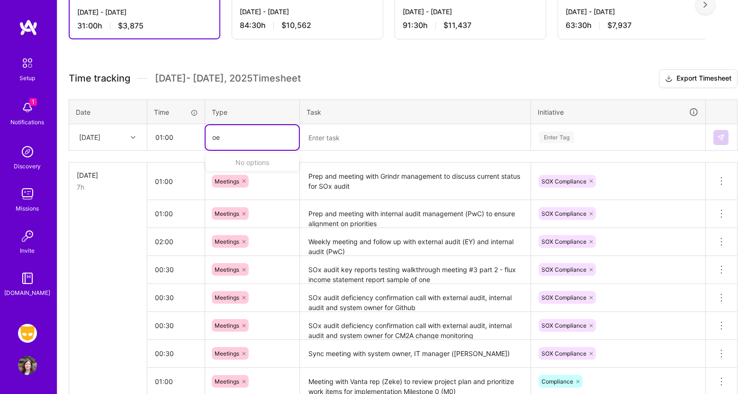
type input "o"
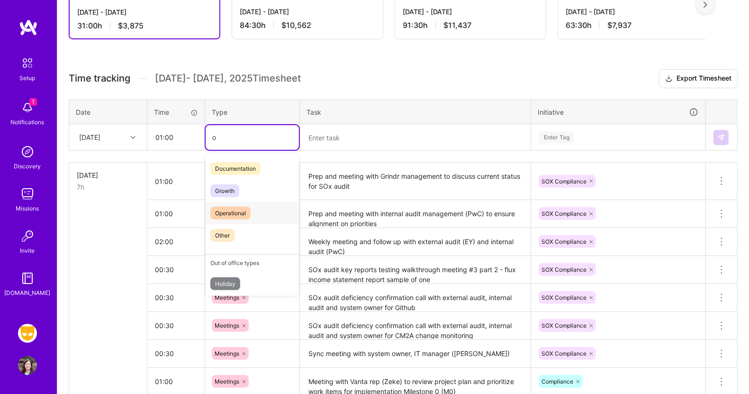
click at [228, 213] on span "Operational" at bounding box center [230, 213] width 40 height 13
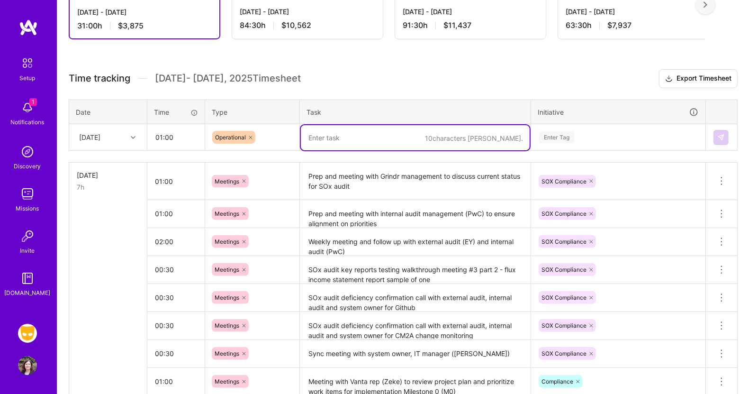
click at [338, 134] on textarea at bounding box center [415, 137] width 229 height 25
type textarea "SOx audit triage of open work items, deficiencies remediation plans"
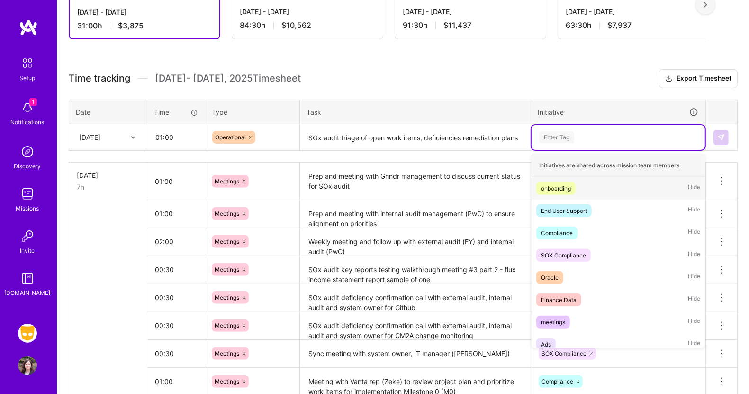
click at [567, 130] on div "Enter Tag" at bounding box center [556, 137] width 35 height 15
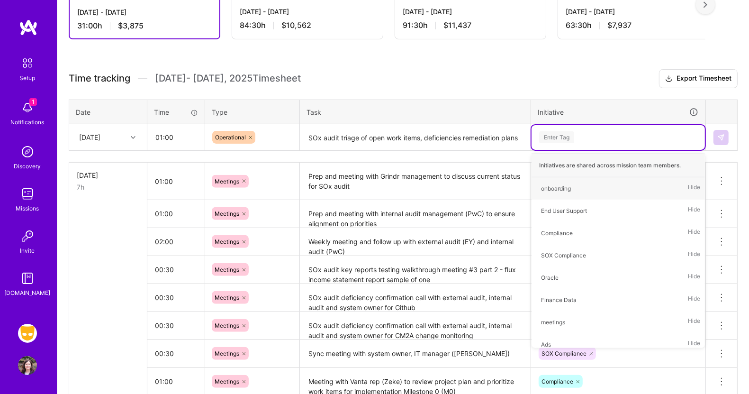
type input "p"
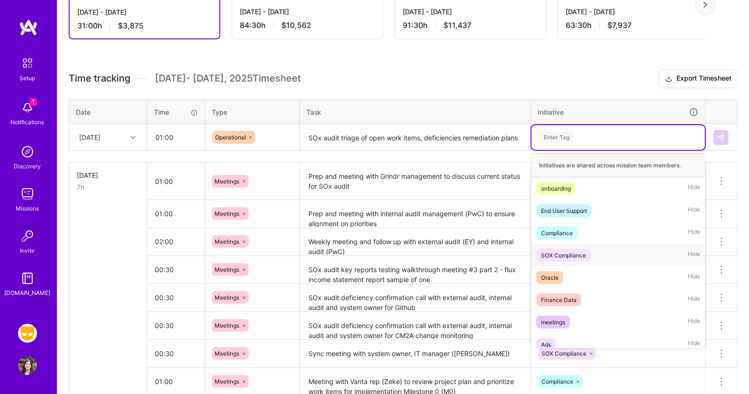
click at [577, 250] on div "SOX Compliance" at bounding box center [563, 255] width 45 height 10
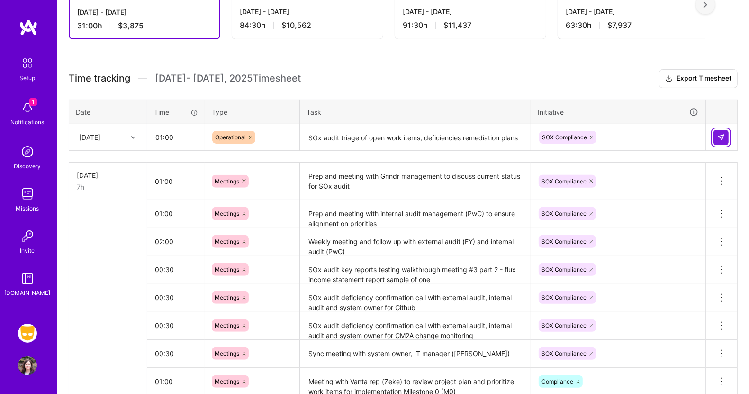
click at [722, 136] on img at bounding box center [722, 138] width 8 height 8
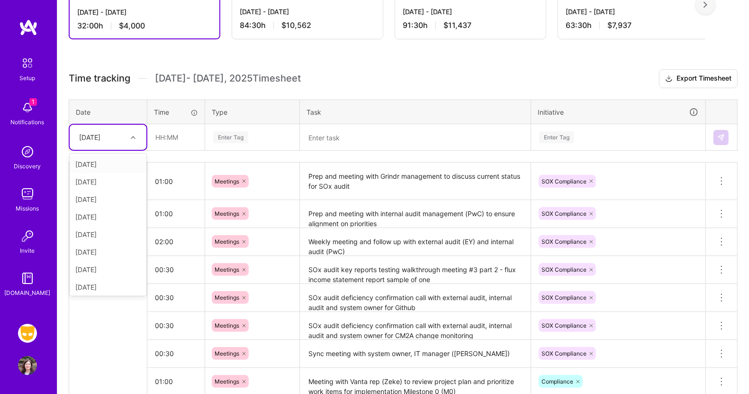
click at [131, 135] on icon at bounding box center [133, 137] width 5 height 5
click at [99, 250] on div "[DATE]" at bounding box center [108, 252] width 77 height 18
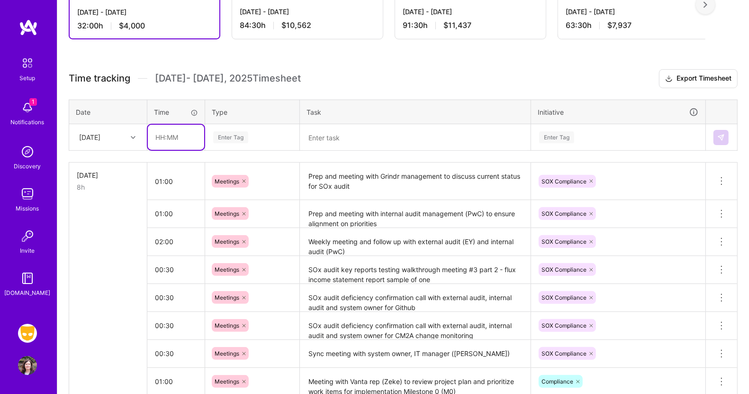
click at [171, 133] on input "text" at bounding box center [176, 137] width 56 height 25
click at [287, 80] on span "[DATE] - [DATE] Timesheet" at bounding box center [228, 79] width 146 height 12
click at [165, 137] on input "text" at bounding box center [176, 137] width 56 height 25
type input "00:30"
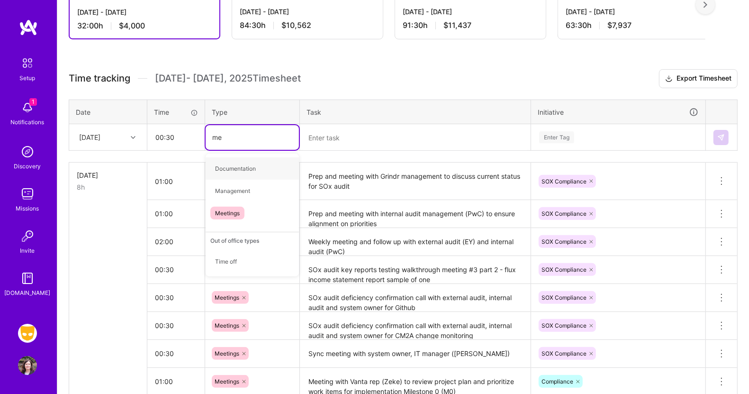
type input "mee"
click at [236, 164] on span "Meetings" at bounding box center [227, 168] width 34 height 13
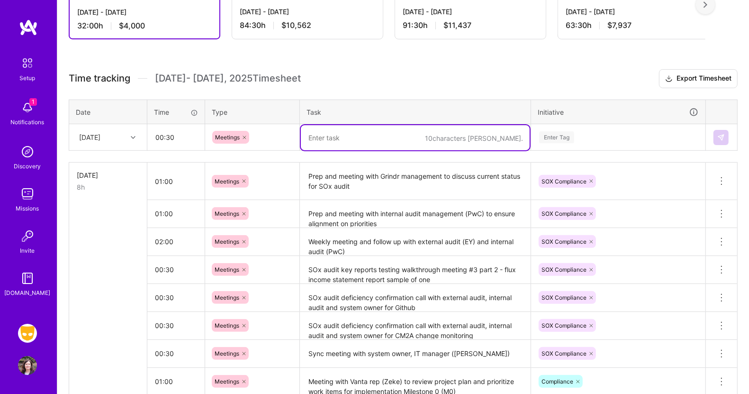
click at [319, 134] on textarea at bounding box center [415, 137] width 229 height 25
type textarea "I"
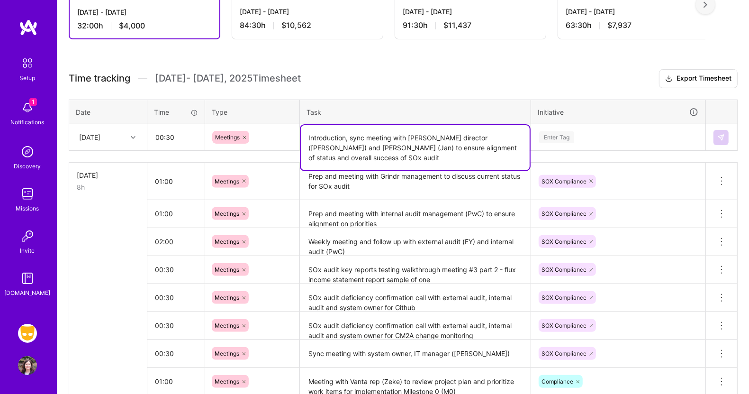
type textarea "Introduction, sync meeting with [PERSON_NAME] director ([PERSON_NAME]) and [PER…"
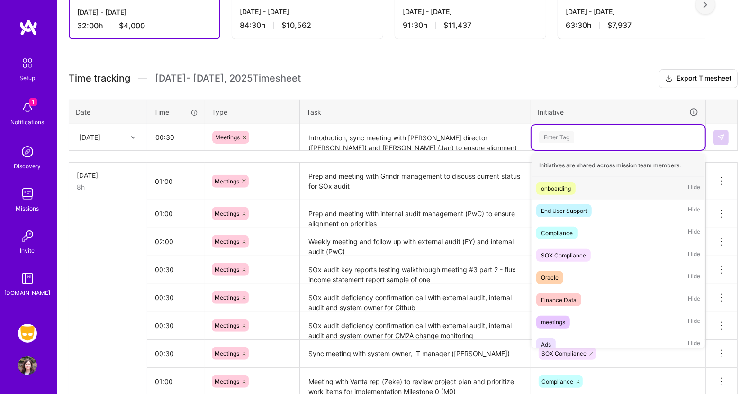
click at [560, 138] on div "Enter Tag" at bounding box center [556, 137] width 35 height 15
click at [562, 249] on span "SOX Compliance" at bounding box center [564, 255] width 55 height 13
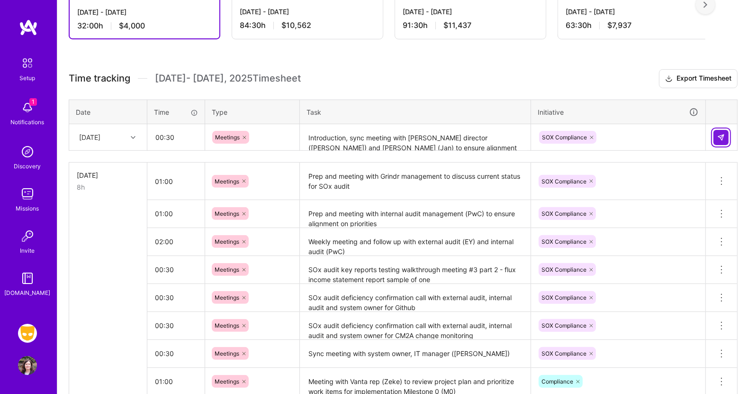
click at [723, 135] on img at bounding box center [722, 138] width 8 height 8
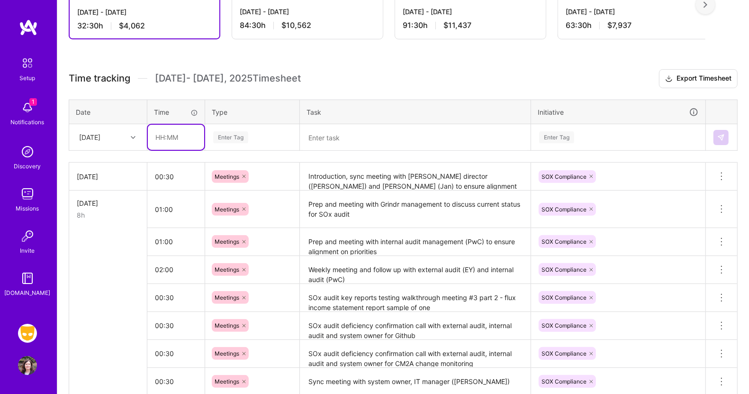
click at [171, 137] on input "text" at bounding box center [176, 137] width 56 height 25
type input "02:00"
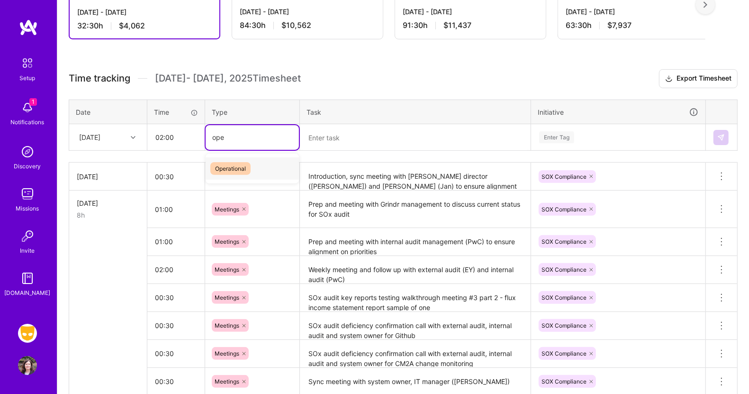
type input "oper"
click at [240, 167] on span "Operational" at bounding box center [230, 168] width 40 height 13
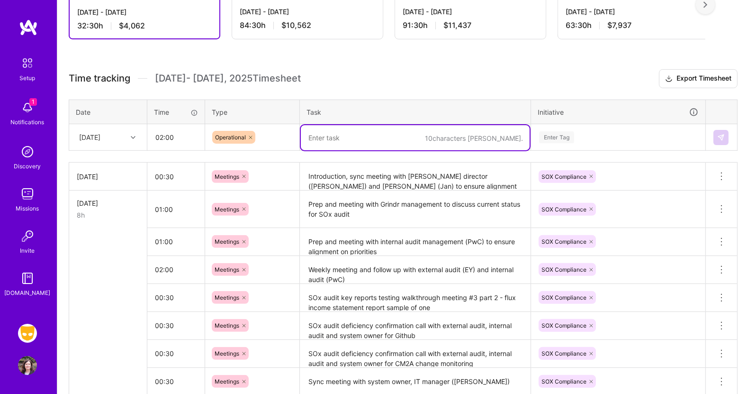
click at [333, 141] on textarea at bounding box center [415, 137] width 229 height 25
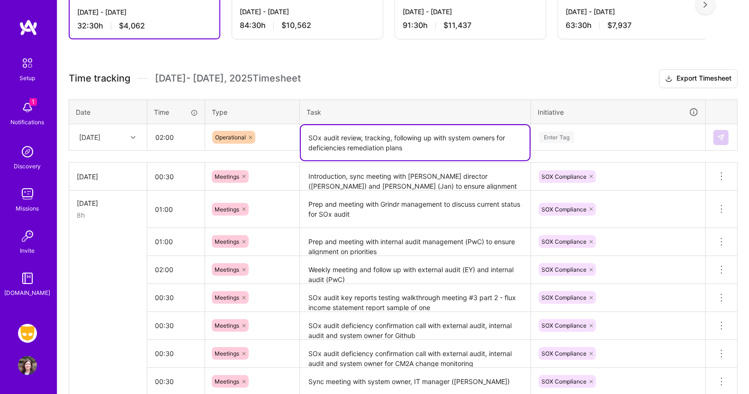
type textarea "SOx audit review, tracking, following up with system owners for deficiencies re…"
click at [562, 133] on div "Enter Tag" at bounding box center [556, 137] width 35 height 15
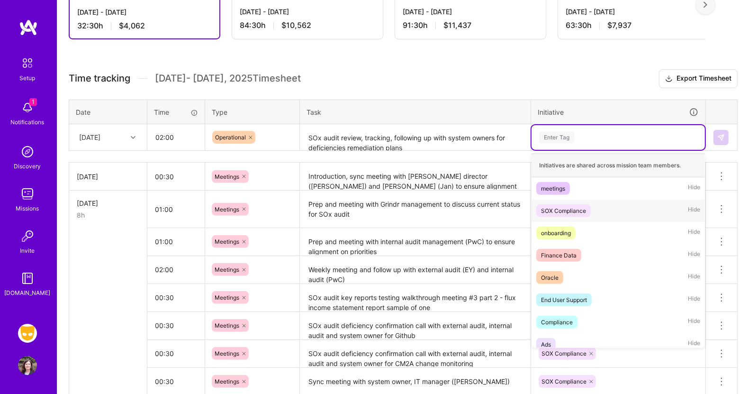
click at [560, 208] on div "SOX Compliance" at bounding box center [563, 211] width 45 height 10
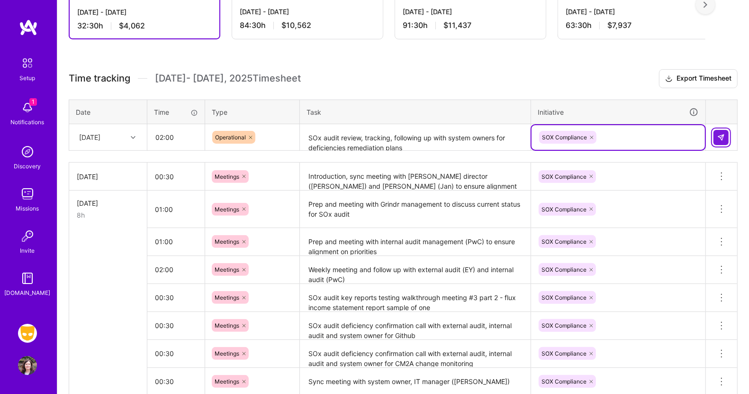
click at [721, 134] on img at bounding box center [722, 138] width 8 height 8
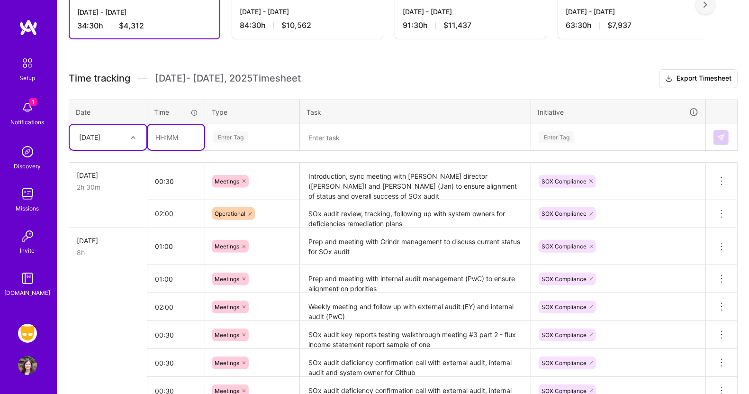
click at [163, 133] on input "text" at bounding box center [176, 137] width 56 height 25
type input "02:00"
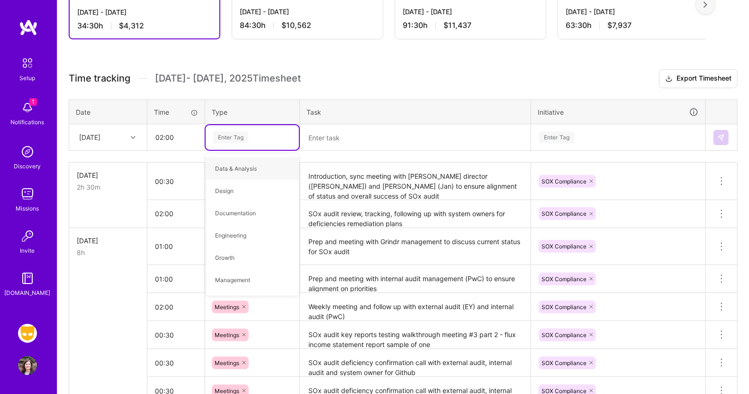
type input "p"
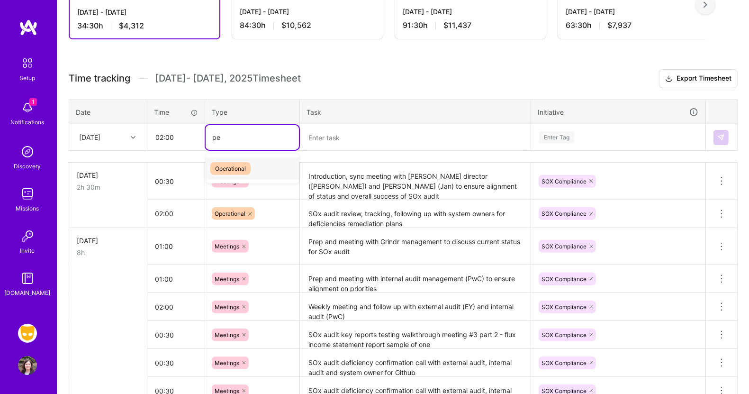
type input "p"
type input "oper"
click at [238, 164] on span "Operational" at bounding box center [230, 168] width 40 height 13
click at [330, 141] on textarea at bounding box center [415, 137] width 229 height 25
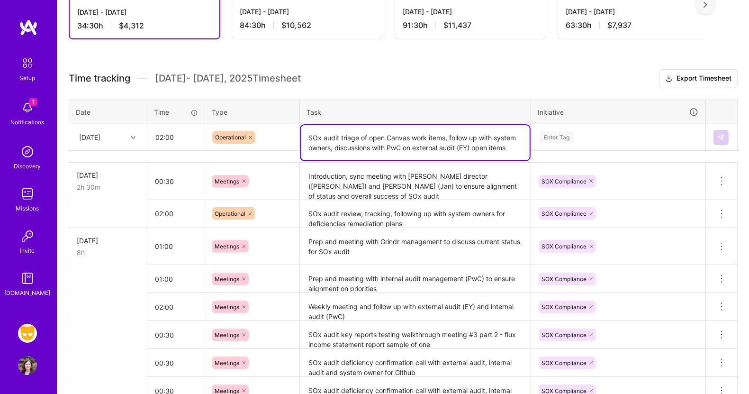
type textarea "SOx audit triage of open Canvas work items, follow up with system owners, discu…"
click at [560, 132] on div "Enter Tag" at bounding box center [556, 137] width 35 height 15
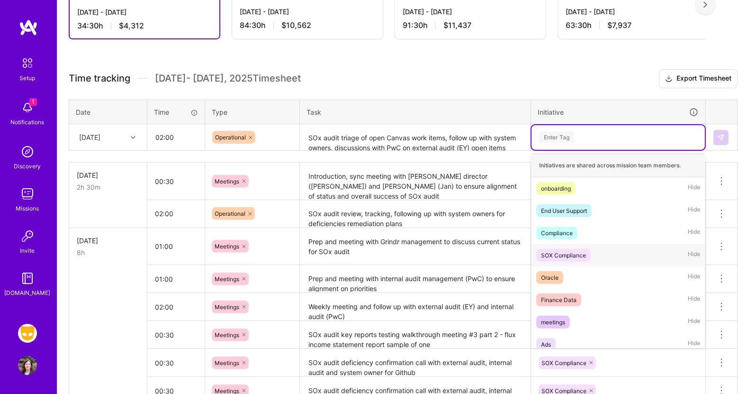
click at [563, 252] on div "SOX Compliance" at bounding box center [563, 255] width 45 height 10
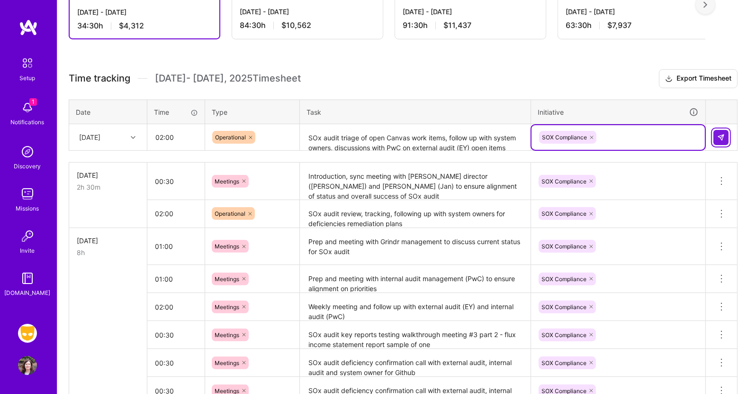
click at [722, 130] on button at bounding box center [721, 137] width 15 height 15
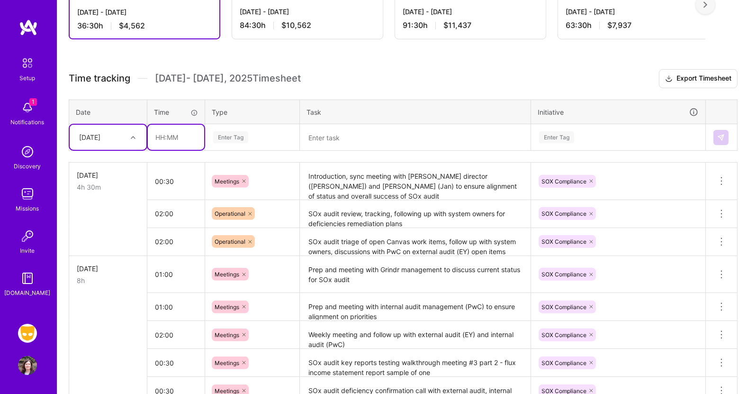
click at [155, 138] on input "text" at bounding box center [176, 137] width 56 height 25
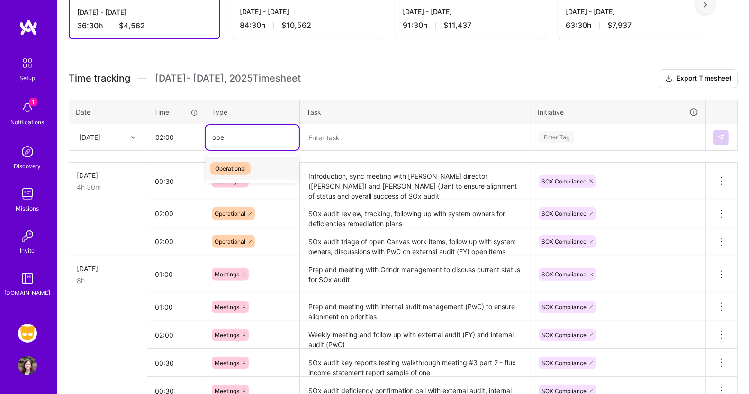
click at [222, 165] on span "Operational" at bounding box center [230, 168] width 40 height 13
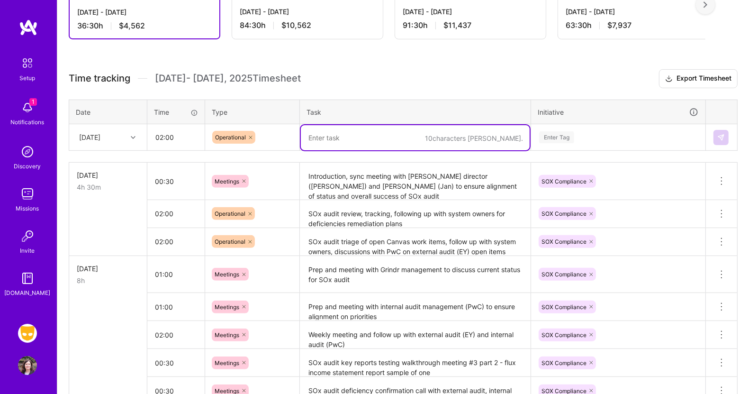
click at [335, 140] on textarea at bounding box center [415, 137] width 229 height 25
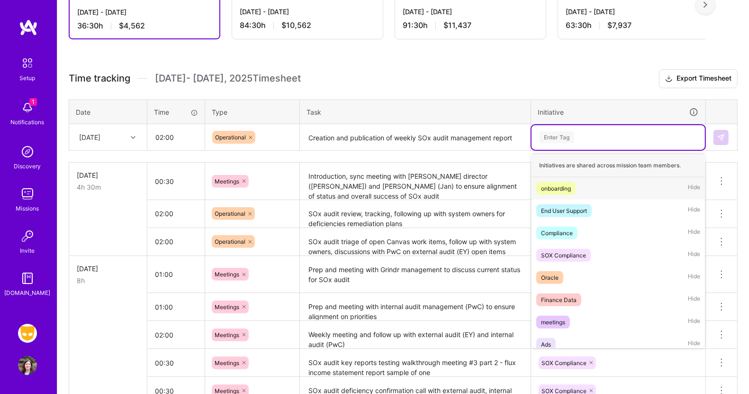
click at [564, 137] on div "Enter Tag" at bounding box center [556, 137] width 35 height 15
click at [586, 249] on span "SOX Compliance" at bounding box center [564, 255] width 55 height 13
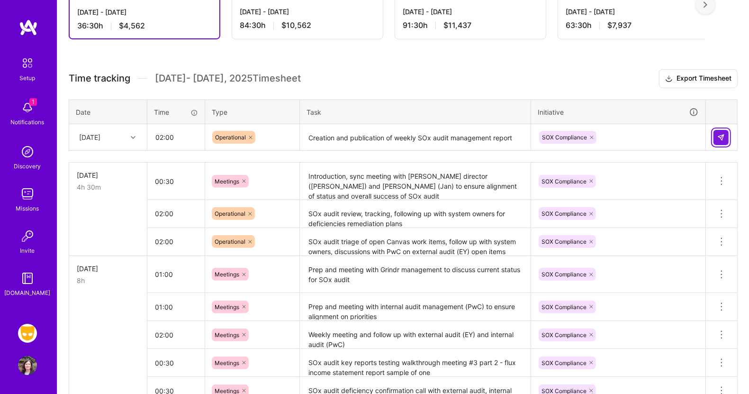
click at [719, 137] on img at bounding box center [722, 138] width 8 height 8
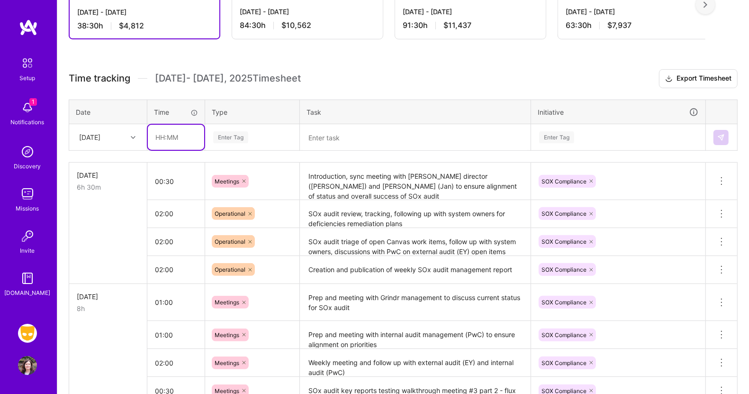
click at [170, 133] on input "text" at bounding box center [176, 137] width 56 height 25
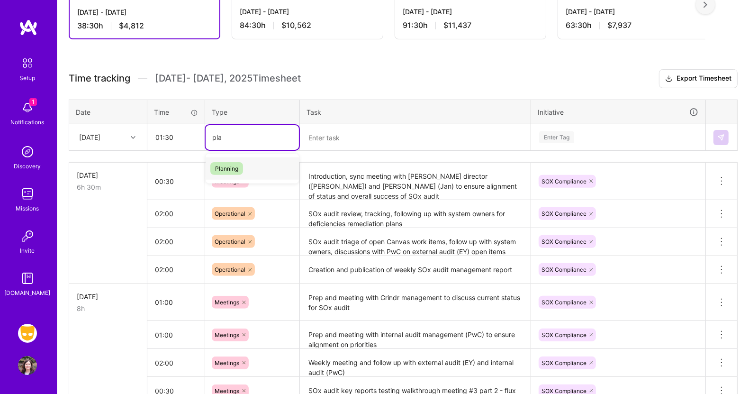
click at [222, 158] on div "Planning" at bounding box center [252, 168] width 93 height 22
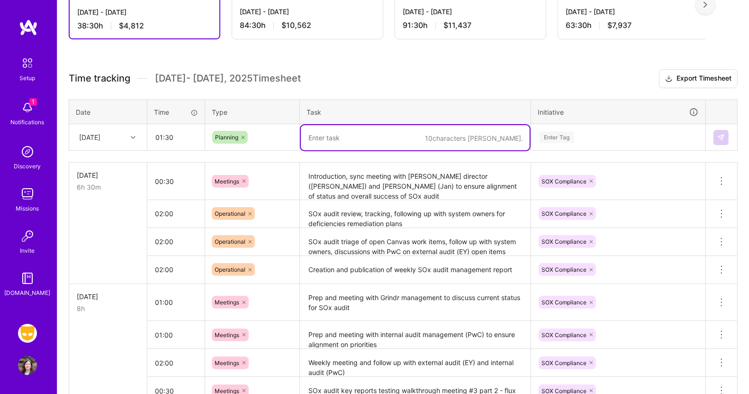
click at [325, 134] on textarea at bounding box center [415, 137] width 229 height 25
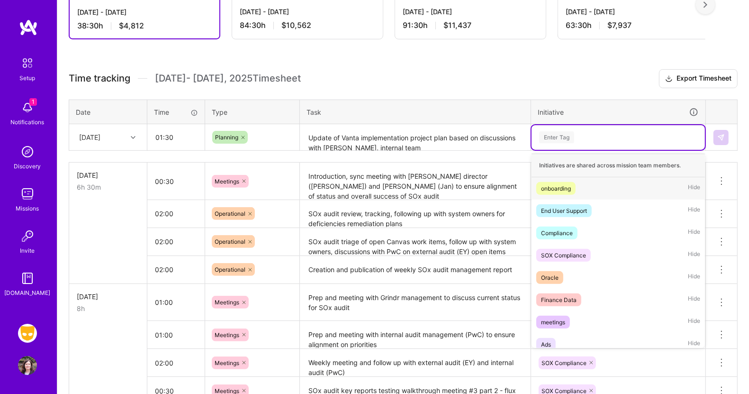
click at [561, 133] on div "Enter Tag" at bounding box center [556, 137] width 35 height 15
click at [557, 232] on div "Compliance" at bounding box center [557, 233] width 32 height 10
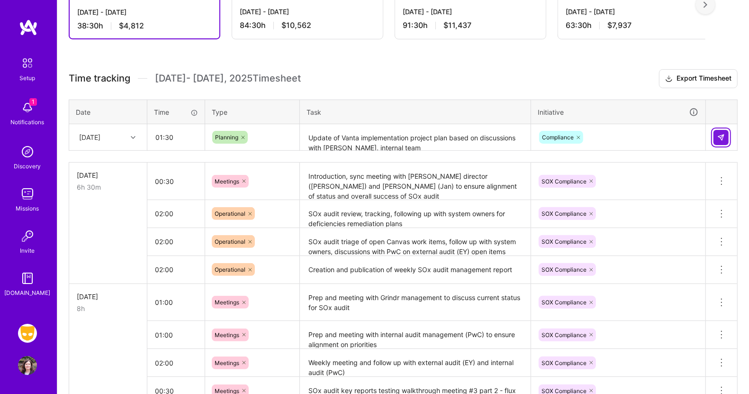
click at [723, 134] on img at bounding box center [722, 138] width 8 height 8
